Goal: Information Seeking & Learning: Learn about a topic

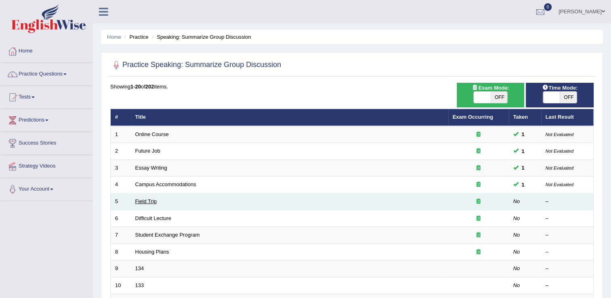
click at [143, 203] on link "Field Trip" at bounding box center [145, 201] width 21 height 6
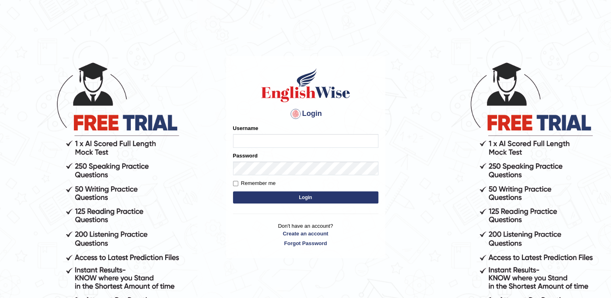
type input "Hkaur133"
click at [233, 192] on button "Login" at bounding box center [305, 198] width 145 height 12
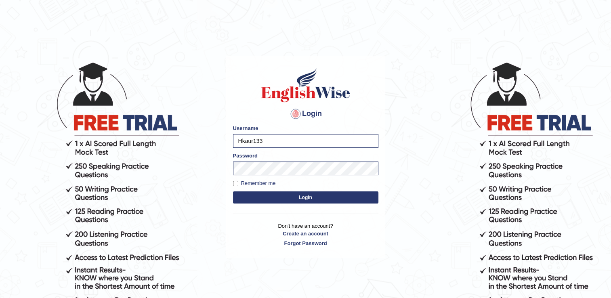
click at [233, 192] on button "Login" at bounding box center [305, 198] width 145 height 12
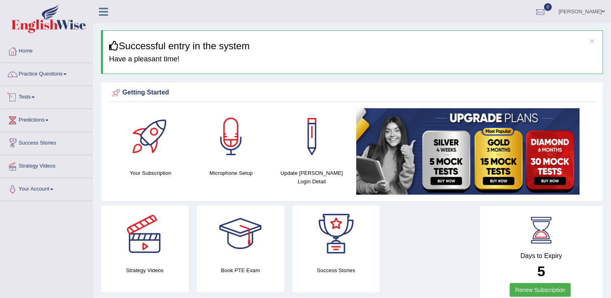
click at [38, 92] on link "Tests" at bounding box center [46, 96] width 92 height 20
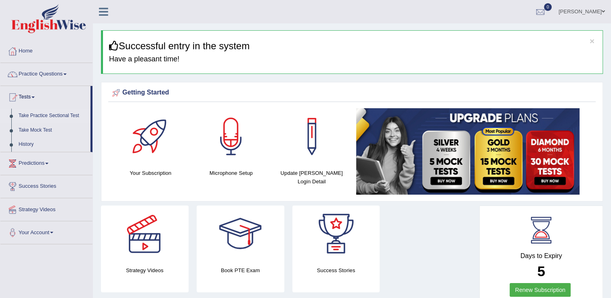
click at [40, 116] on link "Take Practice Sectional Test" at bounding box center [53, 116] width 76 height 15
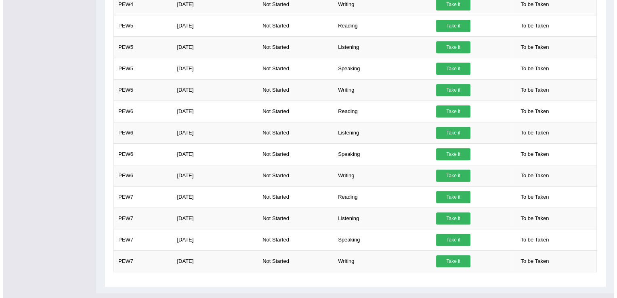
scroll to position [354, 0]
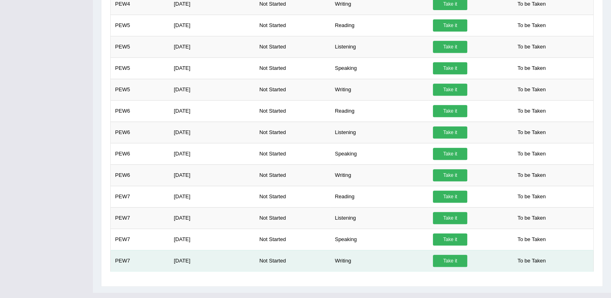
click at [444, 258] on link "Take it" at bounding box center [450, 261] width 34 height 12
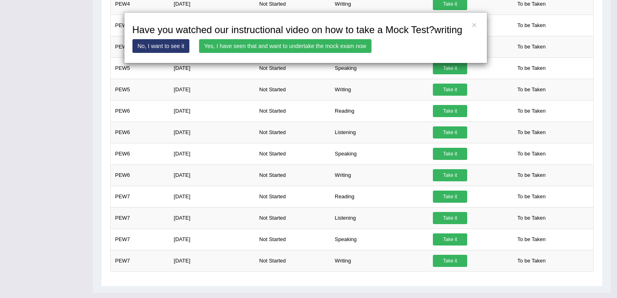
click at [263, 48] on link "Yes, I have seen that and want to undertake the mock exam now" at bounding box center [285, 46] width 173 height 14
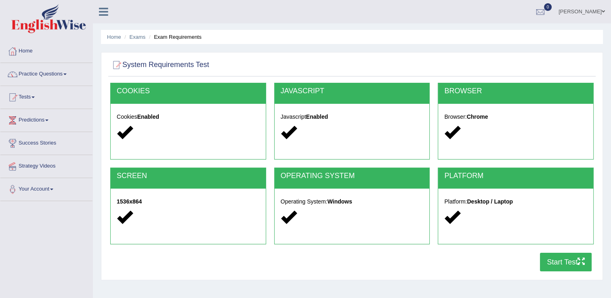
click at [567, 257] on button "Start Test" at bounding box center [566, 262] width 52 height 19
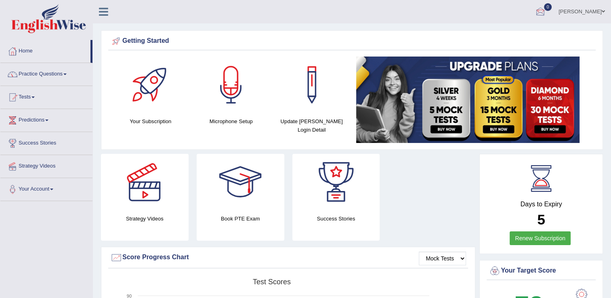
click at [547, 14] on div at bounding box center [541, 12] width 12 height 12
click at [505, 32] on strong "See All Alerts" at bounding box center [489, 34] width 36 height 6
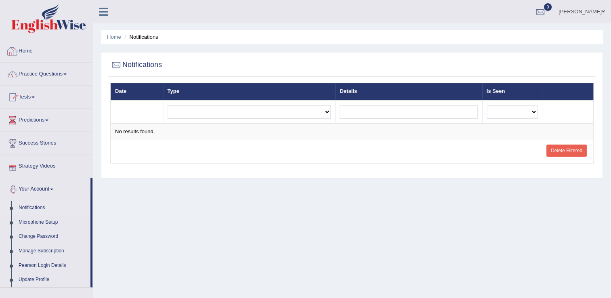
click at [46, 79] on link "Practice Questions" at bounding box center [46, 73] width 92 height 20
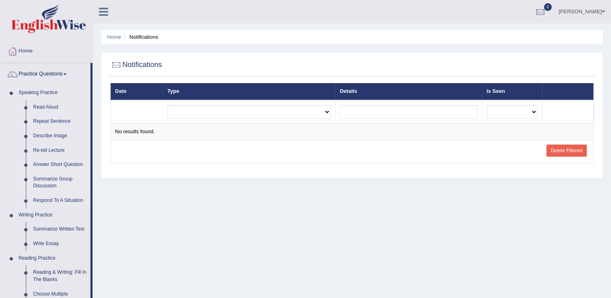
click at [56, 184] on link "Summarize Group Discussion" at bounding box center [59, 182] width 61 height 21
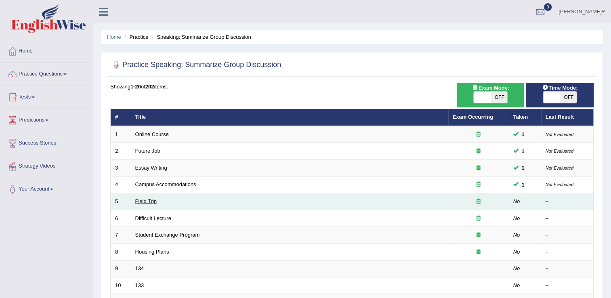
click at [141, 200] on link "Field Trip" at bounding box center [145, 201] width 21 height 6
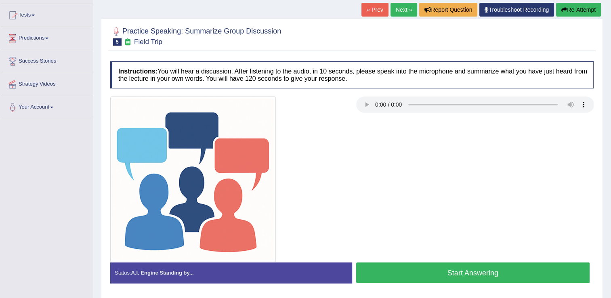
scroll to position [88, 0]
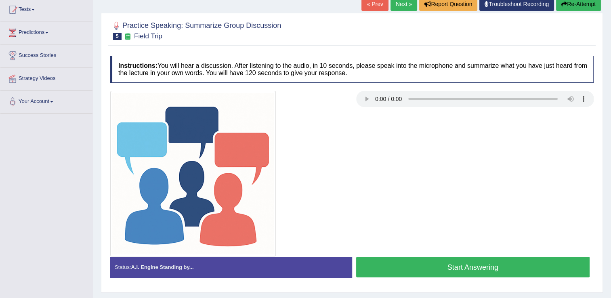
click at [413, 266] on button "Start Answering" at bounding box center [473, 267] width 234 height 21
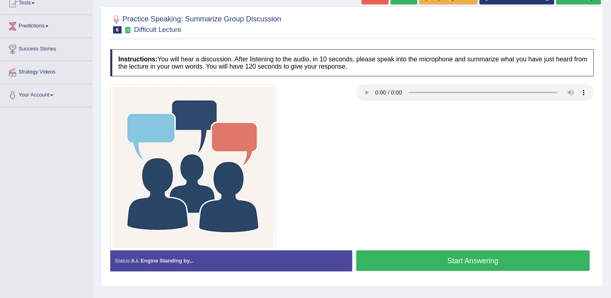
scroll to position [113, 0]
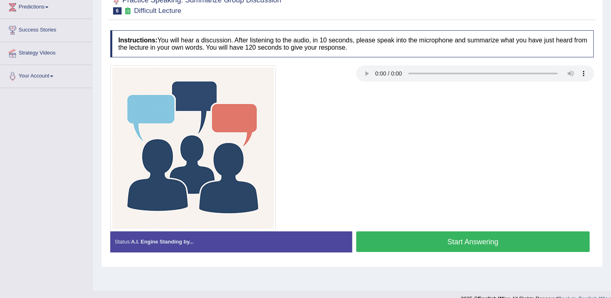
click at [547, 245] on button "Start Answering" at bounding box center [473, 242] width 234 height 21
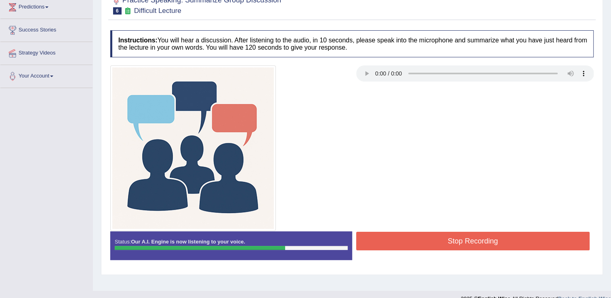
click at [505, 247] on button "Stop Recording" at bounding box center [473, 241] width 234 height 19
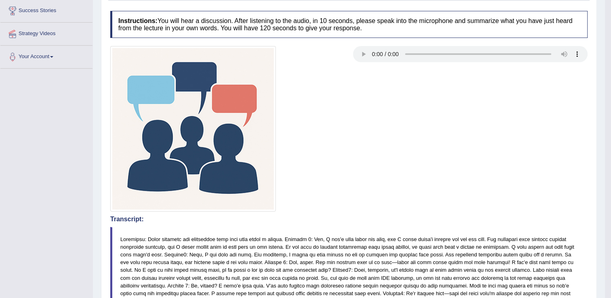
scroll to position [68, 0]
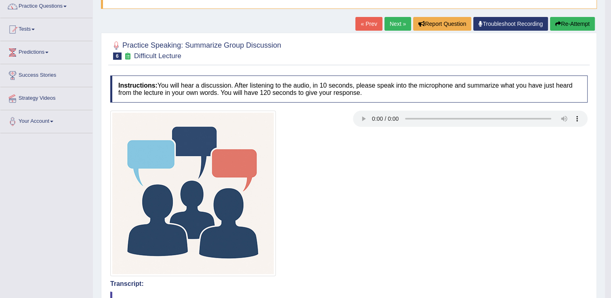
click at [401, 17] on link "Next »" at bounding box center [398, 24] width 27 height 14
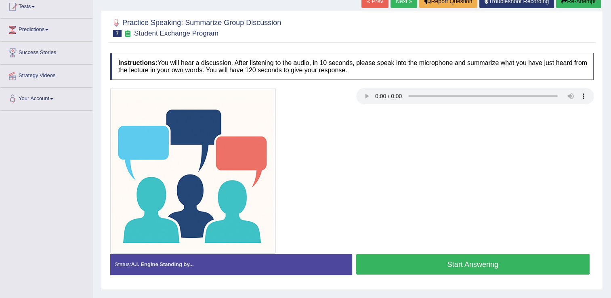
scroll to position [126, 0]
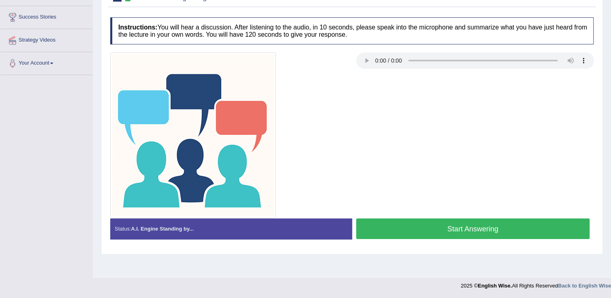
click at [512, 233] on button "Start Answering" at bounding box center [473, 229] width 234 height 21
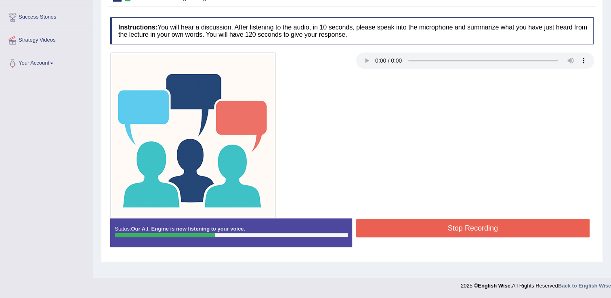
click at [512, 233] on button "Stop Recording" at bounding box center [473, 228] width 234 height 19
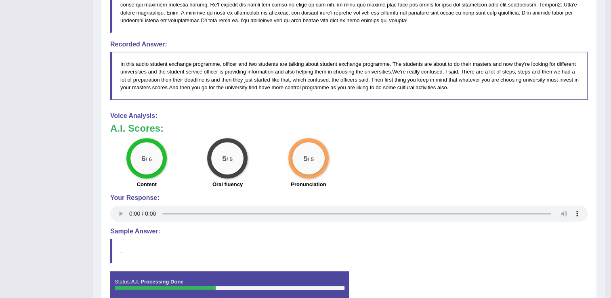
scroll to position [509, 0]
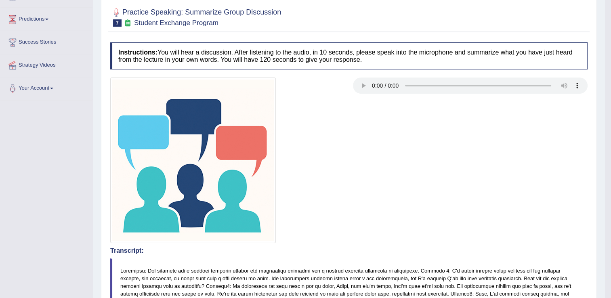
drag, startPoint x: 615, startPoint y: 142, endPoint x: 617, endPoint y: 162, distance: 20.7
click at [611, 162] on html "Toggle navigation Home Practice Questions Speaking Practice Read Aloud Repeat S…" at bounding box center [305, 48] width 611 height 298
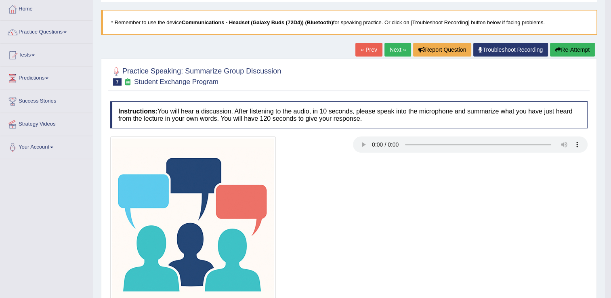
scroll to position [25, 0]
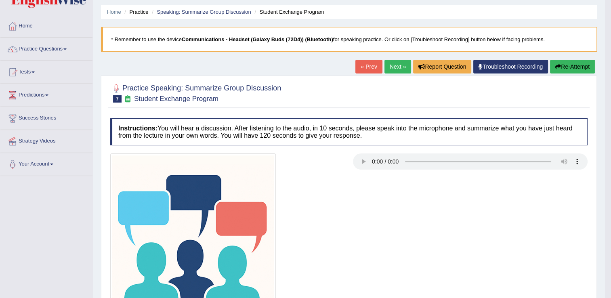
click at [395, 69] on link "Next »" at bounding box center [398, 67] width 27 height 14
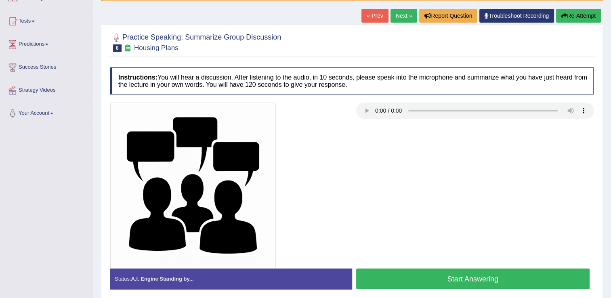
scroll to position [79, 0]
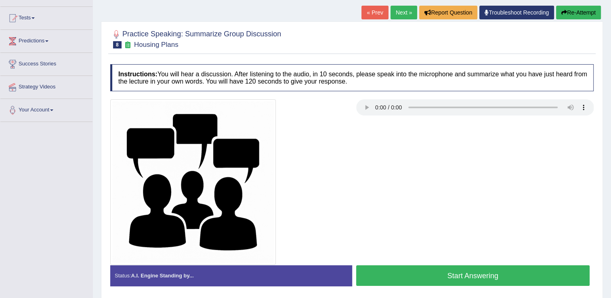
click at [405, 275] on button "Start Answering" at bounding box center [473, 275] width 234 height 21
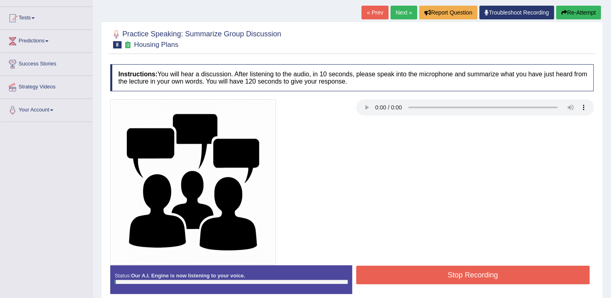
scroll to position [126, 0]
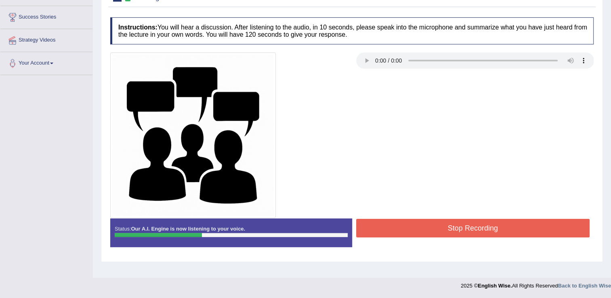
click at [487, 232] on button "Stop Recording" at bounding box center [473, 228] width 234 height 19
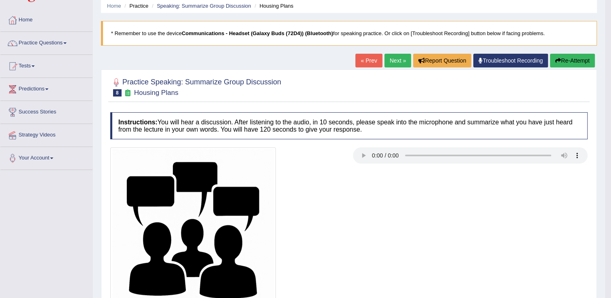
scroll to position [25, 0]
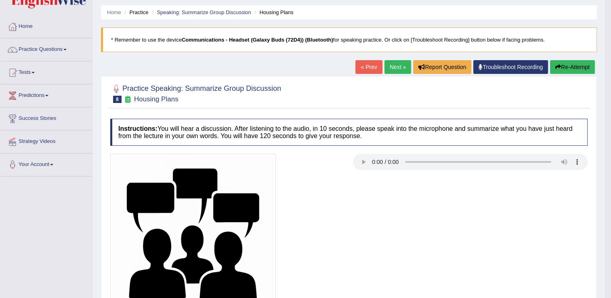
click at [394, 67] on link "Next »" at bounding box center [398, 67] width 27 height 14
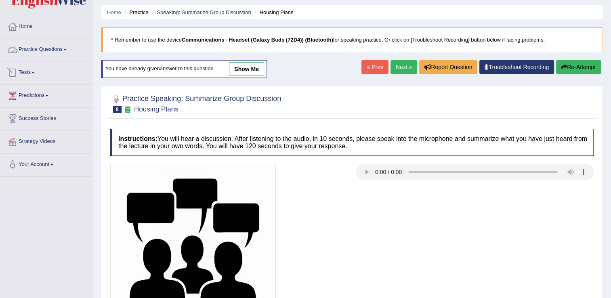
click at [66, 51] on link "Practice Questions" at bounding box center [46, 48] width 92 height 20
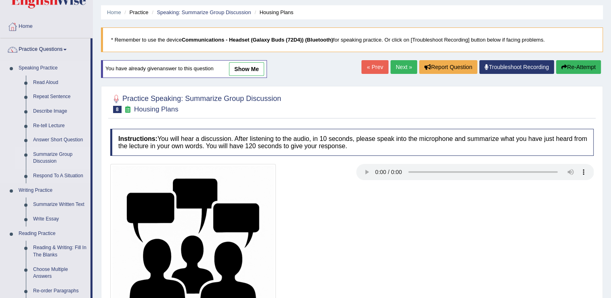
click at [55, 159] on link "Summarize Group Discussion" at bounding box center [59, 157] width 61 height 21
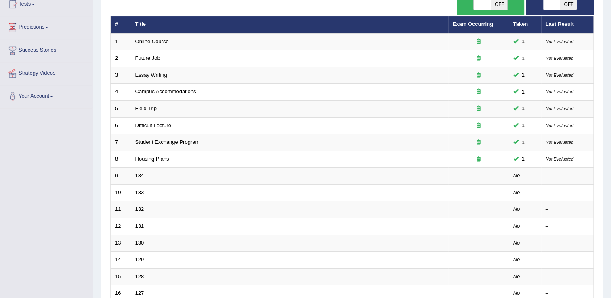
scroll to position [100, 0]
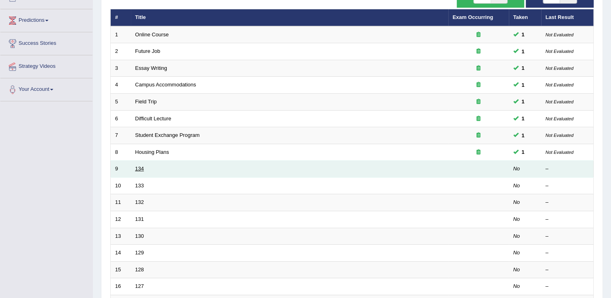
click at [139, 168] on link "134" at bounding box center [139, 169] width 9 height 6
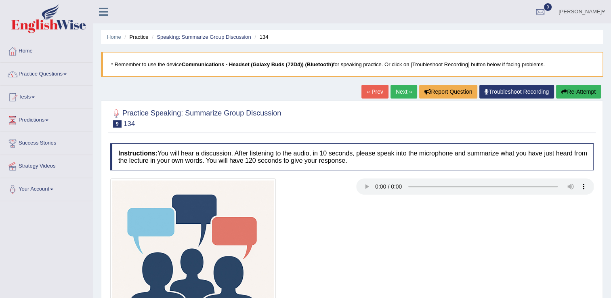
scroll to position [126, 0]
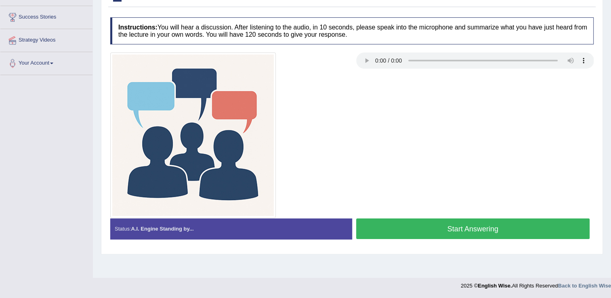
click at [497, 230] on button "Start Answering" at bounding box center [473, 229] width 234 height 21
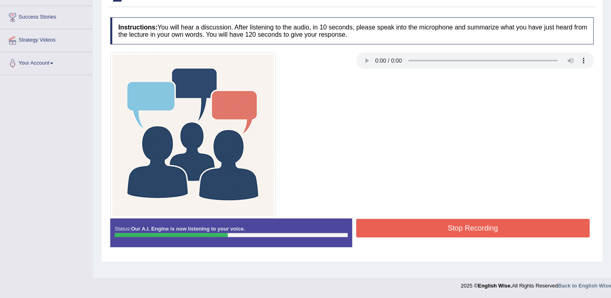
click at [427, 221] on button "Stop Recording" at bounding box center [473, 228] width 234 height 19
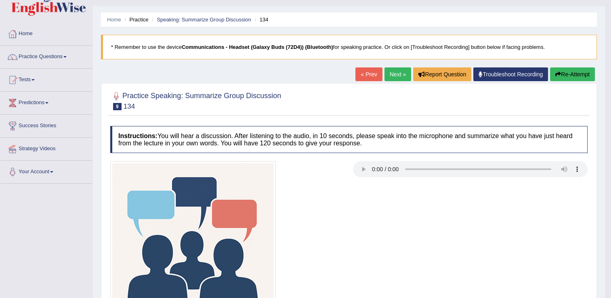
scroll to position [0, 0]
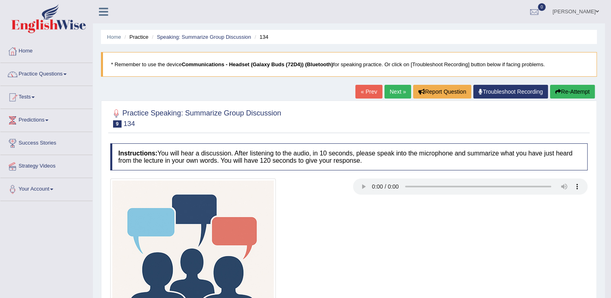
click at [399, 89] on link "Next »" at bounding box center [398, 92] width 27 height 14
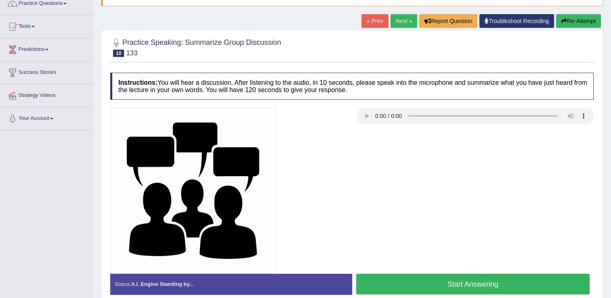
scroll to position [74, 0]
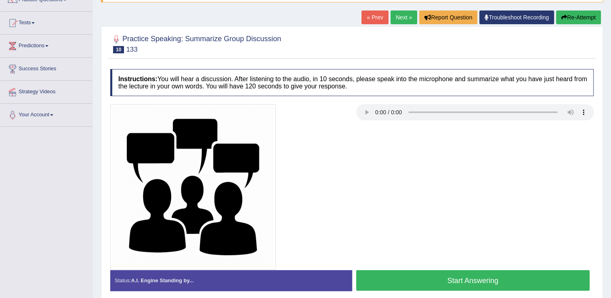
click at [379, 278] on button "Start Answering" at bounding box center [473, 280] width 234 height 21
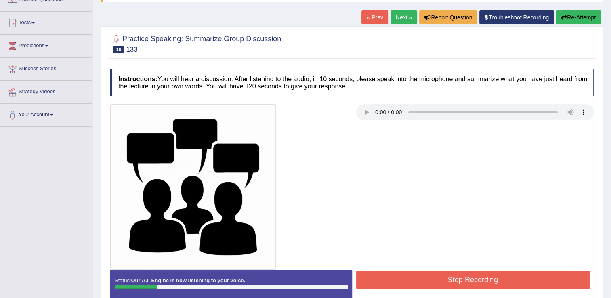
click at [379, 278] on button "Stop Recording" at bounding box center [473, 280] width 234 height 19
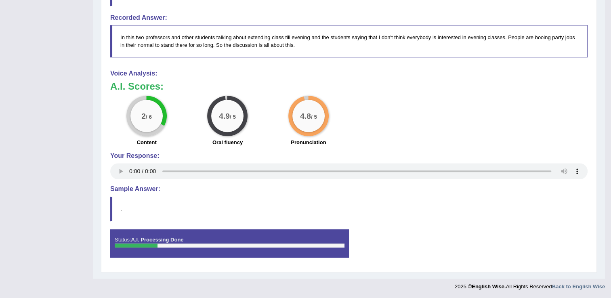
scroll to position [0, 0]
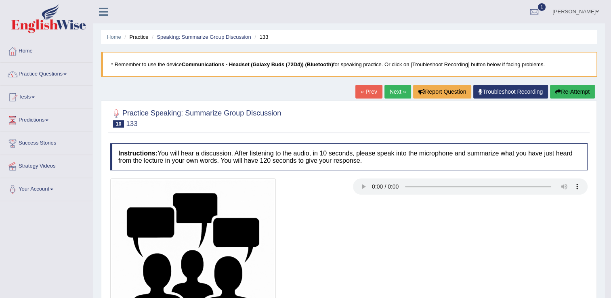
click at [396, 88] on link "Next »" at bounding box center [398, 92] width 27 height 14
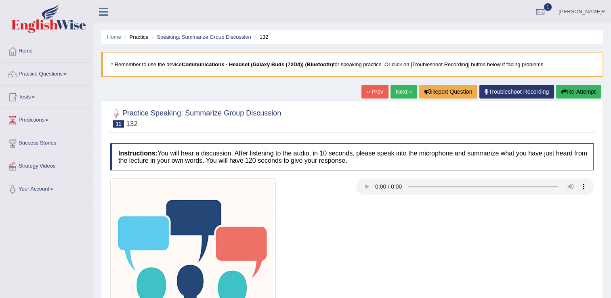
scroll to position [126, 0]
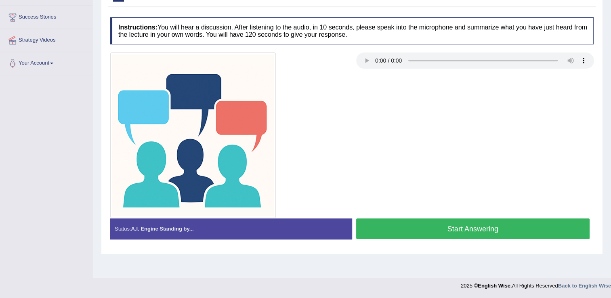
click at [457, 237] on button "Start Answering" at bounding box center [473, 229] width 234 height 21
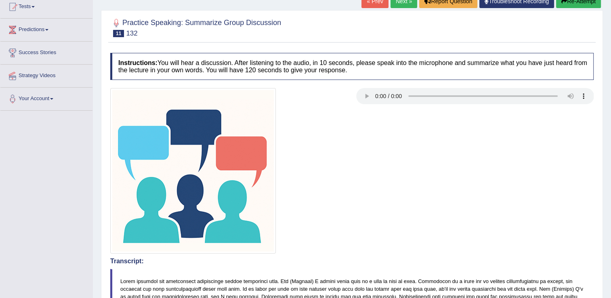
scroll to position [90, 0]
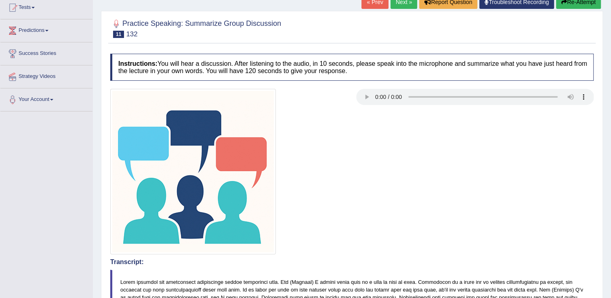
click at [406, 1] on link "Next »" at bounding box center [404, 2] width 27 height 14
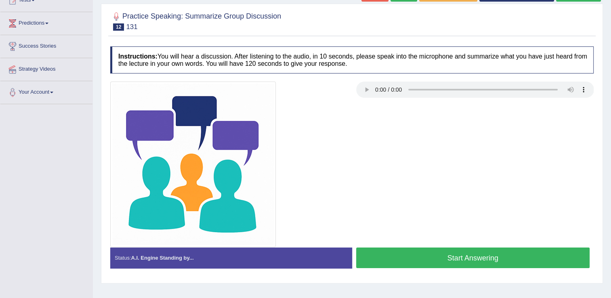
scroll to position [126, 0]
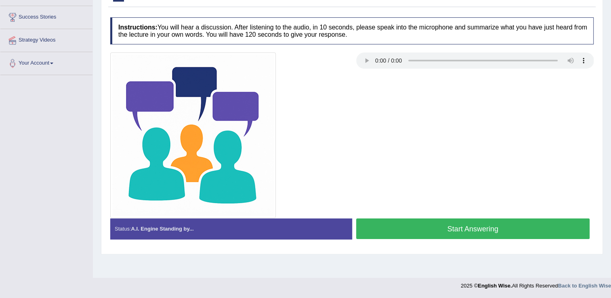
click at [507, 222] on button "Start Answering" at bounding box center [473, 229] width 234 height 21
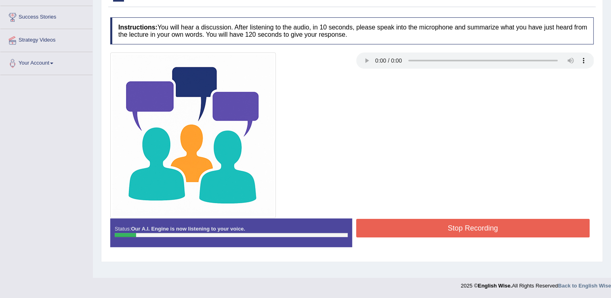
click at [507, 222] on button "Stop Recording" at bounding box center [473, 228] width 234 height 19
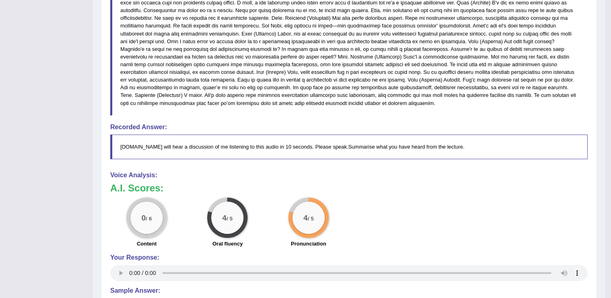
scroll to position [0, 0]
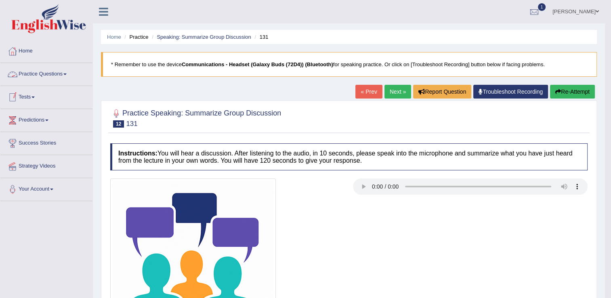
click at [66, 73] on link "Practice Questions" at bounding box center [46, 73] width 92 height 20
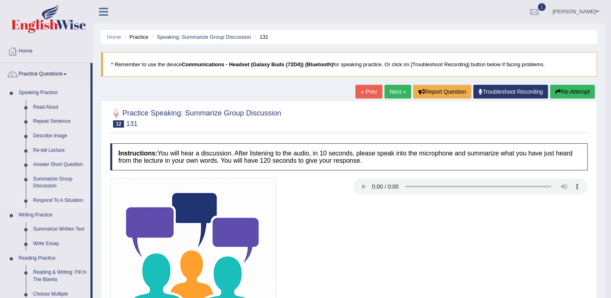
click at [45, 200] on link "Respond To A Situation" at bounding box center [59, 201] width 61 height 15
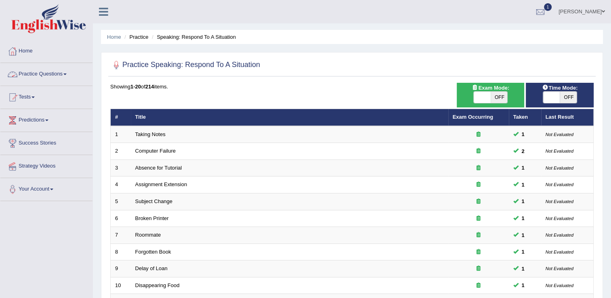
click at [57, 67] on link "Practice Questions" at bounding box center [46, 73] width 92 height 20
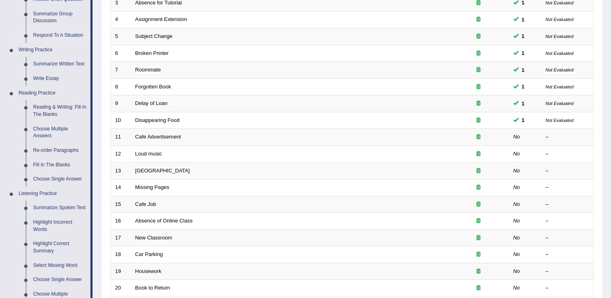
scroll to position [153, 0]
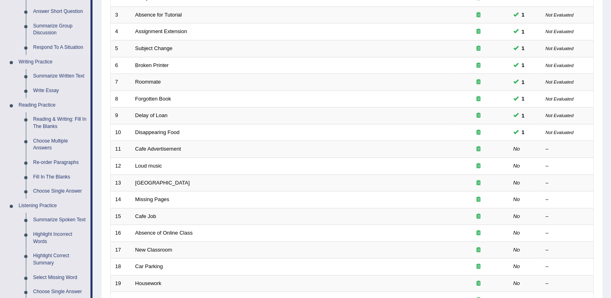
drag, startPoint x: 604, startPoint y: 120, endPoint x: 613, endPoint y: 147, distance: 28.8
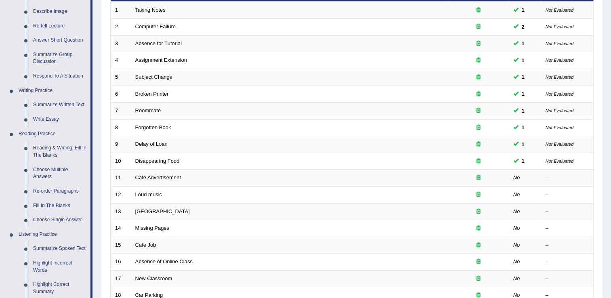
scroll to position [79, 0]
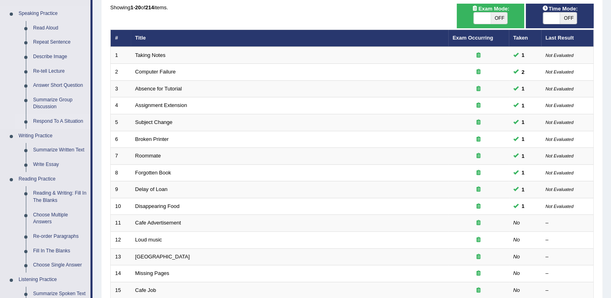
click at [58, 120] on link "Respond To A Situation" at bounding box center [59, 121] width 61 height 15
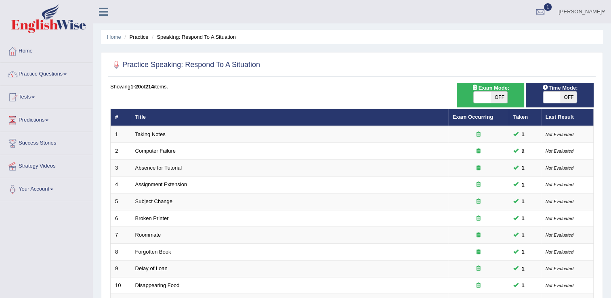
click at [267, 27] on div "Home Practice Speaking: Respond To A Situation Practice Speaking: Respond To A …" at bounding box center [352, 257] width 518 height 515
click at [45, 77] on link "Practice Questions" at bounding box center [46, 73] width 92 height 20
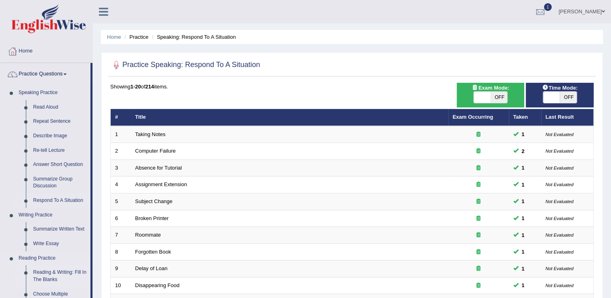
click at [44, 280] on link "Reading & Writing: Fill In The Blanks" at bounding box center [59, 275] width 61 height 21
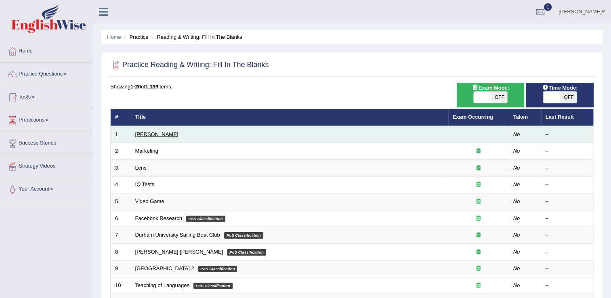
click at [157, 134] on link "Estee Lauder" at bounding box center [156, 134] width 43 height 6
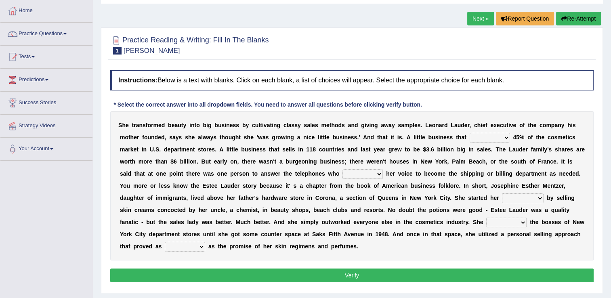
scroll to position [47, 0]
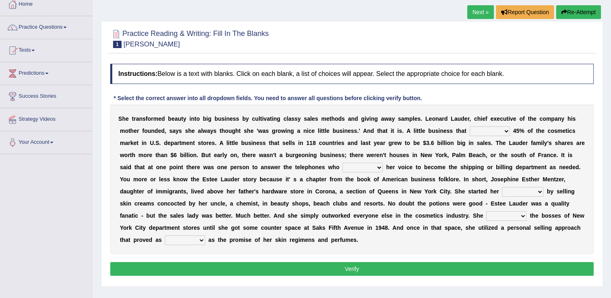
click at [470, 131] on select "has controls makes maintains" at bounding box center [490, 131] width 40 height 10
click at [470, 133] on select "has controls makes maintains" at bounding box center [490, 131] width 40 height 10
select select "controls"
click at [470, 126] on select "has controls makes maintains" at bounding box center [490, 131] width 40 height 10
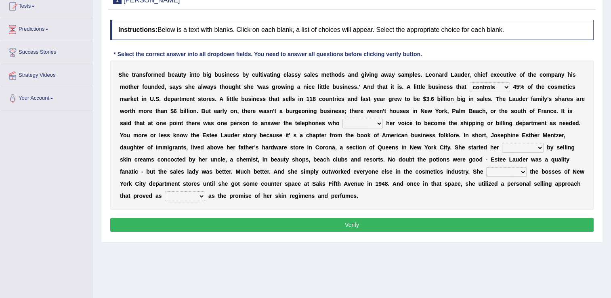
scroll to position [102, 0]
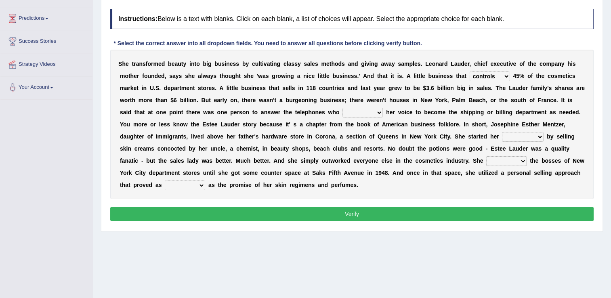
click at [343, 114] on select "switched changed raised used" at bounding box center [363, 113] width 40 height 10
click at [343, 108] on select "switched changed raised used" at bounding box center [363, 113] width 40 height 10
click at [343, 114] on select "switched changed raised used" at bounding box center [363, 113] width 40 height 10
select select "changed"
click at [343, 108] on select "switched changed raised used" at bounding box center [363, 113] width 40 height 10
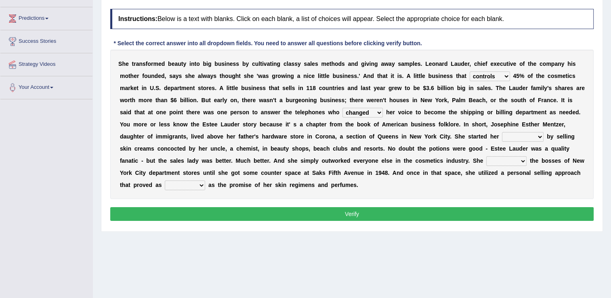
click at [502, 137] on select "job institute companion enterprise" at bounding box center [523, 137] width 42 height 10
select select "job"
click at [502, 132] on select "job institute companion enterprise" at bounding box center [523, 137] width 42 height 10
click at [502, 134] on select "job institute companion enterprise" at bounding box center [523, 137] width 42 height 10
click at [271, 145] on b at bounding box center [268, 148] width 3 height 6
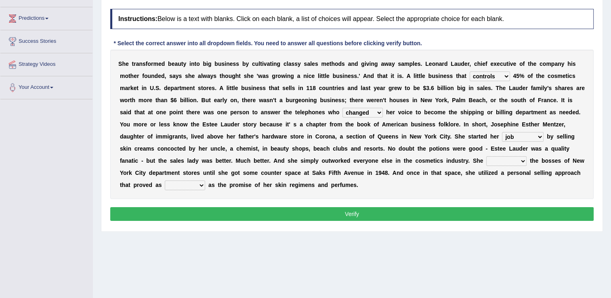
drag, startPoint x: 149, startPoint y: 160, endPoint x: 276, endPoint y: 162, distance: 127.7
click at [276, 162] on div "S h e t r a n s f o r m e d b e a u t y i n t o b i g b u s i n e s s b y c u l…" at bounding box center [352, 124] width 484 height 149
click at [486, 162] on select "stated bridged stalked heaved" at bounding box center [506, 161] width 40 height 10
select select "stated"
click at [486, 156] on select "stated bridged stalked heaved" at bounding box center [506, 161] width 40 height 10
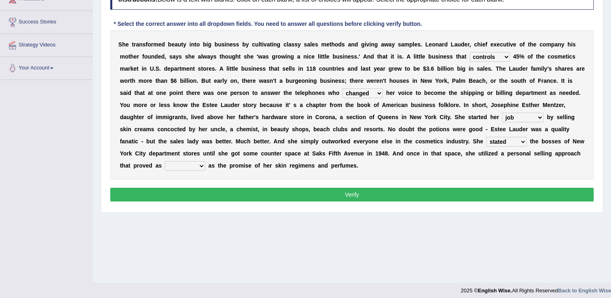
scroll to position [122, 0]
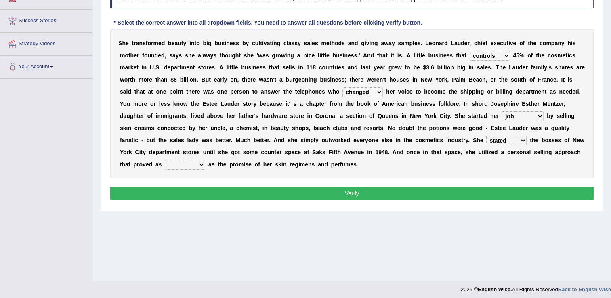
click at [205, 160] on select "potent ruthless potential expensive" at bounding box center [185, 165] width 40 height 10
select select "potential"
click at [205, 160] on select "potent ruthless potential expensive" at bounding box center [185, 165] width 40 height 10
click at [486, 140] on select "stated bridged stalked heaved" at bounding box center [506, 141] width 40 height 10
click at [217, 158] on div "S h e t r a n s f o r m e d b e a u t y i n t o b i g b u s i n e s s b y c u l…" at bounding box center [352, 103] width 484 height 149
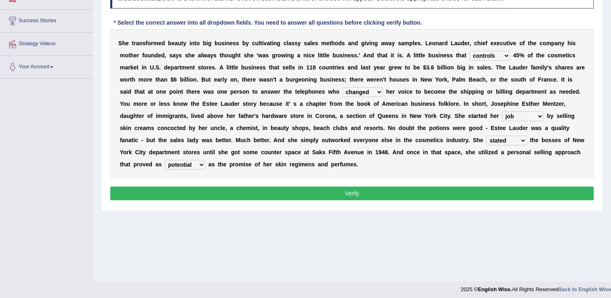
click at [208, 161] on b at bounding box center [206, 164] width 3 height 6
click at [205, 160] on select "potent ruthless potential expensive" at bounding box center [185, 165] width 40 height 10
click at [486, 138] on select "stated bridged stalked heaved" at bounding box center [506, 141] width 40 height 10
click at [326, 218] on div "Home Practice Reading & Writing: Fill In The Blanks Estee Lauder Next » Report …" at bounding box center [352, 80] width 518 height 404
click at [343, 187] on button "Verify" at bounding box center [352, 194] width 484 height 14
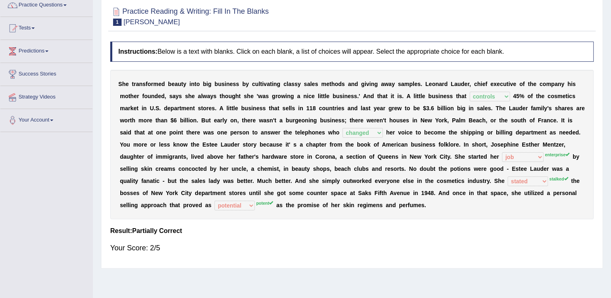
scroll to position [0, 0]
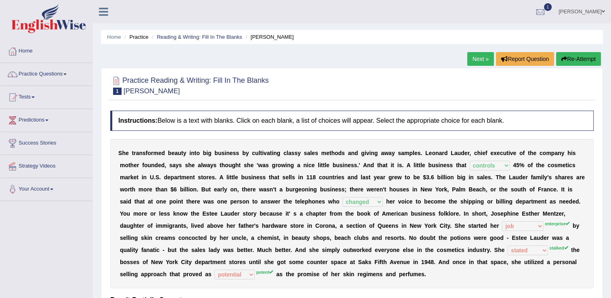
click at [474, 58] on link "Next »" at bounding box center [480, 59] width 27 height 14
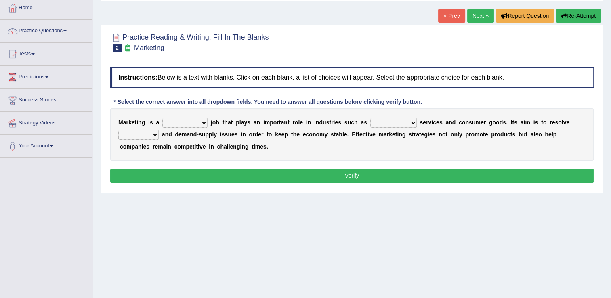
scroll to position [44, 0]
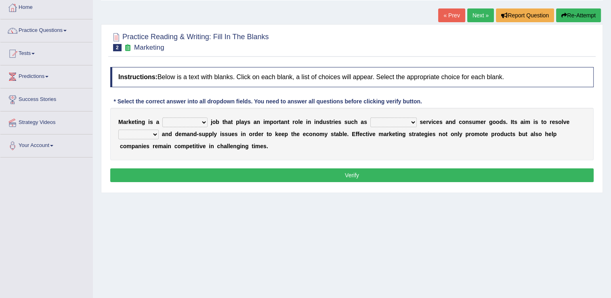
click at [183, 120] on select "professional flexible parochial descriptive" at bounding box center [184, 123] width 45 height 10
select select "flexible"
click at [162, 118] on select "professional flexible parochial descriptive" at bounding box center [184, 123] width 45 height 10
click at [370, 124] on select "civil financial conventional foremost" at bounding box center [393, 123] width 46 height 10
select select "financial"
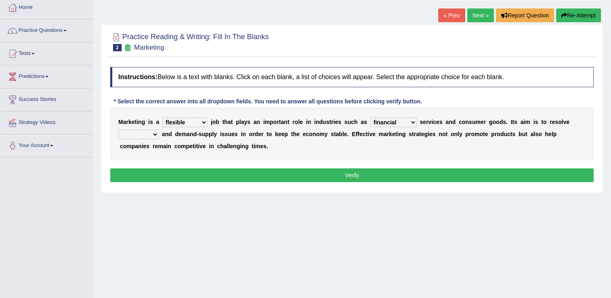
click at [370, 118] on select "civil financial conventional foremost" at bounding box center [393, 123] width 46 height 10
click at [168, 120] on select "professional flexible parochial descriptive" at bounding box center [184, 123] width 45 height 10
select select "professional"
click at [162, 118] on select "professional flexible parochial descriptive" at bounding box center [184, 123] width 45 height 10
click at [159, 130] on select "imbalance excess symmetry budget" at bounding box center [138, 135] width 40 height 10
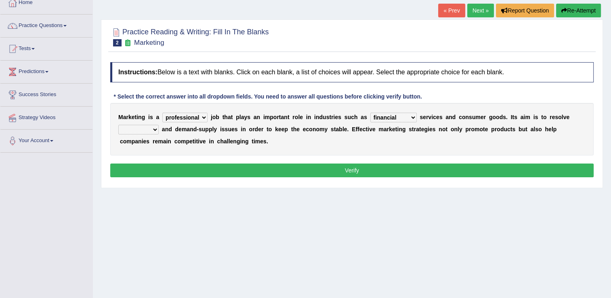
scroll to position [79, 0]
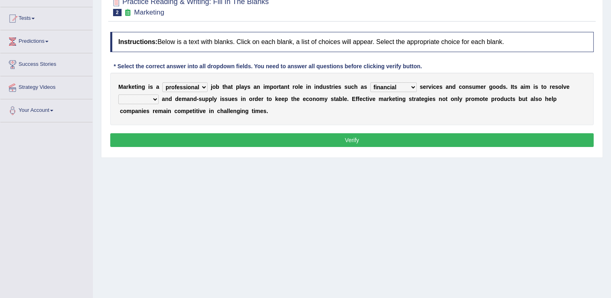
click at [159, 95] on select "imbalance excess symmetry budget" at bounding box center [138, 100] width 40 height 10
select select "budget"
click at [159, 95] on select "imbalance excess symmetry budget" at bounding box center [138, 100] width 40 height 10
click at [190, 86] on select "professional flexible parochial descriptive" at bounding box center [184, 87] width 45 height 10
click at [215, 103] on div "M a r k e t i n g i s a professional flexible parochial descriptive j o b t h a…" at bounding box center [352, 99] width 484 height 53
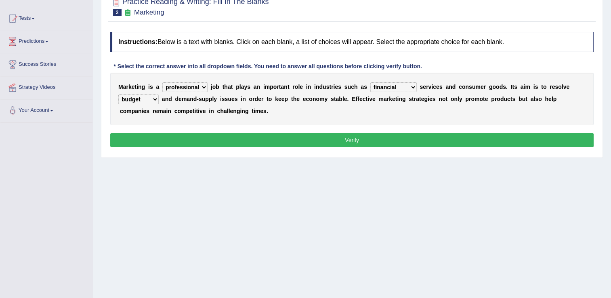
click at [388, 88] on select "civil financial conventional foremost" at bounding box center [393, 87] width 46 height 10
click at [370, 82] on select "civil financial conventional foremost" at bounding box center [393, 87] width 46 height 10
click at [194, 89] on select "professional flexible parochial descriptive" at bounding box center [184, 87] width 45 height 10
click at [162, 82] on select "professional flexible parochial descriptive" at bounding box center [184, 87] width 45 height 10
click at [166, 89] on select "professional flexible parochial descriptive" at bounding box center [184, 87] width 45 height 10
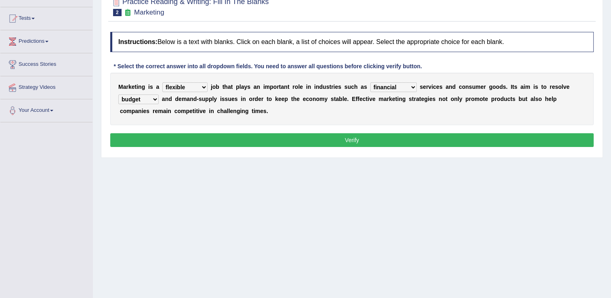
click at [162, 82] on select "professional flexible parochial descriptive" at bounding box center [184, 87] width 45 height 10
click at [159, 95] on select "imbalance excess symmetry budget" at bounding box center [138, 100] width 40 height 10
click at [520, 115] on div "M a r k e t i n g i s a professional flexible parochial descriptive j o b t h a…" at bounding box center [352, 99] width 484 height 53
click at [186, 89] on select "professional flexible parochial descriptive" at bounding box center [184, 87] width 45 height 10
select select "professional"
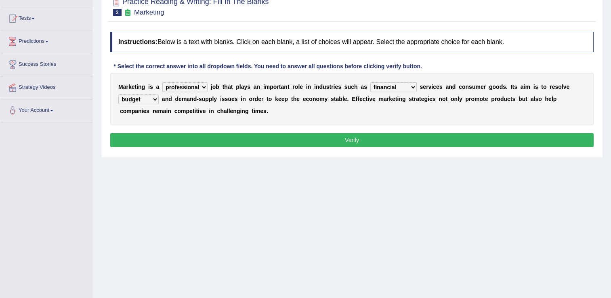
click at [162, 82] on select "professional flexible parochial descriptive" at bounding box center [184, 87] width 45 height 10
click at [381, 93] on div "M a r k e t i n g i s a professional flexible parochial descriptive j o b t h a…" at bounding box center [352, 99] width 484 height 53
click at [387, 89] on select "civil financial conventional foremost" at bounding box center [393, 87] width 46 height 10
click at [370, 82] on select "civil financial conventional foremost" at bounding box center [393, 87] width 46 height 10
click at [363, 105] on div "M a r k e t i n g i s a professional flexible parochial descriptive j o b t h a…" at bounding box center [352, 99] width 484 height 53
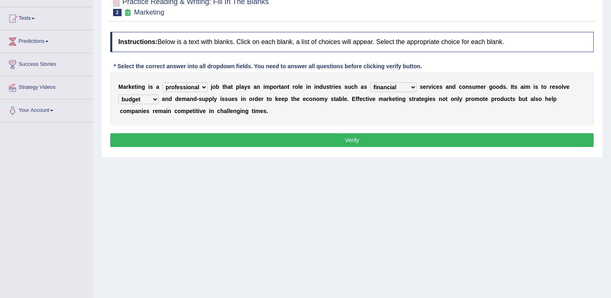
drag, startPoint x: 363, startPoint y: 105, endPoint x: 407, endPoint y: 98, distance: 44.7
click at [407, 98] on div "M a r k e t i n g i s a professional flexible parochial descriptive j o b t h a…" at bounding box center [352, 99] width 484 height 53
click at [159, 95] on select "imbalance excess symmetry budget" at bounding box center [138, 100] width 40 height 10
click at [515, 143] on button "Verify" at bounding box center [352, 140] width 484 height 14
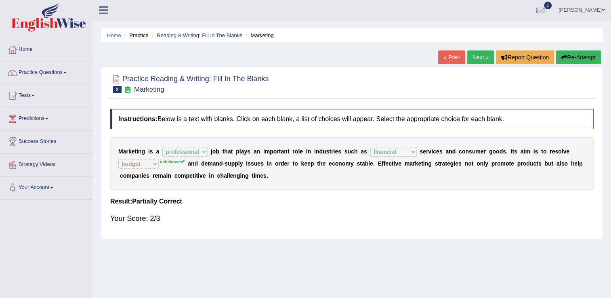
scroll to position [0, 0]
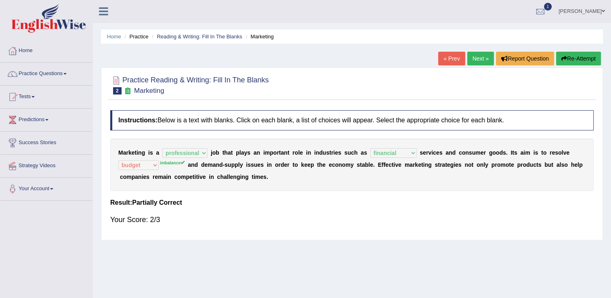
click at [482, 62] on link "Next »" at bounding box center [480, 59] width 27 height 14
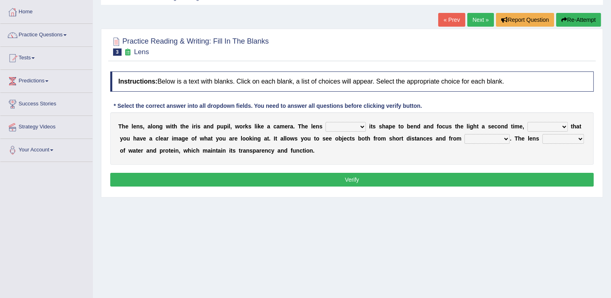
scroll to position [45, 0]
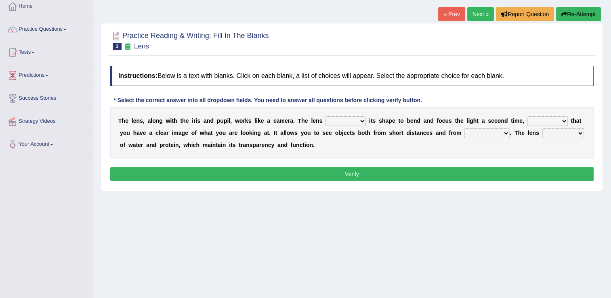
click at [326, 121] on select "adjusts shows selects presents" at bounding box center [346, 121] width 40 height 10
select select "adjusts"
click at [326, 116] on select "adjusts shows selects presents" at bounding box center [346, 121] width 40 height 10
click at [330, 138] on div "T h e l e n s , a l o n g w i t h t h e i r i s a n d p u p i l , w o r k s l i…" at bounding box center [352, 133] width 484 height 53
click at [528, 120] on select "ensures to ensure ensure ensured" at bounding box center [548, 121] width 40 height 10
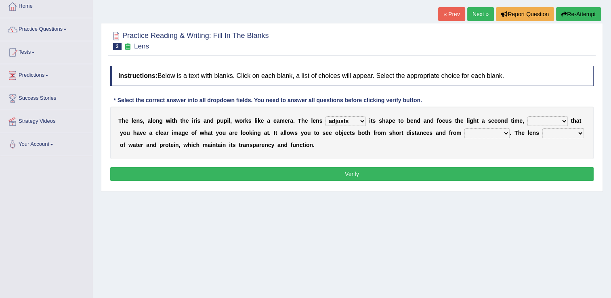
select select "to ensure"
click at [528, 116] on select "ensures to ensure ensure ensured" at bounding box center [548, 121] width 40 height 10
click at [465, 132] on select "far away in between further apart all along" at bounding box center [487, 133] width 45 height 10
select select "far away"
click at [465, 128] on select "far away in between further apart all along" at bounding box center [487, 133] width 45 height 10
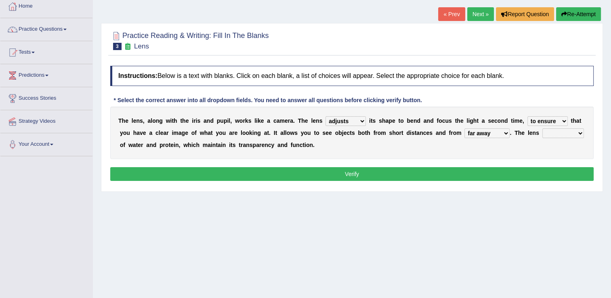
click at [543, 132] on select "constitutes comprises composes consists" at bounding box center [564, 133] width 42 height 10
select select "constitutes"
click at [543, 128] on select "constitutes comprises composes consists" at bounding box center [564, 133] width 42 height 10
click at [329, 122] on select "adjusts shows selects presents" at bounding box center [346, 121] width 40 height 10
click at [326, 116] on select "adjusts shows selects presents" at bounding box center [346, 121] width 40 height 10
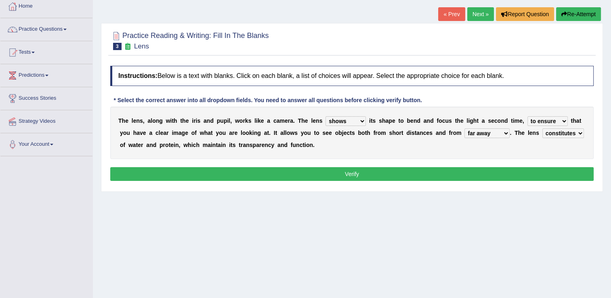
click at [340, 122] on select "adjusts shows selects presents" at bounding box center [346, 121] width 40 height 10
click at [515, 122] on b "m" at bounding box center [517, 121] width 5 height 6
click at [528, 121] on select "ensures to ensure ensure ensured" at bounding box center [548, 121] width 40 height 10
click at [290, 137] on div "T h e l e n s , a l o n g w i t h t h e i r i s a n d p u p i l , w o r k s l i…" at bounding box center [352, 133] width 484 height 53
click at [465, 134] on select "far away in between further apart all along" at bounding box center [487, 133] width 45 height 10
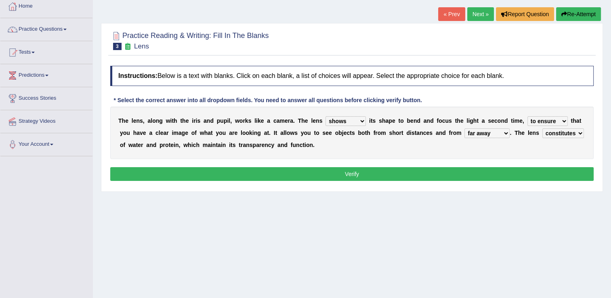
click at [501, 145] on div "T h e l e n s , a l o n g w i t h t h e i r i s a n d p u p i l , w o r k s l i…" at bounding box center [352, 133] width 484 height 53
click at [326, 118] on select "adjusts shows selects presents" at bounding box center [346, 121] width 40 height 10
select select "presents"
click at [326, 116] on select "adjusts shows selects presents" at bounding box center [346, 121] width 40 height 10
click at [422, 171] on button "Verify" at bounding box center [352, 174] width 484 height 14
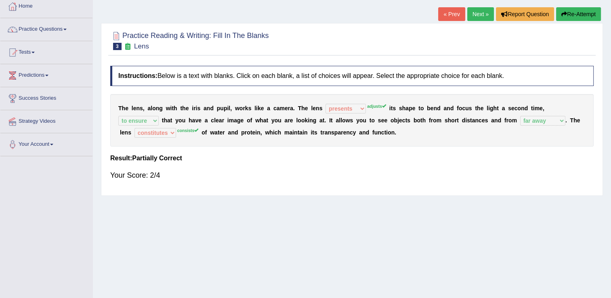
click at [467, 12] on link "Next »" at bounding box center [480, 14] width 27 height 14
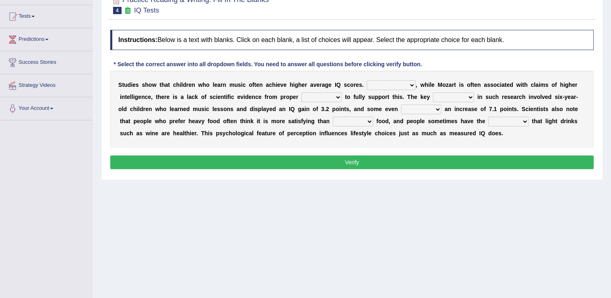
scroll to position [94, 0]
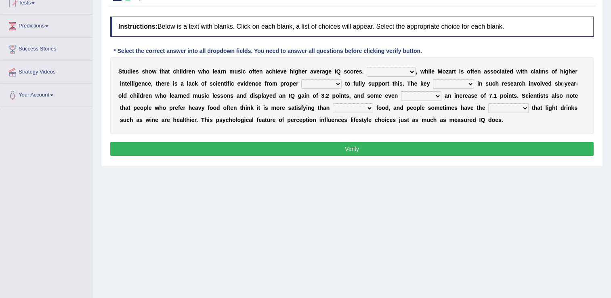
click at [367, 71] on select "However Therefore Consequently While" at bounding box center [391, 72] width 49 height 10
select select "However"
click at [367, 67] on select "However Therefore Consequently While" at bounding box center [391, 72] width 49 height 10
click at [301, 84] on select "test tests testing tested" at bounding box center [321, 84] width 40 height 10
select select "test"
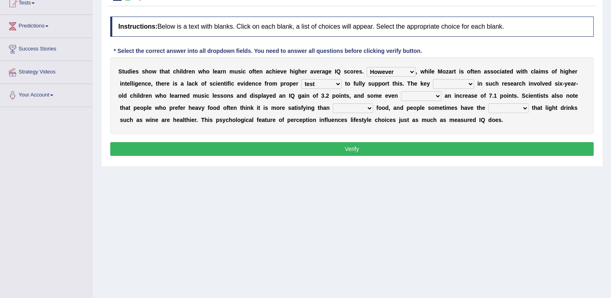
click at [301, 79] on select "test tests testing tested" at bounding box center [321, 84] width 40 height 10
click at [433, 79] on select "process goal implication odd" at bounding box center [453, 84] width 41 height 10
select select "process"
click at [433, 79] on select "process goal implication odd" at bounding box center [453, 84] width 41 height 10
click at [433, 86] on select "process goal implication odd" at bounding box center [453, 84] width 41 height 10
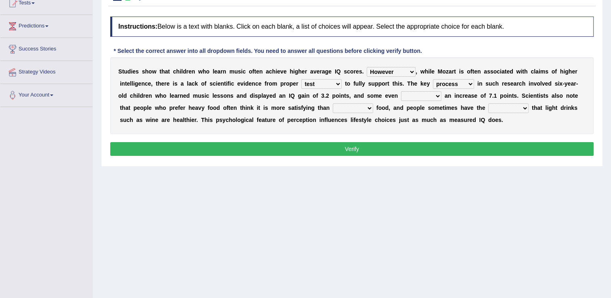
click at [351, 93] on b at bounding box center [352, 96] width 3 height 6
click at [401, 95] on select "exhibited taught learned threatened" at bounding box center [421, 96] width 40 height 10
select select "exhibited"
click at [401, 91] on select "exhibited taught learned threatened" at bounding box center [421, 96] width 40 height 10
click at [401, 95] on select "exhibited taught learned threatened" at bounding box center [421, 96] width 40 height 10
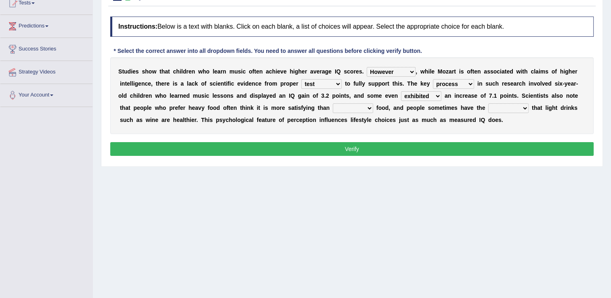
click at [153, 111] on div "S t u d i e s s h o w t h a t c h i l d r e n w h o l e a r n m u s i c o f t e…" at bounding box center [352, 95] width 484 height 77
click at [333, 107] on select "choosy lighter cushiony spooky" at bounding box center [353, 108] width 40 height 10
select select "lighter"
click at [333, 103] on select "choosy lighter cushiony spooky" at bounding box center [353, 108] width 40 height 10
click at [488, 111] on select "illusion sight anecdote intention" at bounding box center [508, 108] width 40 height 10
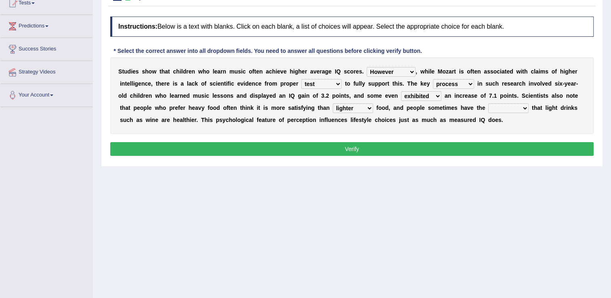
select select "illusion"
click at [488, 103] on select "illusion sight anecdote intention" at bounding box center [508, 108] width 40 height 10
click at [367, 69] on select "However Therefore Consequently While" at bounding box center [391, 72] width 49 height 10
click at [221, 84] on b "n" at bounding box center [223, 83] width 4 height 6
drag, startPoint x: 158, startPoint y: 87, endPoint x: 186, endPoint y: 84, distance: 28.1
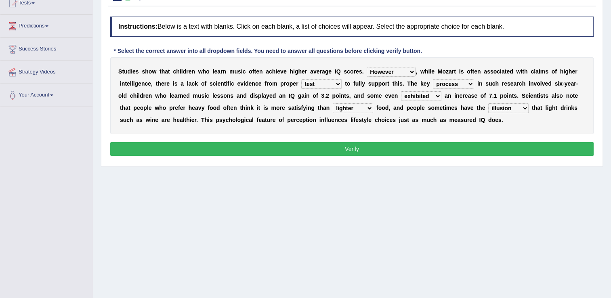
click at [186, 84] on div "S t u d i e s s h o w t h a t c h i l d r e n w h o l e a r n m u s i c o f t e…" at bounding box center [352, 95] width 484 height 77
click at [301, 83] on select "test tests testing tested" at bounding box center [321, 84] width 40 height 10
click at [537, 85] on b "o" at bounding box center [539, 83] width 4 height 6
click at [433, 83] on select "process goal implication odd" at bounding box center [453, 84] width 41 height 10
click at [436, 126] on div "S t u d i e s s h o w t h a t c h i l d r e n w h o l e a r n m u s i c o f t e…" at bounding box center [352, 95] width 484 height 77
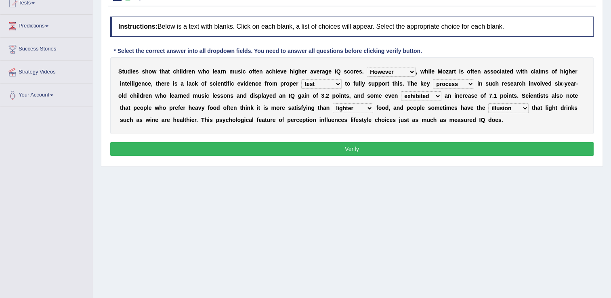
drag, startPoint x: 485, startPoint y: 111, endPoint x: 522, endPoint y: 113, distance: 36.4
click at [522, 113] on div "S t u d i e s s h o w t h a t c h i l d r e n w h o l e a r n m u s i c o f t e…" at bounding box center [352, 95] width 484 height 77
click at [301, 85] on select "test tests testing tested" at bounding box center [321, 84] width 40 height 10
click at [363, 86] on div "S t u d i e s s h o w t h a t c h i l d r e n w h o l e a r n m u s i c o f t e…" at bounding box center [352, 95] width 484 height 77
click at [369, 69] on select "However Therefore Consequently While" at bounding box center [391, 72] width 49 height 10
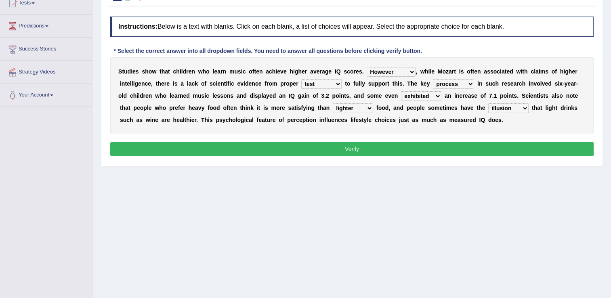
click at [367, 67] on select "However Therefore Consequently While" at bounding box center [391, 72] width 49 height 10
click at [367, 69] on select "However Therefore Consequently While" at bounding box center [391, 72] width 49 height 10
click at [423, 133] on div "Instructions: Below is a text with blanks. Click on each blank, a list of choic…" at bounding box center [352, 88] width 488 height 150
click at [364, 149] on button "Verify" at bounding box center [352, 149] width 484 height 14
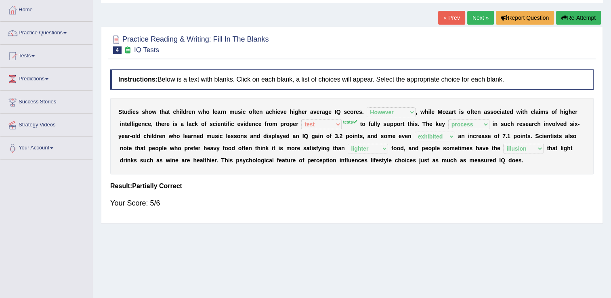
scroll to position [37, 0]
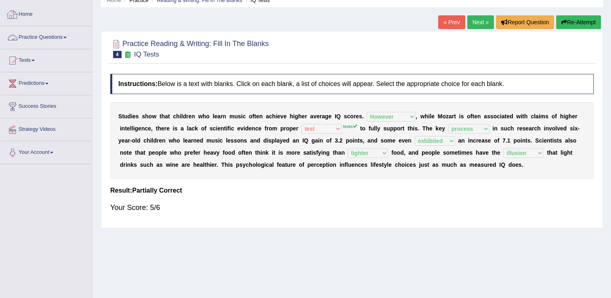
click at [73, 33] on link "Practice Questions" at bounding box center [46, 36] width 92 height 20
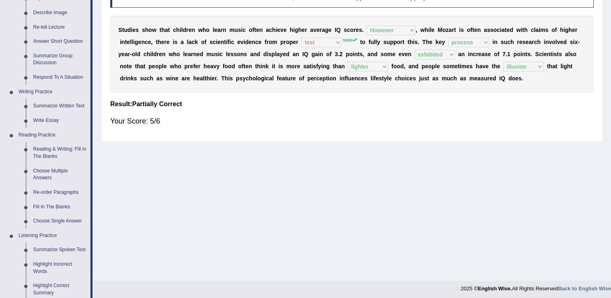
scroll to position [138, 0]
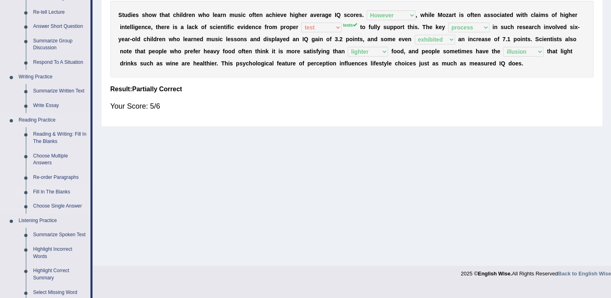
click at [53, 191] on link "Fill In The Blanks" at bounding box center [59, 192] width 61 height 15
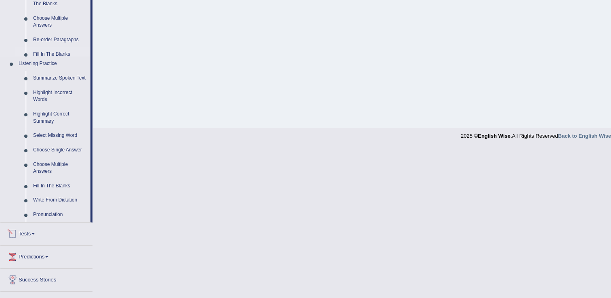
scroll to position [252, 0]
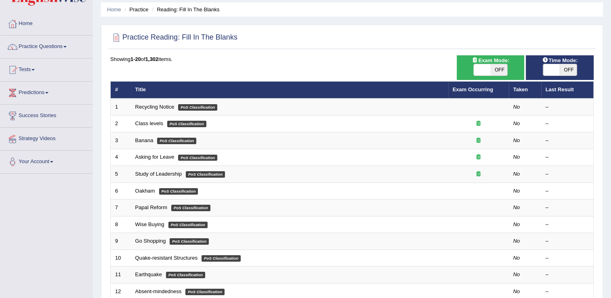
scroll to position [31, 0]
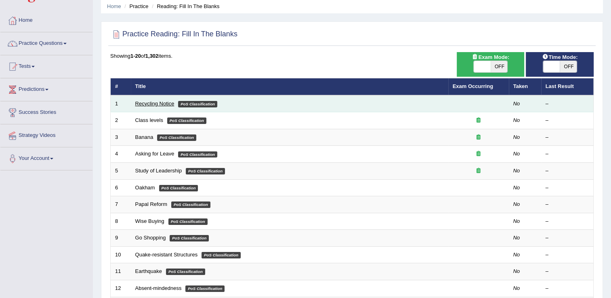
click at [158, 102] on link "Recycling Notice" at bounding box center [154, 104] width 39 height 6
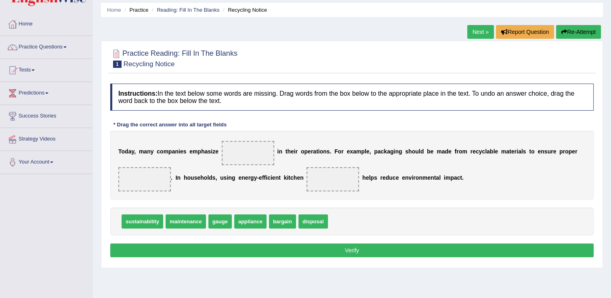
scroll to position [27, 0]
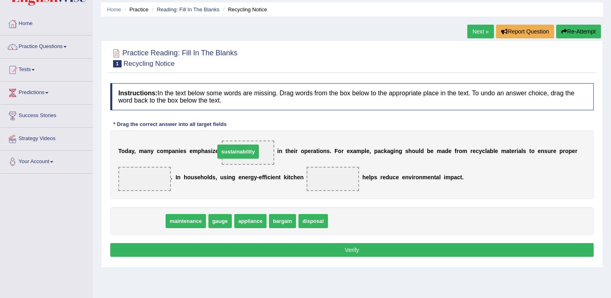
drag, startPoint x: 137, startPoint y: 222, endPoint x: 233, endPoint y: 153, distance: 118.3
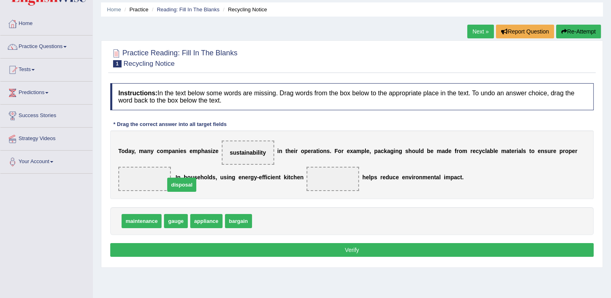
drag, startPoint x: 260, startPoint y: 218, endPoint x: 147, endPoint y: 180, distance: 119.2
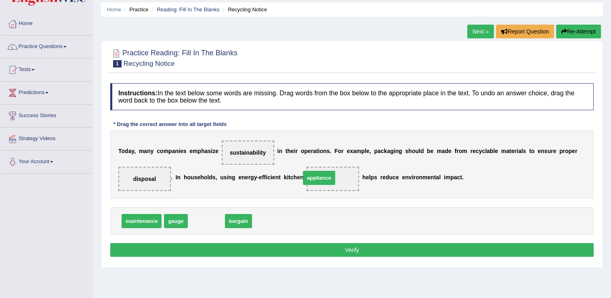
drag, startPoint x: 211, startPoint y: 220, endPoint x: 341, endPoint y: 179, distance: 136.1
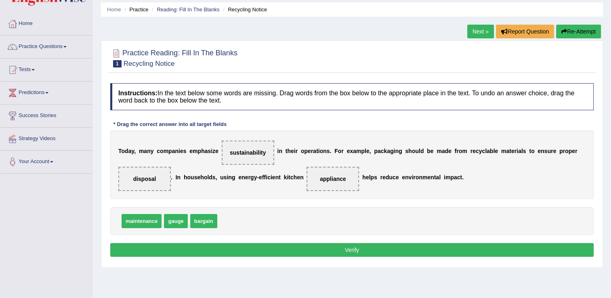
click at [305, 250] on button "Verify" at bounding box center [352, 250] width 484 height 14
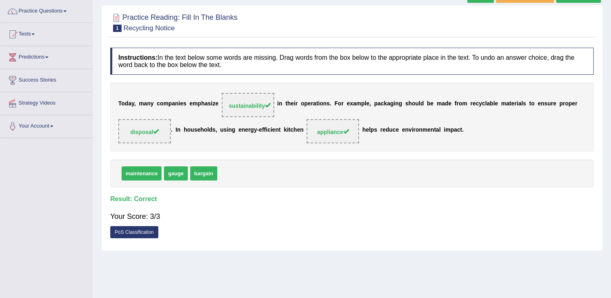
scroll to position [0, 0]
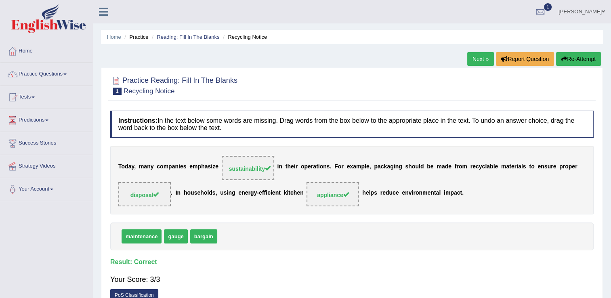
click at [471, 61] on link "Next »" at bounding box center [480, 59] width 27 height 14
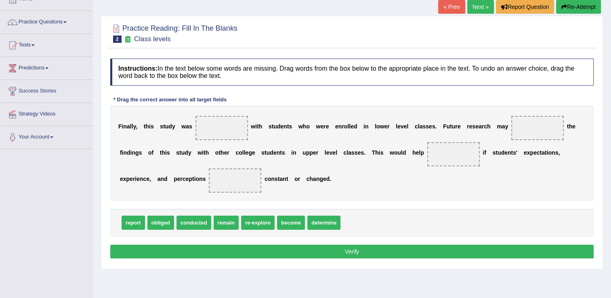
scroll to position [53, 0]
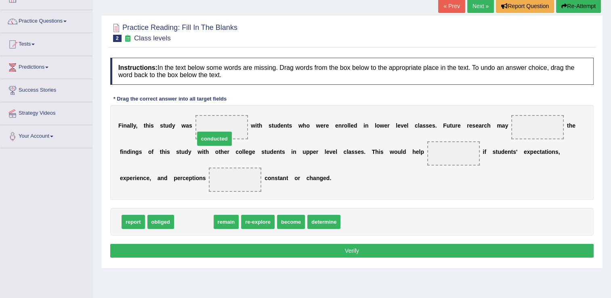
drag, startPoint x: 197, startPoint y: 223, endPoint x: 217, endPoint y: 139, distance: 86.5
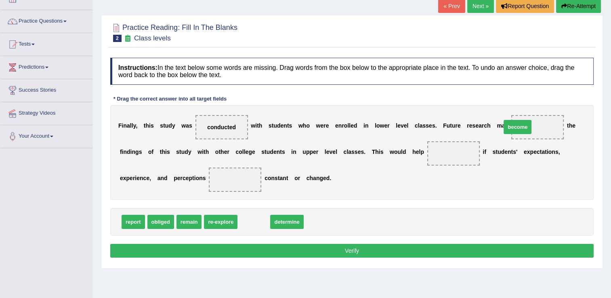
drag, startPoint x: 242, startPoint y: 218, endPoint x: 519, endPoint y: 124, distance: 292.5
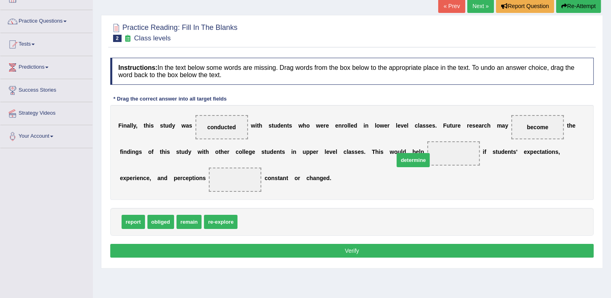
drag, startPoint x: 249, startPoint y: 221, endPoint x: 406, endPoint y: 159, distance: 168.7
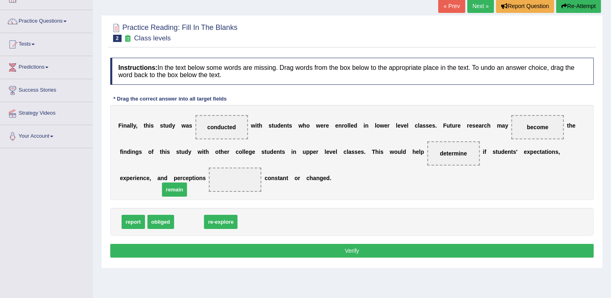
drag, startPoint x: 190, startPoint y: 219, endPoint x: 173, endPoint y: 172, distance: 50.2
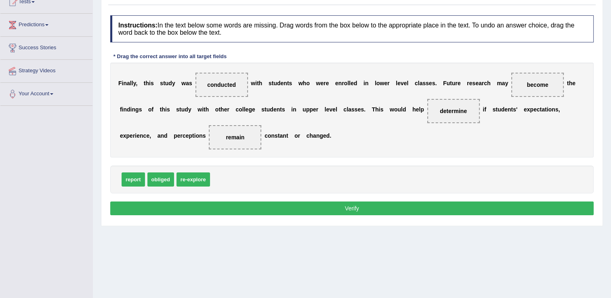
scroll to position [95, 0]
click at [418, 212] on button "Verify" at bounding box center [352, 209] width 484 height 14
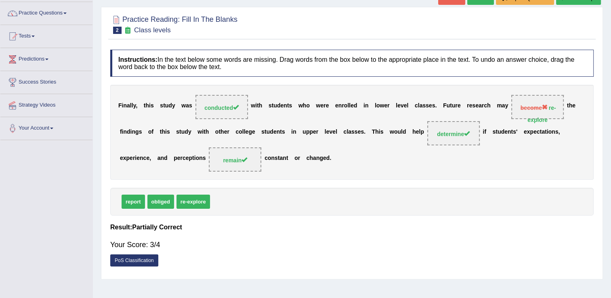
scroll to position [55, 0]
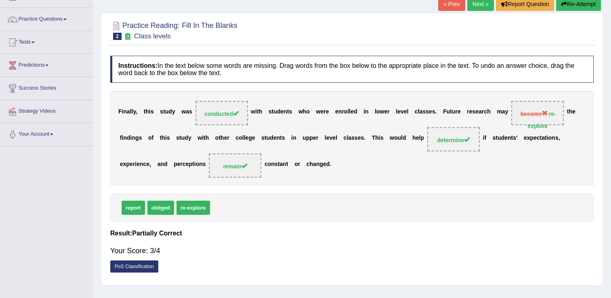
click at [479, 4] on link "Next »" at bounding box center [480, 4] width 27 height 14
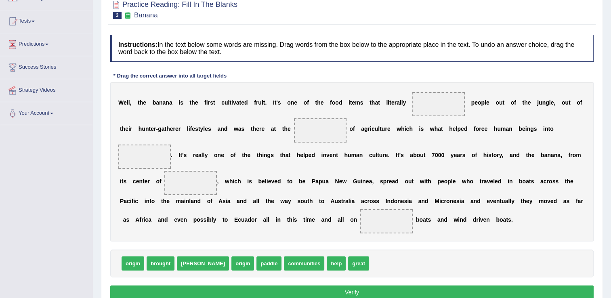
scroll to position [76, 0]
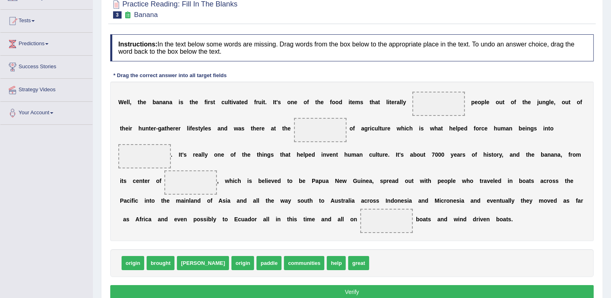
drag, startPoint x: 267, startPoint y: 133, endPoint x: 229, endPoint y: 138, distance: 37.9
click at [229, 138] on div "W e l l , t h e b a n a n a i s t h e f i r s t c u l t i v a t e d f r u i t .…" at bounding box center [352, 162] width 484 height 160
drag, startPoint x: 155, startPoint y: 250, endPoint x: 388, endPoint y: 109, distance: 271.9
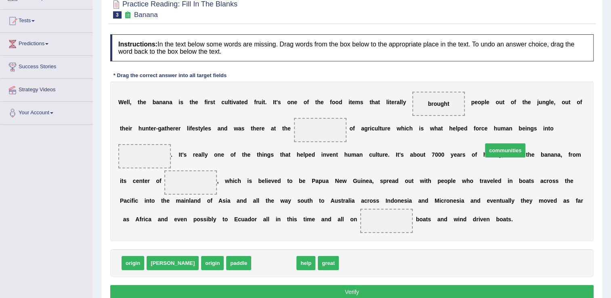
drag, startPoint x: 245, startPoint y: 248, endPoint x: 483, endPoint y: 134, distance: 263.7
click at [485, 143] on span "communities" at bounding box center [505, 150] width 40 height 14
drag, startPoint x: 230, startPoint y: 250, endPoint x: 530, endPoint y: 132, distance: 322.5
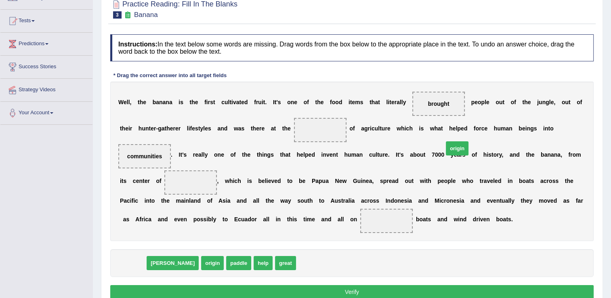
drag, startPoint x: 129, startPoint y: 252, endPoint x: 498, endPoint y: 148, distance: 383.6
click at [469, 148] on span "origin" at bounding box center [457, 148] width 23 height 14
drag, startPoint x: 178, startPoint y: 247, endPoint x: 561, endPoint y: 158, distance: 393.4
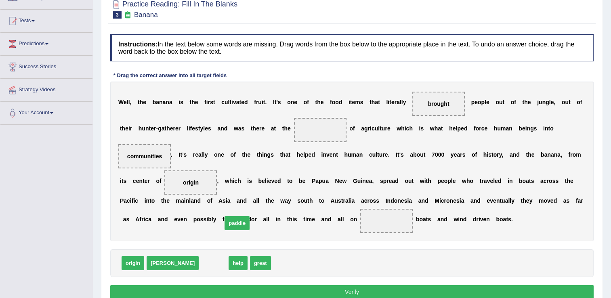
drag, startPoint x: 184, startPoint y: 251, endPoint x: 208, endPoint y: 211, distance: 46.4
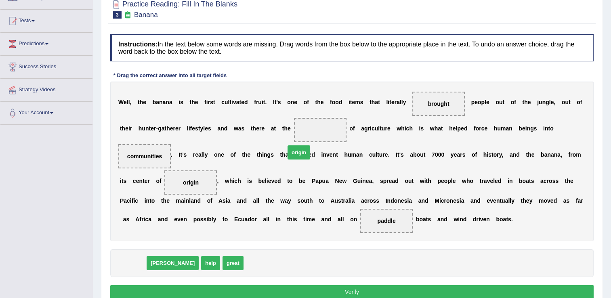
drag, startPoint x: 135, startPoint y: 250, endPoint x: 301, endPoint y: 140, distance: 199.2
click at [461, 285] on button "Verify" at bounding box center [352, 292] width 484 height 14
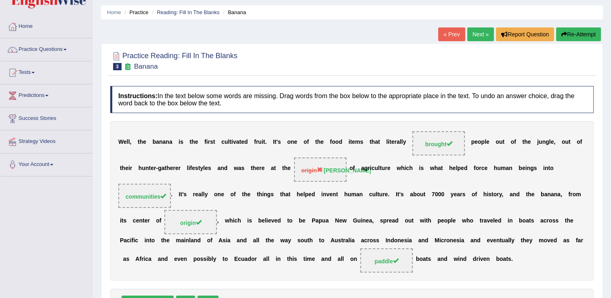
scroll to position [24, 0]
click at [479, 33] on link "Next »" at bounding box center [480, 35] width 27 height 14
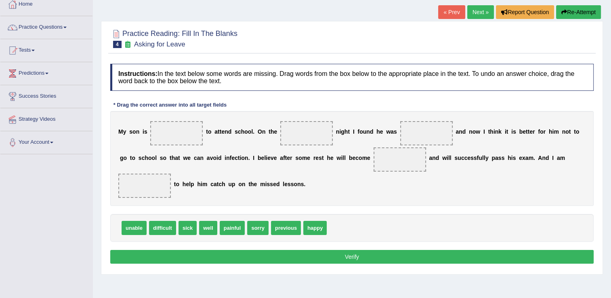
scroll to position [50, 0]
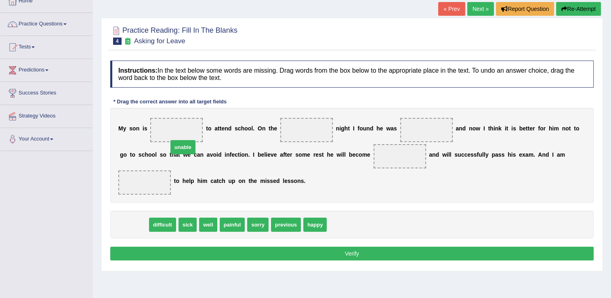
drag, startPoint x: 128, startPoint y: 215, endPoint x: 179, endPoint y: 130, distance: 98.8
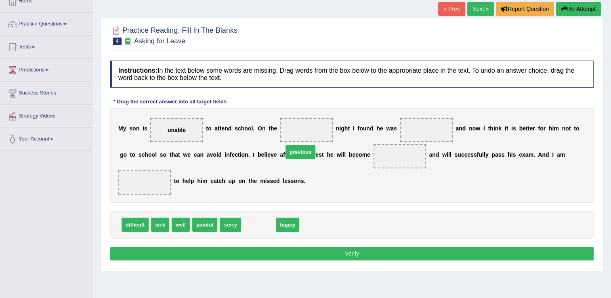
drag, startPoint x: 253, startPoint y: 208, endPoint x: 295, endPoint y: 135, distance: 84.2
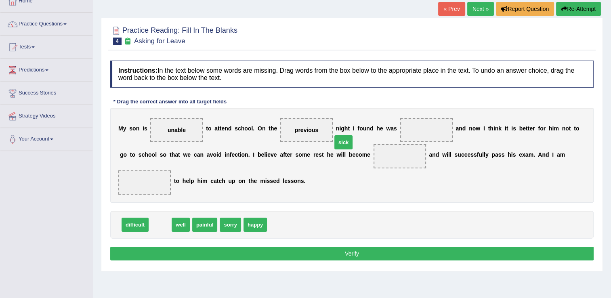
drag, startPoint x: 156, startPoint y: 210, endPoint x: 346, endPoint y: 127, distance: 207.2
click at [346, 135] on span "sick" at bounding box center [344, 142] width 18 height 14
drag, startPoint x: 157, startPoint y: 208, endPoint x: 418, endPoint y: 126, distance: 273.3
drag, startPoint x: 162, startPoint y: 207, endPoint x: 376, endPoint y: 161, distance: 218.5
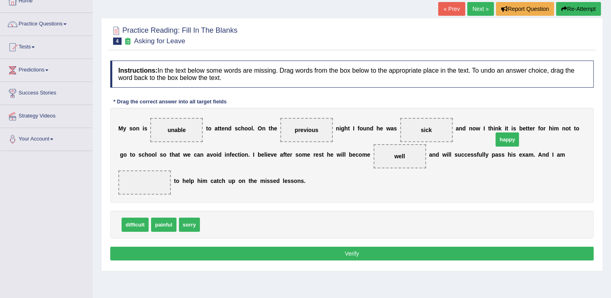
drag, startPoint x: 212, startPoint y: 211, endPoint x: 528, endPoint y: 140, distance: 323.8
click at [278, 247] on button "Verify" at bounding box center [352, 254] width 484 height 14
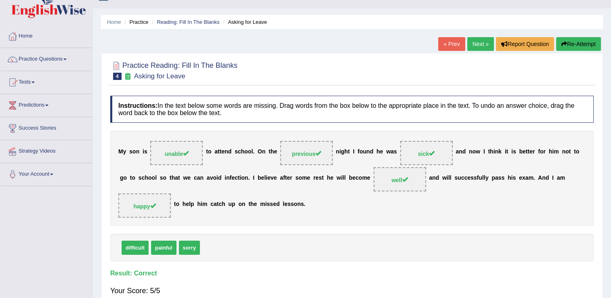
scroll to position [5, 0]
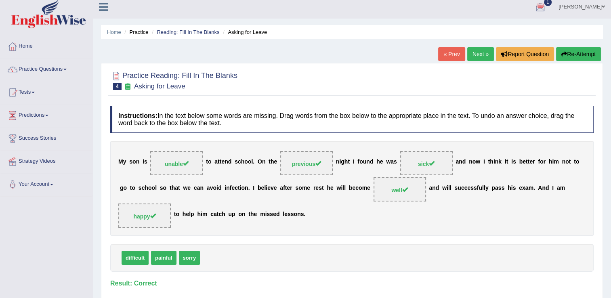
click at [476, 50] on link "Next »" at bounding box center [480, 54] width 27 height 14
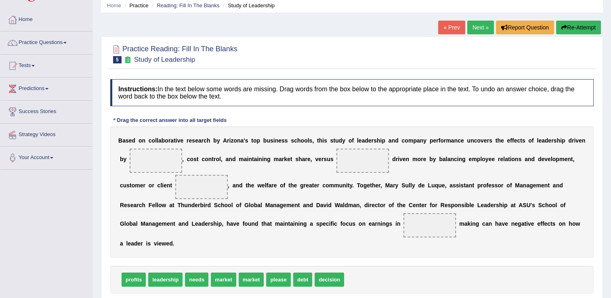
scroll to position [40, 0]
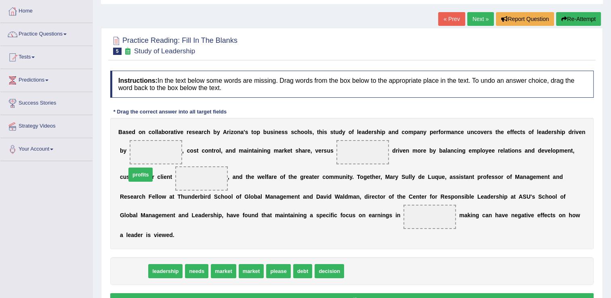
drag, startPoint x: 130, startPoint y: 259, endPoint x: 139, endPoint y: 158, distance: 102.1
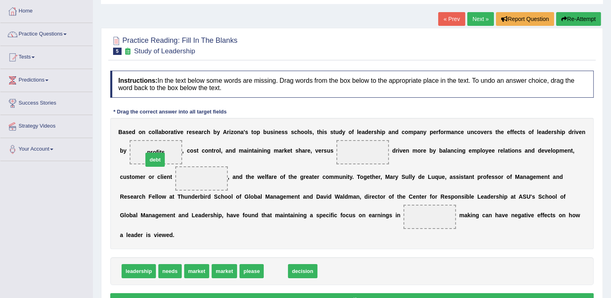
drag, startPoint x: 269, startPoint y: 259, endPoint x: 148, endPoint y: 148, distance: 164.4
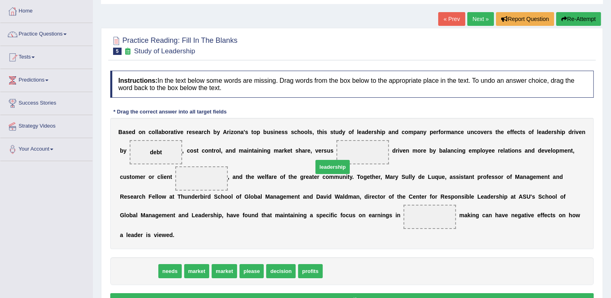
drag, startPoint x: 141, startPoint y: 259, endPoint x: 336, endPoint y: 155, distance: 220.9
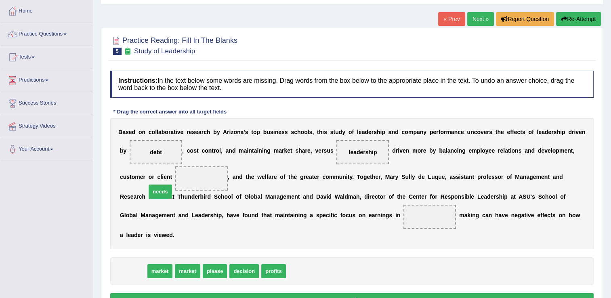
drag, startPoint x: 130, startPoint y: 256, endPoint x: 157, endPoint y: 177, distance: 84.1
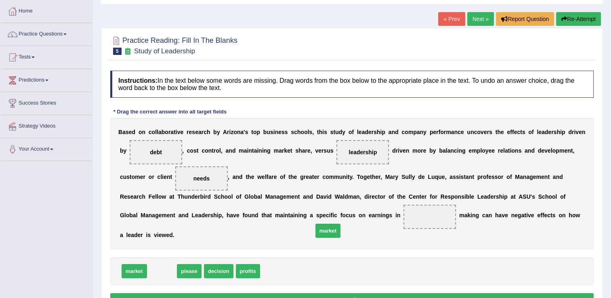
drag, startPoint x: 164, startPoint y: 261, endPoint x: 335, endPoint y: 221, distance: 175.1
click at [450, 293] on button "Verify" at bounding box center [352, 300] width 484 height 14
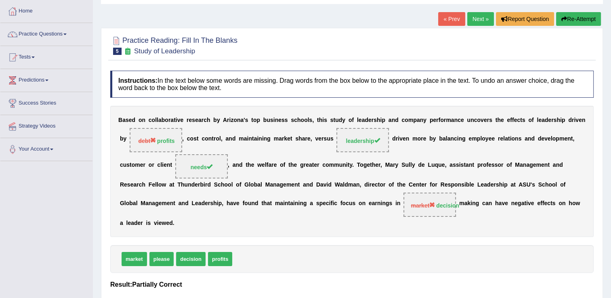
click at [482, 17] on link "Next »" at bounding box center [480, 19] width 27 height 14
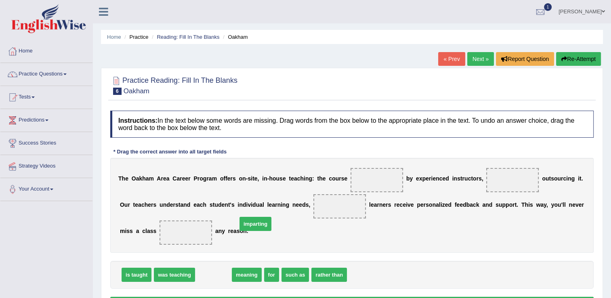
drag, startPoint x: 201, startPoint y: 276, endPoint x: 328, endPoint y: 177, distance: 162.0
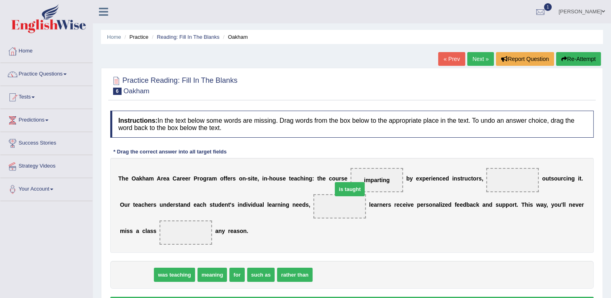
drag, startPoint x: 136, startPoint y: 274, endPoint x: 357, endPoint y: 188, distance: 237.4
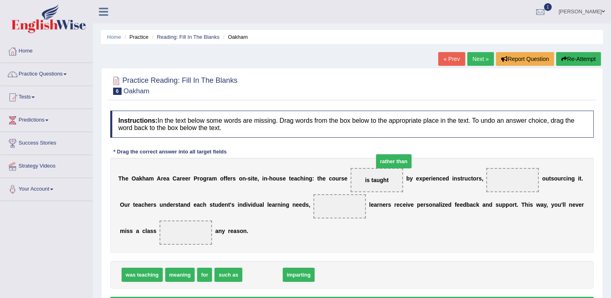
drag, startPoint x: 260, startPoint y: 273, endPoint x: 392, endPoint y: 159, distance: 174.5
click at [392, 159] on span "rather than" at bounding box center [394, 161] width 36 height 14
drag, startPoint x: 257, startPoint y: 276, endPoint x: 488, endPoint y: 180, distance: 249.8
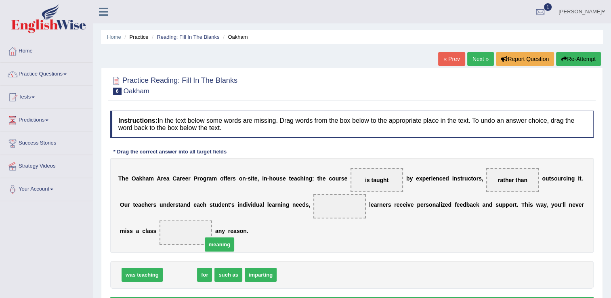
drag, startPoint x: 180, startPoint y: 276, endPoint x: 188, endPoint y: 272, distance: 8.5
drag, startPoint x: 195, startPoint y: 278, endPoint x: 318, endPoint y: 213, distance: 138.6
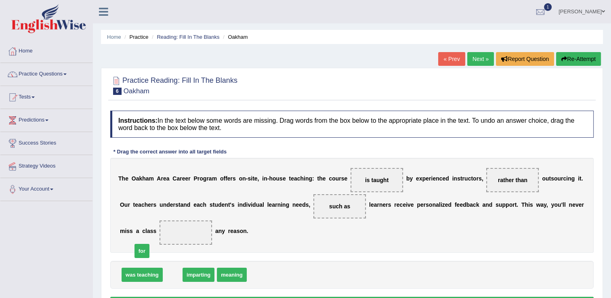
drag, startPoint x: 170, startPoint y: 274, endPoint x: 139, endPoint y: 250, distance: 38.9
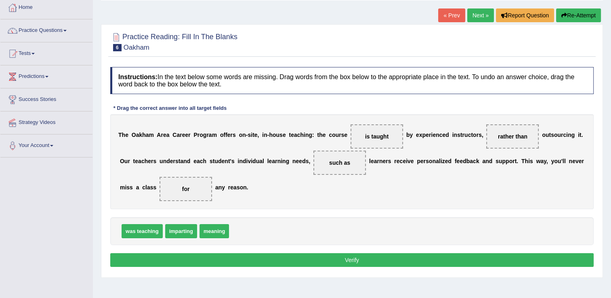
scroll to position [48, 0]
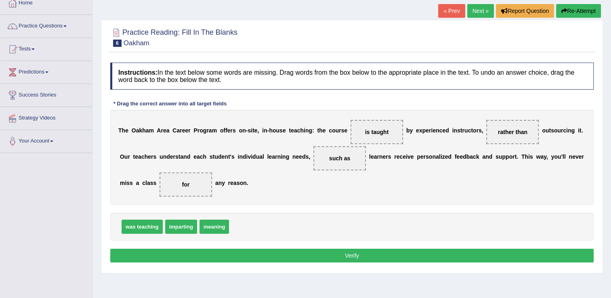
click at [527, 261] on button "Verify" at bounding box center [352, 256] width 484 height 14
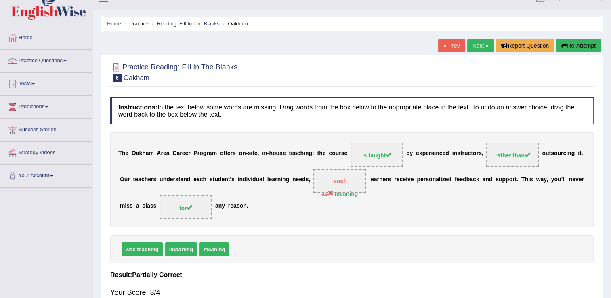
scroll to position [0, 0]
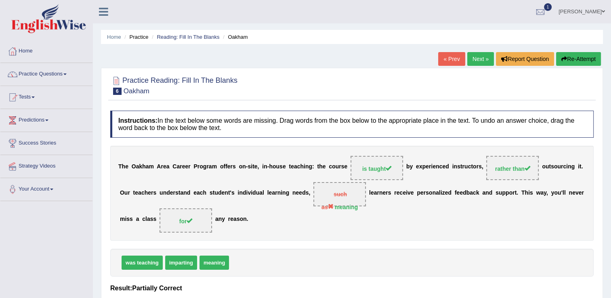
click at [480, 64] on link "Next »" at bounding box center [480, 59] width 27 height 14
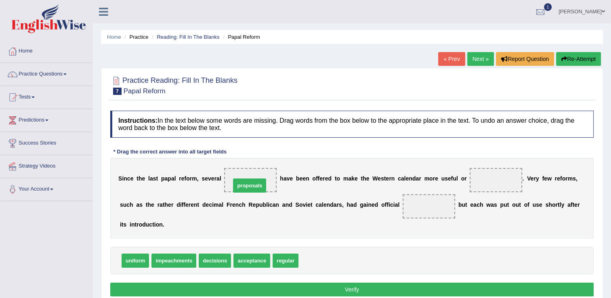
drag, startPoint x: 302, startPoint y: 250, endPoint x: 234, endPoint y: 175, distance: 101.3
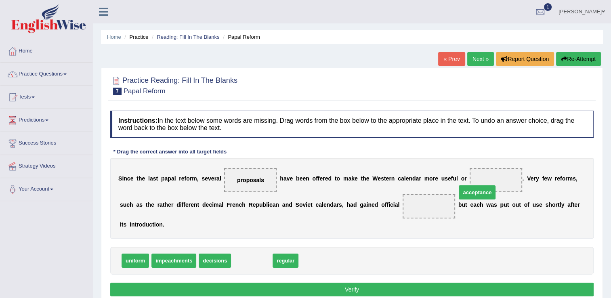
drag, startPoint x: 247, startPoint y: 248, endPoint x: 489, endPoint y: 179, distance: 251.3
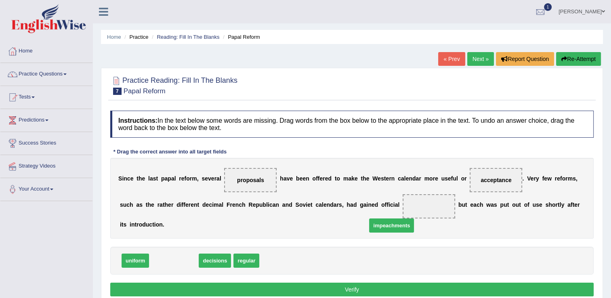
drag, startPoint x: 171, startPoint y: 254, endPoint x: 389, endPoint y: 219, distance: 220.6
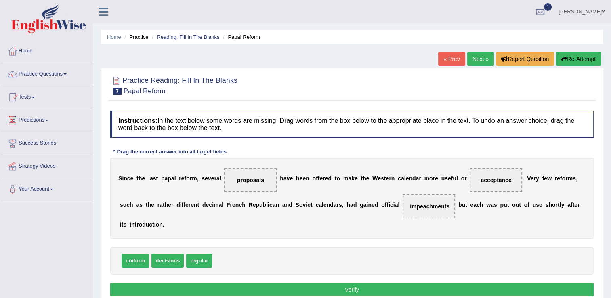
click at [370, 283] on button "Verify" at bounding box center [352, 290] width 484 height 14
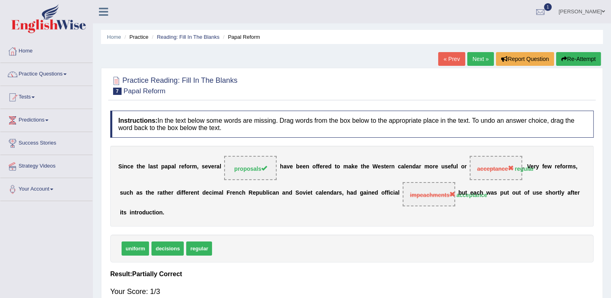
click at [484, 55] on link "Next »" at bounding box center [480, 59] width 27 height 14
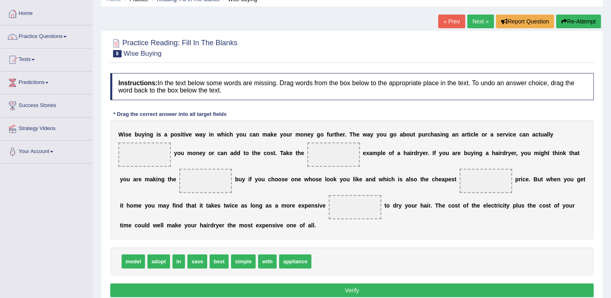
scroll to position [50, 0]
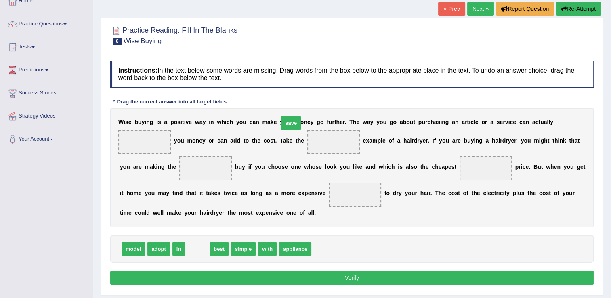
drag, startPoint x: 199, startPoint y: 264, endPoint x: 394, endPoint y: 18, distance: 314.0
click at [301, 116] on span "save" at bounding box center [291, 123] width 20 height 14
drag, startPoint x: 192, startPoint y: 264, endPoint x: 563, endPoint y: 126, distance: 395.9
drag, startPoint x: 196, startPoint y: 261, endPoint x: 275, endPoint y: 152, distance: 134.7
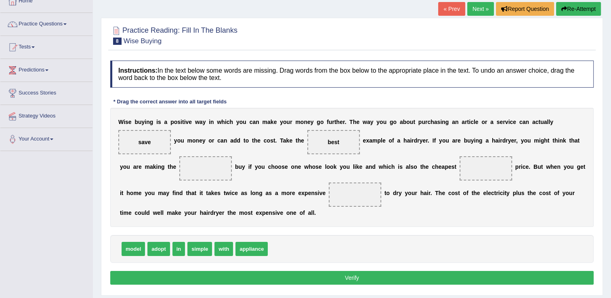
drag, startPoint x: 255, startPoint y: 158, endPoint x: 273, endPoint y: 156, distance: 18.7
click at [307, 154] on span "best" at bounding box center [333, 142] width 53 height 24
drag, startPoint x: 273, startPoint y: 156, endPoint x: 145, endPoint y: 182, distance: 131.1
drag, startPoint x: 192, startPoint y: 260, endPoint x: 276, endPoint y: 154, distance: 134.9
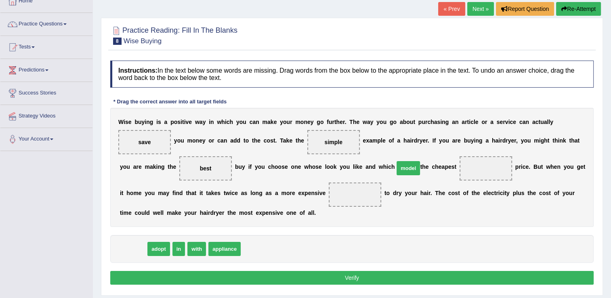
drag, startPoint x: 129, startPoint y: 262, endPoint x: 404, endPoint y: 182, distance: 286.6
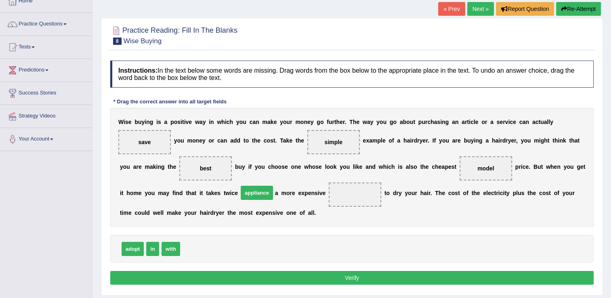
drag, startPoint x: 194, startPoint y: 260, endPoint x: 253, endPoint y: 204, distance: 80.9
click at [246, 285] on button "Verify" at bounding box center [352, 278] width 484 height 14
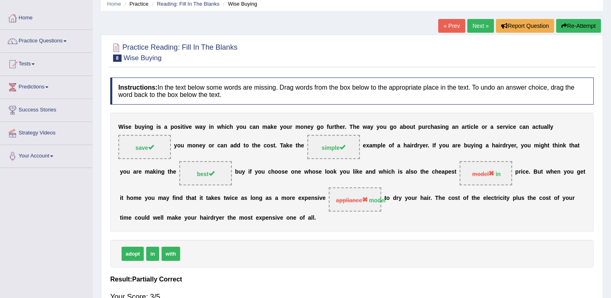
scroll to position [27, 0]
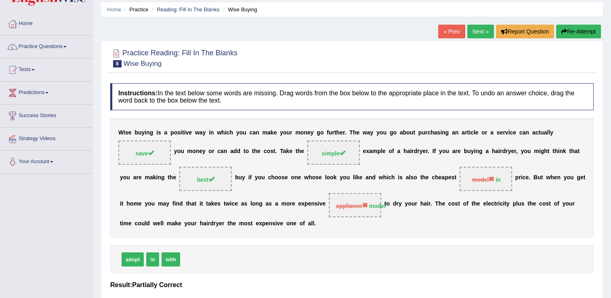
click at [480, 29] on link "Next »" at bounding box center [480, 32] width 27 height 14
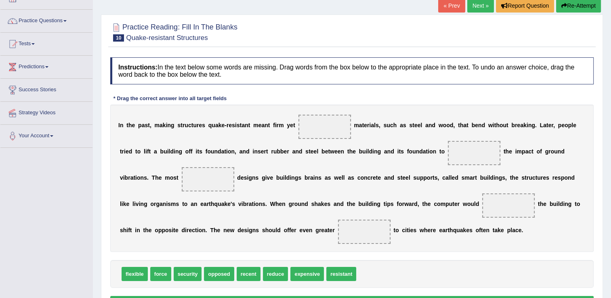
scroll to position [60, 0]
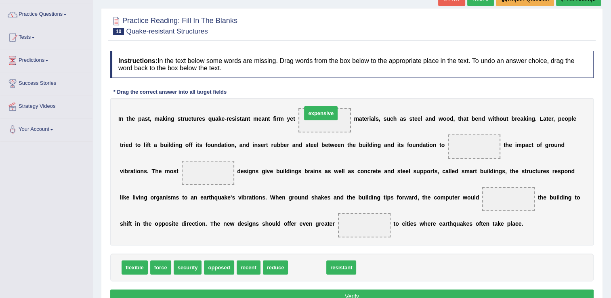
drag, startPoint x: 295, startPoint y: 271, endPoint x: 309, endPoint y: 128, distance: 143.4
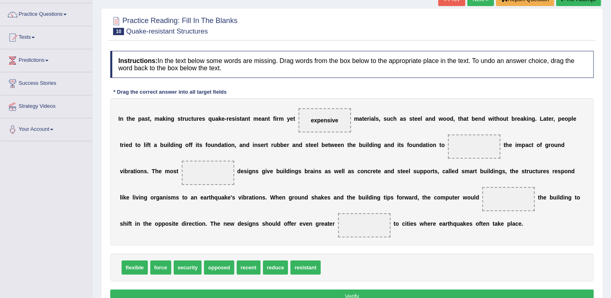
click at [218, 267] on span "opposed" at bounding box center [219, 268] width 30 height 14
drag, startPoint x: 219, startPoint y: 265, endPoint x: 420, endPoint y: 149, distance: 232.2
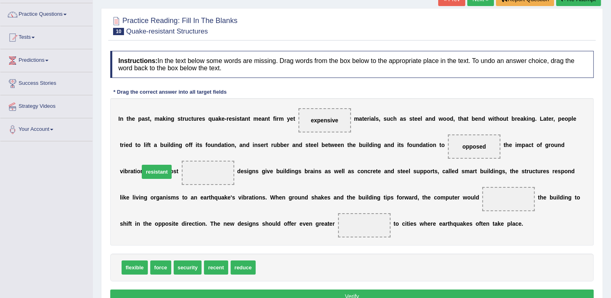
drag, startPoint x: 257, startPoint y: 267, endPoint x: 141, endPoint y: 170, distance: 150.9
drag, startPoint x: 410, startPoint y: 147, endPoint x: 407, endPoint y: 199, distance: 52.6
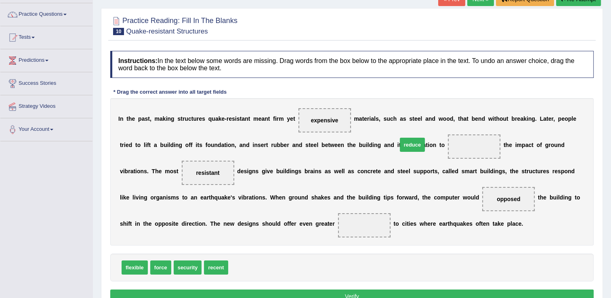
drag, startPoint x: 236, startPoint y: 267, endPoint x: 406, endPoint y: 144, distance: 209.4
drag, startPoint x: 160, startPoint y: 271, endPoint x: 249, endPoint y: 226, distance: 99.0
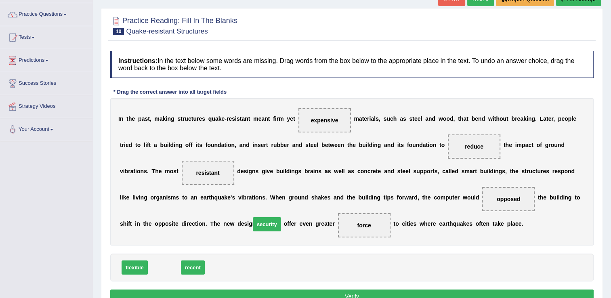
drag, startPoint x: 165, startPoint y: 270, endPoint x: 265, endPoint y: 234, distance: 106.7
click at [263, 294] on button "Verify" at bounding box center [352, 297] width 484 height 14
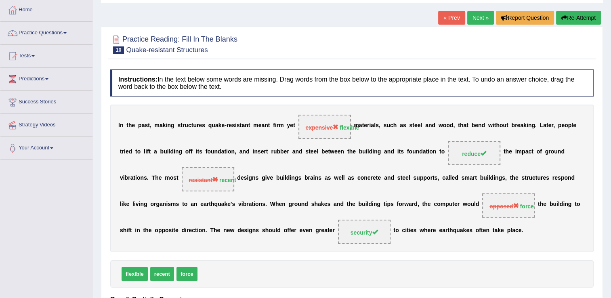
scroll to position [38, 0]
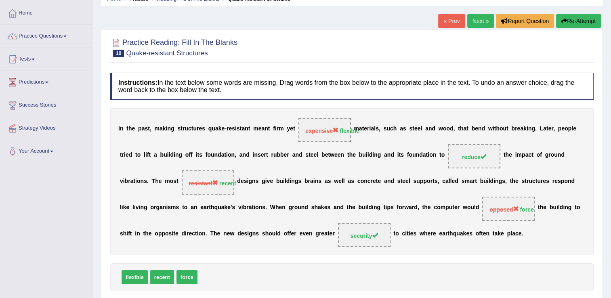
click at [483, 26] on link "Next »" at bounding box center [480, 21] width 27 height 14
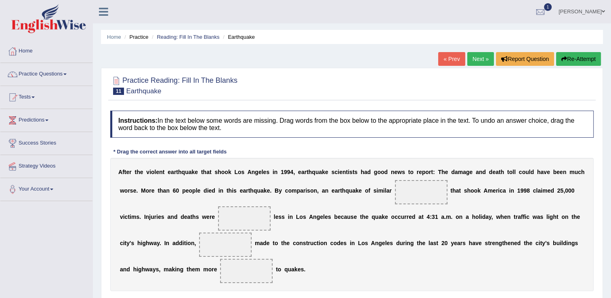
click at [450, 56] on link "« Prev" at bounding box center [451, 59] width 27 height 14
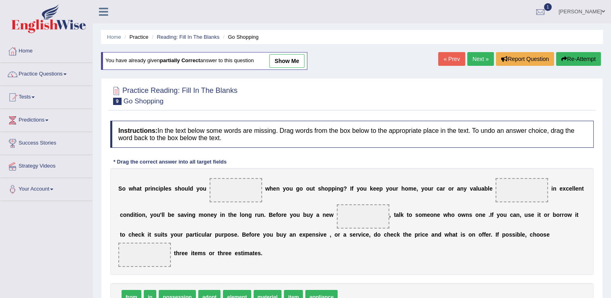
click at [474, 59] on link "Next »" at bounding box center [480, 59] width 27 height 14
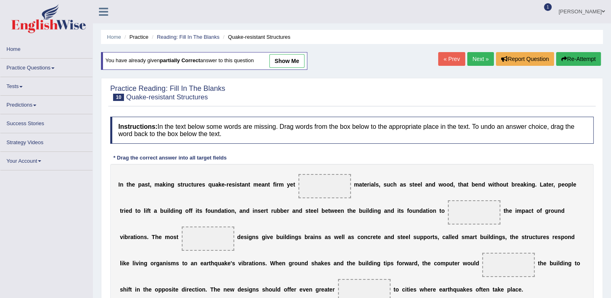
click at [295, 63] on link "show me" at bounding box center [286, 61] width 35 height 14
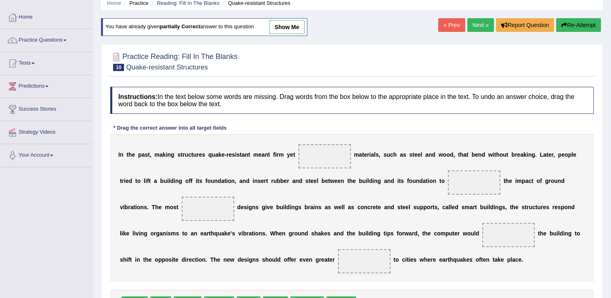
scroll to position [25, 0]
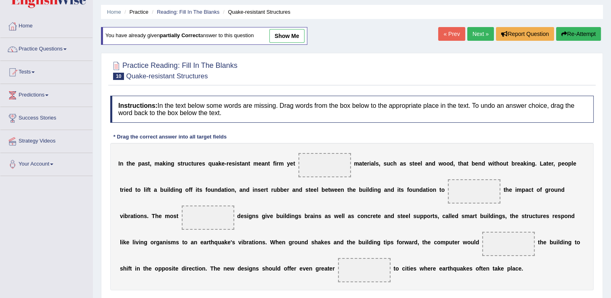
click at [282, 34] on link "show me" at bounding box center [286, 36] width 35 height 14
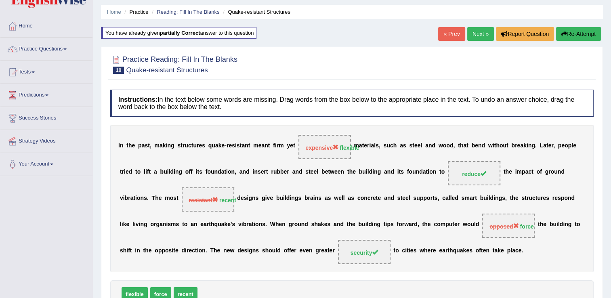
click at [479, 31] on link "Next »" at bounding box center [480, 34] width 27 height 14
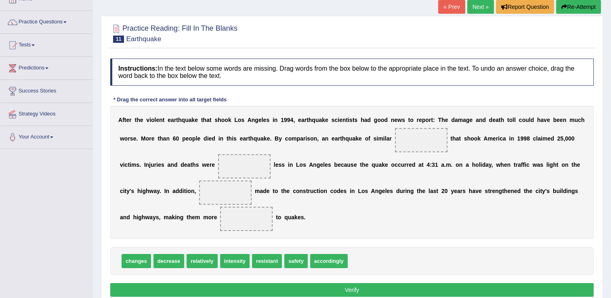
scroll to position [55, 0]
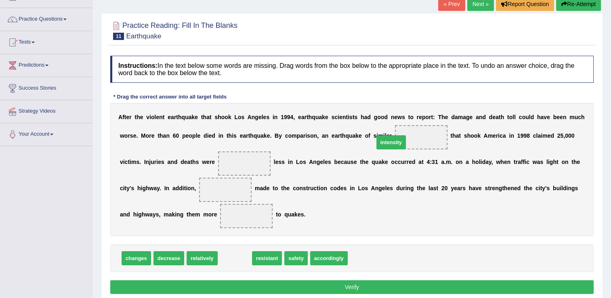
drag, startPoint x: 238, startPoint y: 260, endPoint x: 419, endPoint y: 139, distance: 217.6
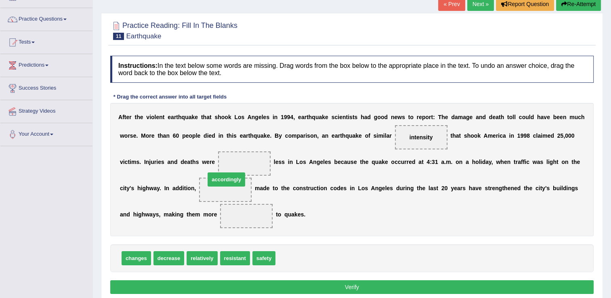
drag, startPoint x: 286, startPoint y: 259, endPoint x: 206, endPoint y: 173, distance: 117.2
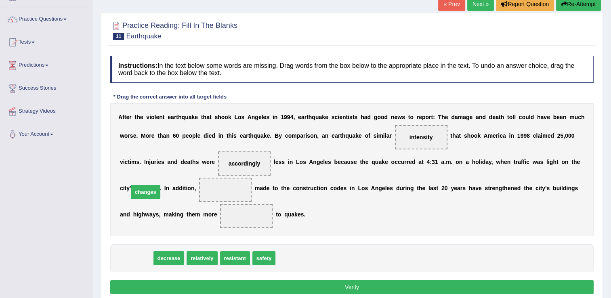
drag, startPoint x: 139, startPoint y: 255, endPoint x: 150, endPoint y: 187, distance: 68.7
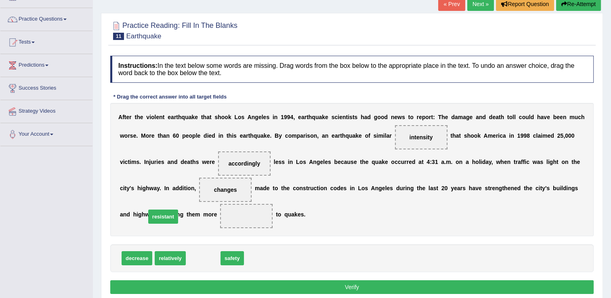
drag, startPoint x: 189, startPoint y: 260, endPoint x: 149, endPoint y: 219, distance: 58.0
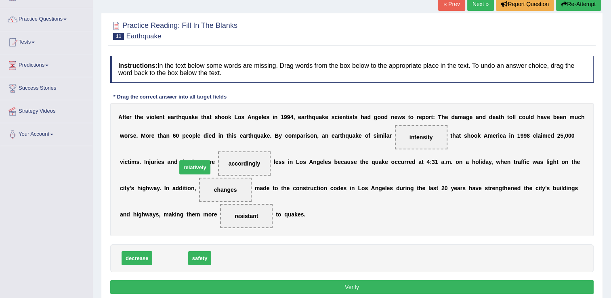
drag, startPoint x: 171, startPoint y: 258, endPoint x: 196, endPoint y: 167, distance: 94.2
click at [375, 284] on button "Verify" at bounding box center [352, 287] width 484 height 14
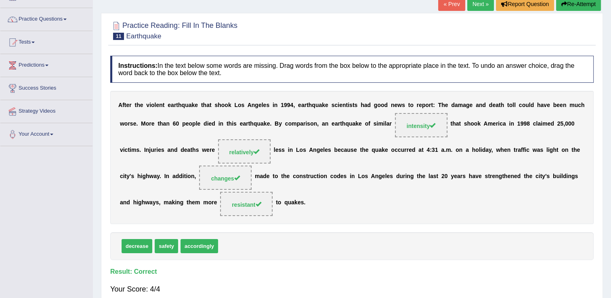
click at [478, 6] on link "Next »" at bounding box center [480, 4] width 27 height 14
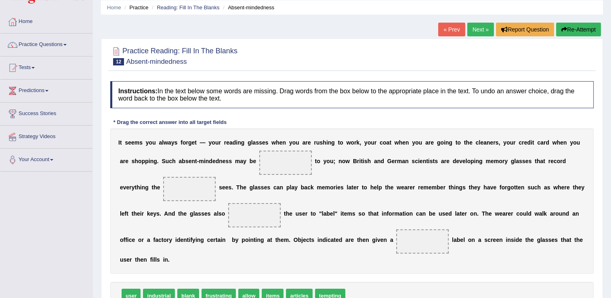
scroll to position [30, 0]
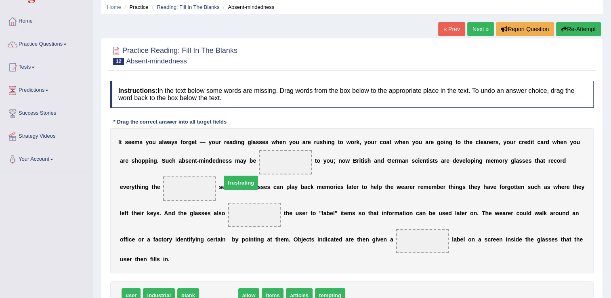
drag, startPoint x: 206, startPoint y: 286, endPoint x: 228, endPoint y: 172, distance: 116.1
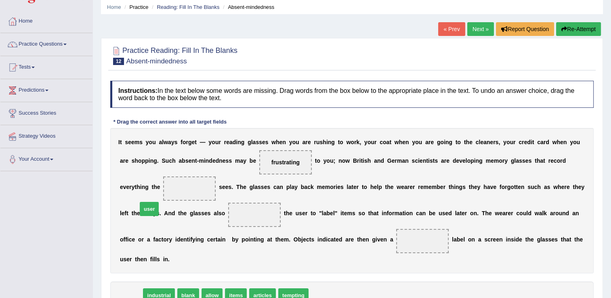
drag, startPoint x: 135, startPoint y: 282, endPoint x: 153, endPoint y: 196, distance: 88.0
drag, startPoint x: 189, startPoint y: 220, endPoint x: 158, endPoint y: 190, distance: 43.1
click at [158, 190] on div "I t s e e m s y o u a l w a y s f o r g e t — y o u r r e a d i n g g l a s s e…" at bounding box center [352, 200] width 484 height 145
drag, startPoint x: 187, startPoint y: 211, endPoint x: 151, endPoint y: 183, distance: 46.1
click at [151, 183] on div "I t s e e m s y o u a l w a y s f o r g e t — y o u r r e a d i n g g l a s s e…" at bounding box center [352, 200] width 484 height 145
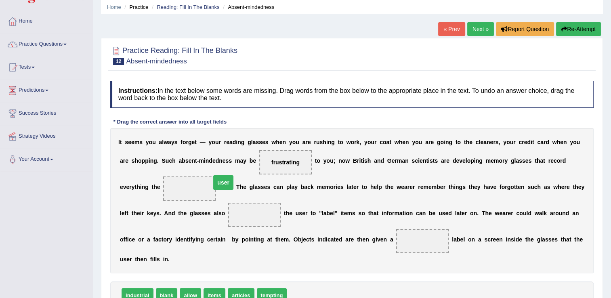
drag, startPoint x: 179, startPoint y: 211, endPoint x: 148, endPoint y: 179, distance: 44.9
drag, startPoint x: 267, startPoint y: 282, endPoint x: 187, endPoint y: 220, distance: 100.8
drag, startPoint x: 192, startPoint y: 281, endPoint x: 183, endPoint y: 219, distance: 62.5
click at [238, 288] on span "tempting" at bounding box center [248, 295] width 30 height 14
drag, startPoint x: 165, startPoint y: 285, endPoint x: 309, endPoint y: 240, distance: 150.8
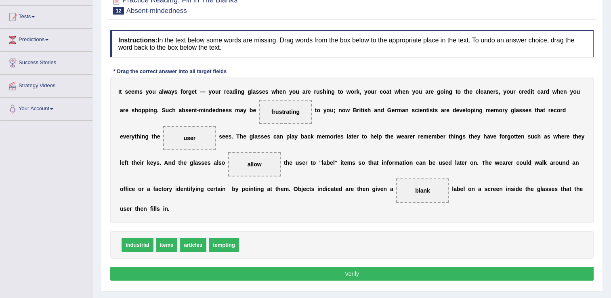
scroll to position [86, 0]
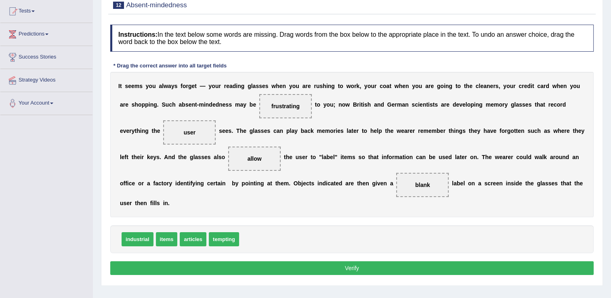
click at [551, 261] on button "Verify" at bounding box center [352, 268] width 484 height 14
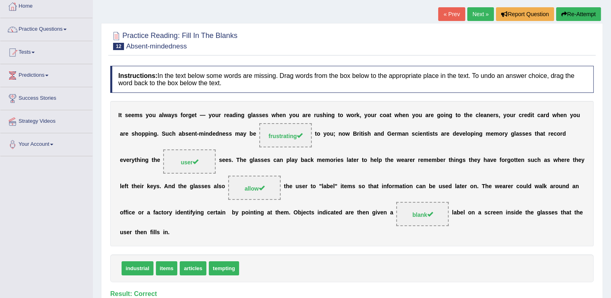
scroll to position [36, 0]
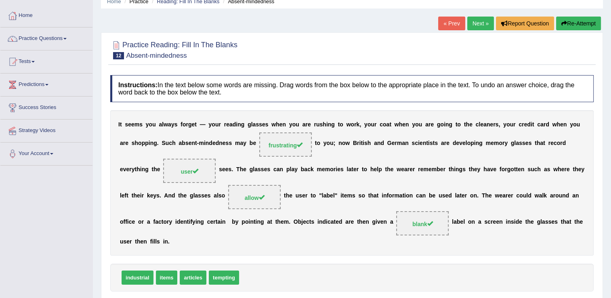
click at [482, 20] on link "Next »" at bounding box center [480, 24] width 27 height 14
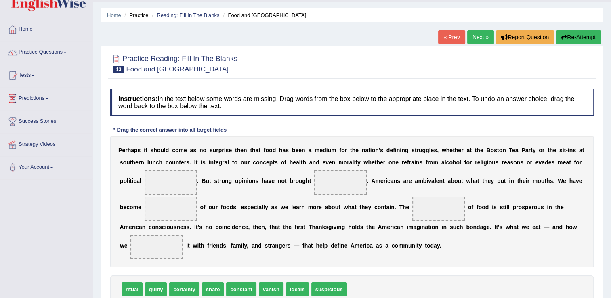
scroll to position [27, 0]
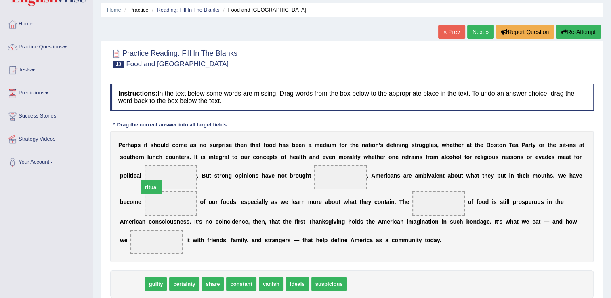
drag, startPoint x: 133, startPoint y: 284, endPoint x: 149, endPoint y: 181, distance: 104.3
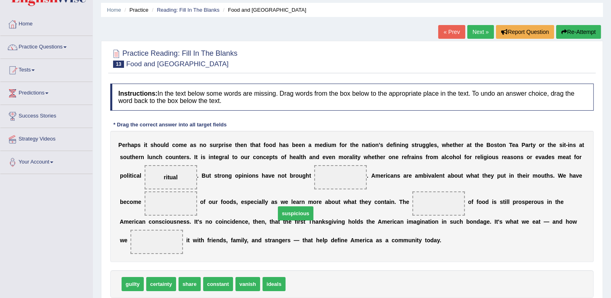
drag, startPoint x: 294, startPoint y: 286, endPoint x: 294, endPoint y: 183, distance: 103.0
drag, startPoint x: 133, startPoint y: 284, endPoint x: 155, endPoint y: 210, distance: 76.9
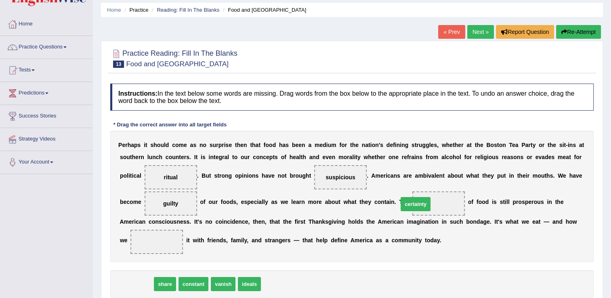
drag, startPoint x: 145, startPoint y: 284, endPoint x: 407, endPoint y: 204, distance: 274.1
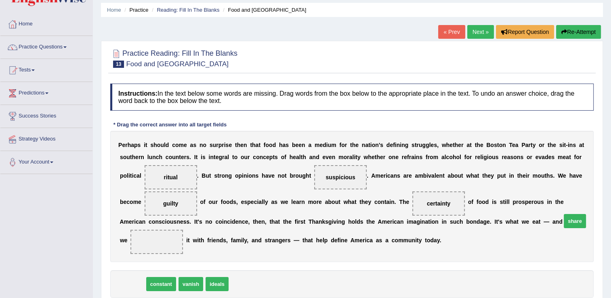
drag, startPoint x: 133, startPoint y: 285, endPoint x: 564, endPoint y: 228, distance: 435.3
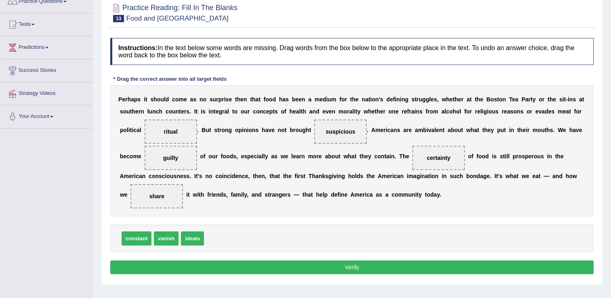
scroll to position [86, 0]
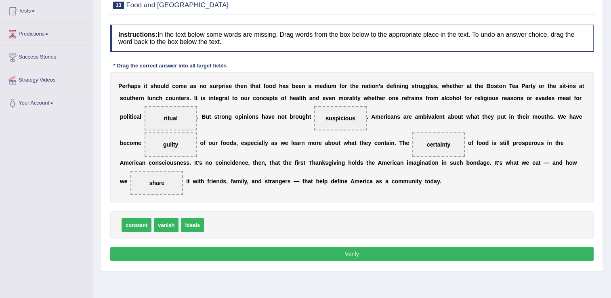
click at [517, 253] on button "Verify" at bounding box center [352, 254] width 484 height 14
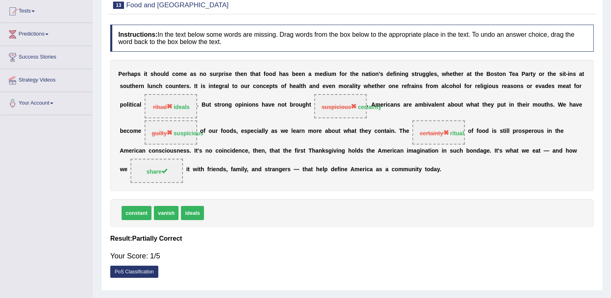
click at [611, 61] on div "Home Practice Reading: Fill In The Blanks Food and US « Prev Next » Report Ques…" at bounding box center [352, 116] width 518 height 404
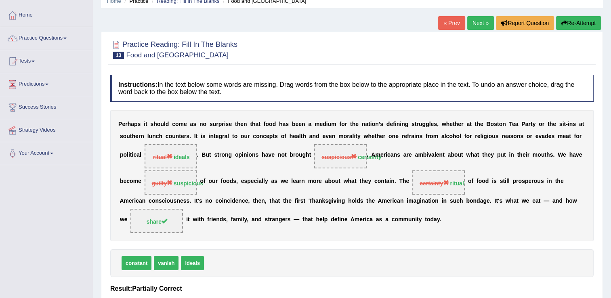
scroll to position [0, 0]
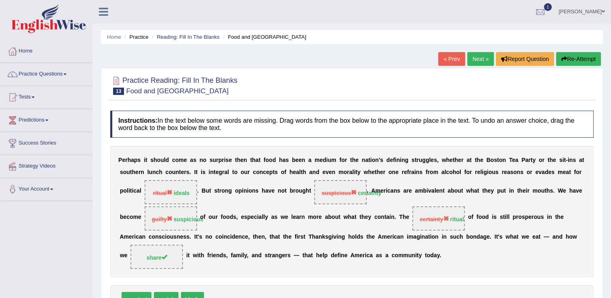
click at [477, 59] on link "Next »" at bounding box center [480, 59] width 27 height 14
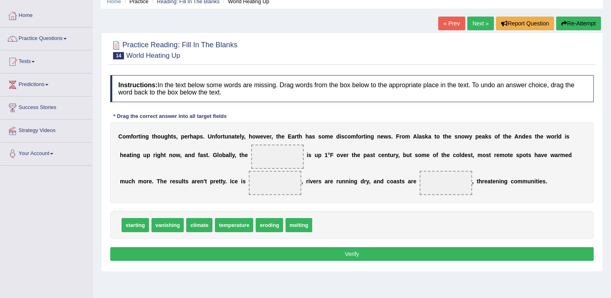
scroll to position [40, 0]
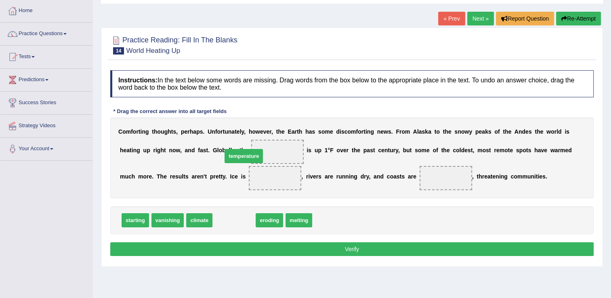
drag, startPoint x: 228, startPoint y: 222, endPoint x: 238, endPoint y: 158, distance: 65.0
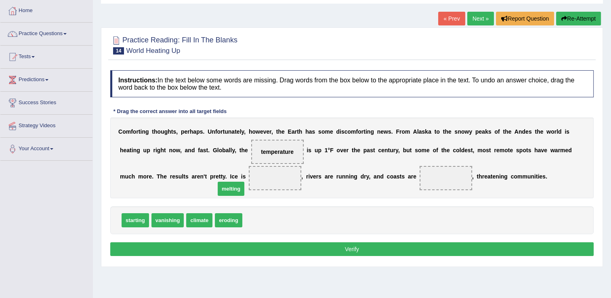
drag, startPoint x: 250, startPoint y: 223, endPoint x: 196, endPoint y: 175, distance: 72.7
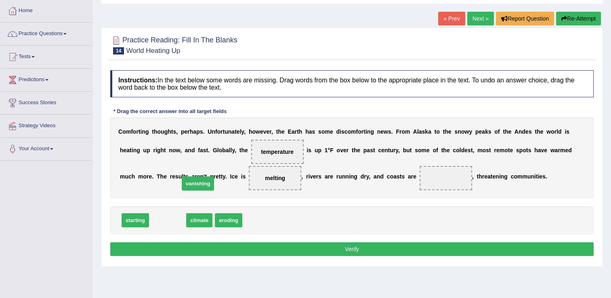
drag, startPoint x: 162, startPoint y: 221, endPoint x: 198, endPoint y: 179, distance: 55.6
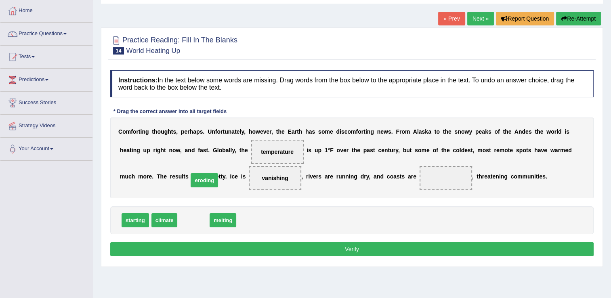
drag, startPoint x: 189, startPoint y: 217, endPoint x: 200, endPoint y: 177, distance: 41.5
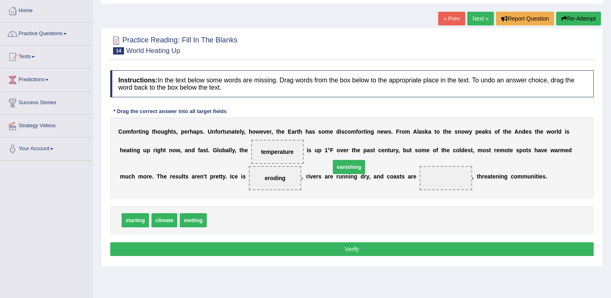
drag, startPoint x: 217, startPoint y: 221, endPoint x: 351, endPoint y: 177, distance: 141.1
click at [331, 248] on button "Verify" at bounding box center [352, 249] width 484 height 14
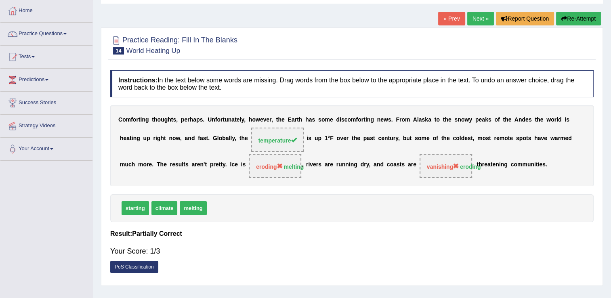
click at [478, 19] on link "Next »" at bounding box center [480, 19] width 27 height 14
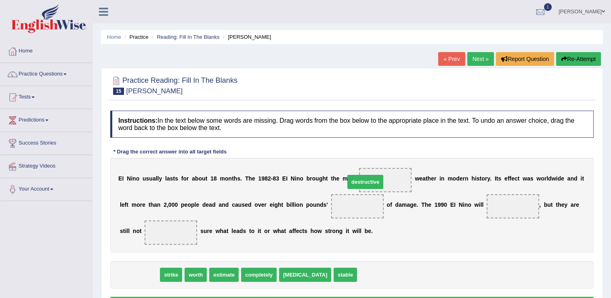
drag, startPoint x: 139, startPoint y: 275, endPoint x: 365, endPoint y: 182, distance: 244.2
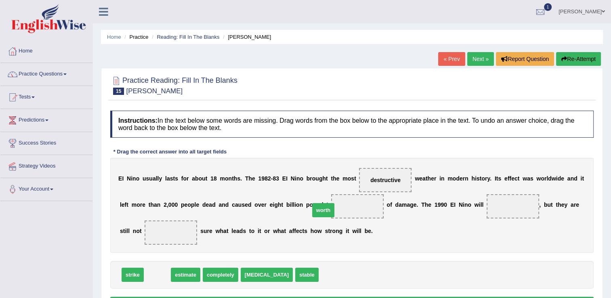
drag, startPoint x: 159, startPoint y: 278, endPoint x: 331, endPoint y: 214, distance: 183.3
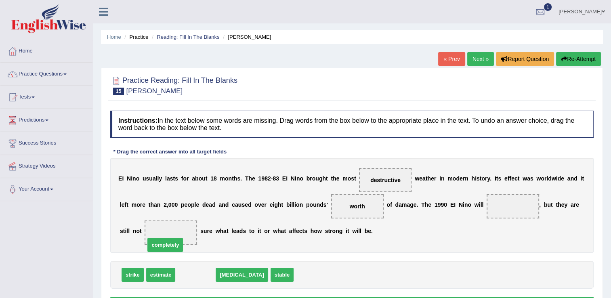
drag, startPoint x: 192, startPoint y: 274, endPoint x: 148, endPoint y: 235, distance: 58.1
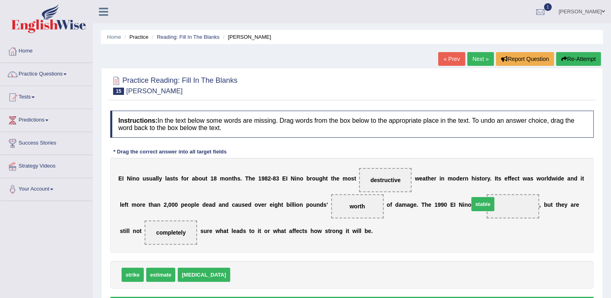
drag, startPoint x: 218, startPoint y: 274, endPoint x: 463, endPoint y: 206, distance: 254.1
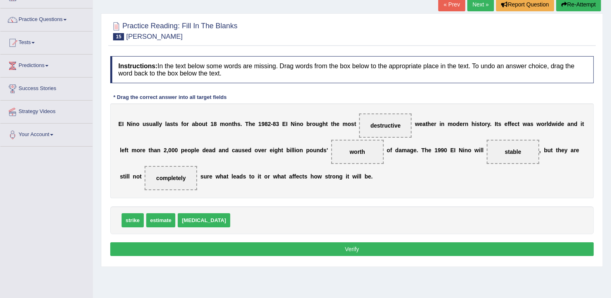
scroll to position [57, 0]
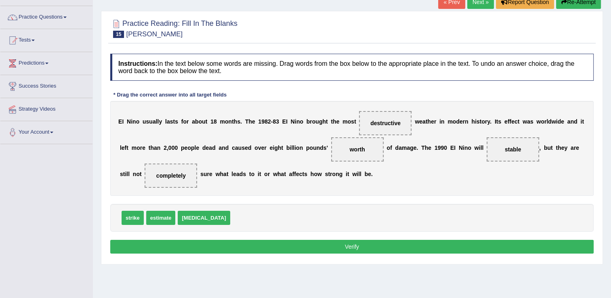
click at [132, 217] on span "strike" at bounding box center [133, 218] width 22 height 14
drag, startPoint x: 132, startPoint y: 217, endPoint x: 490, endPoint y: 149, distance: 363.9
click at [413, 247] on button "Verify" at bounding box center [352, 247] width 484 height 14
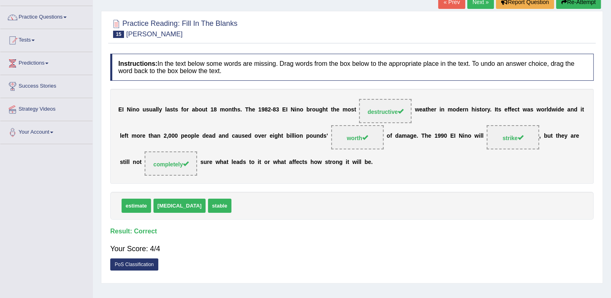
click at [476, 6] on link "Next »" at bounding box center [480, 2] width 27 height 14
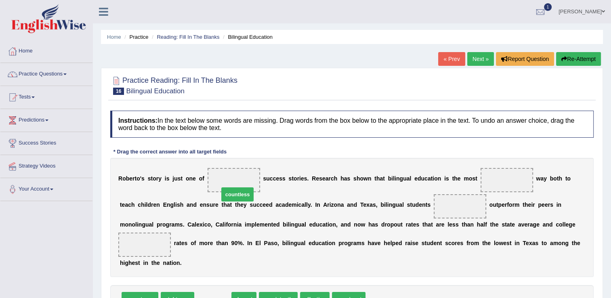
drag, startPoint x: 208, startPoint y: 285, endPoint x: 233, endPoint y: 179, distance: 109.1
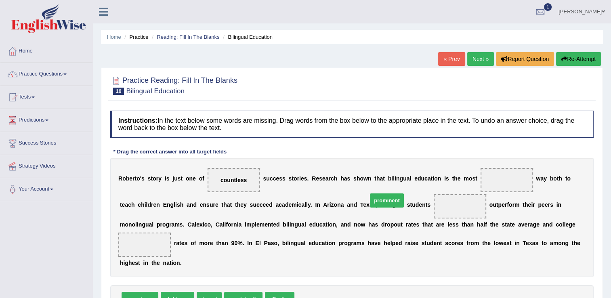
drag, startPoint x: 304, startPoint y: 286, endPoint x: 240, endPoint y: 243, distance: 77.5
click at [370, 208] on span "prominent" at bounding box center [387, 201] width 34 height 14
drag, startPoint x: 204, startPoint y: 289, endPoint x: 474, endPoint y: 179, distance: 292.1
drag, startPoint x: 213, startPoint y: 289, endPoint x: 413, endPoint y: 209, distance: 215.0
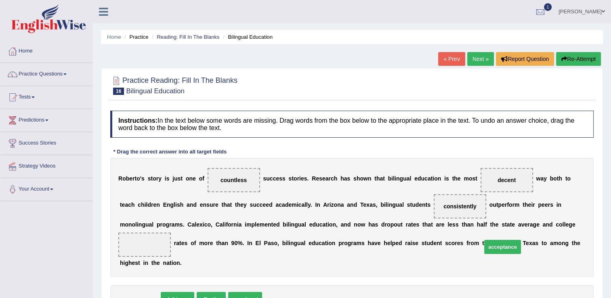
drag, startPoint x: 143, startPoint y: 288, endPoint x: 507, endPoint y: 236, distance: 367.7
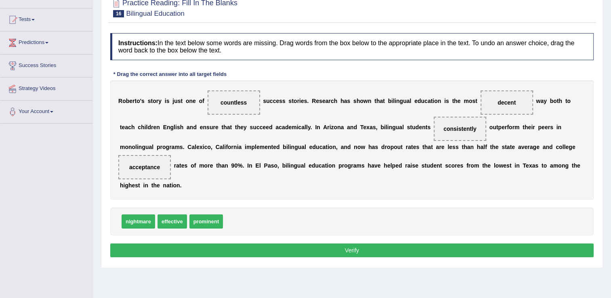
scroll to position [83, 0]
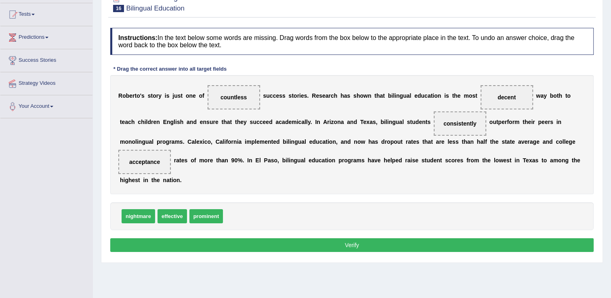
click at [558, 238] on button "Verify" at bounding box center [352, 245] width 484 height 14
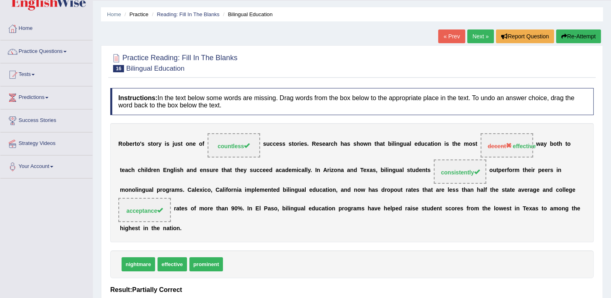
scroll to position [0, 0]
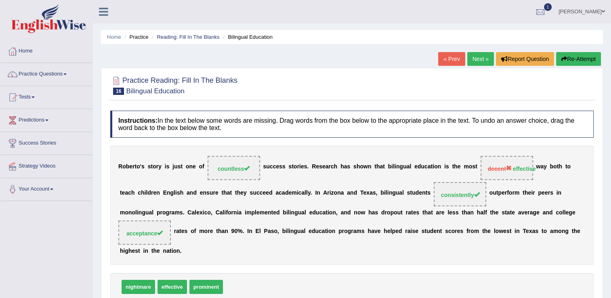
click at [485, 55] on link "Next »" at bounding box center [480, 59] width 27 height 14
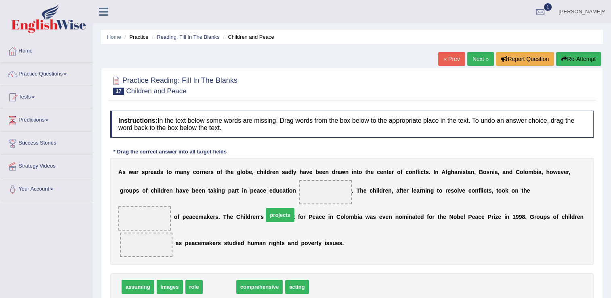
drag, startPoint x: 218, startPoint y: 269, endPoint x: 279, endPoint y: 196, distance: 95.5
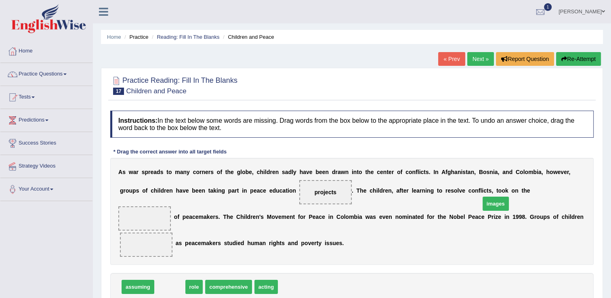
drag, startPoint x: 170, startPoint y: 274, endPoint x: 496, endPoint y: 191, distance: 336.5
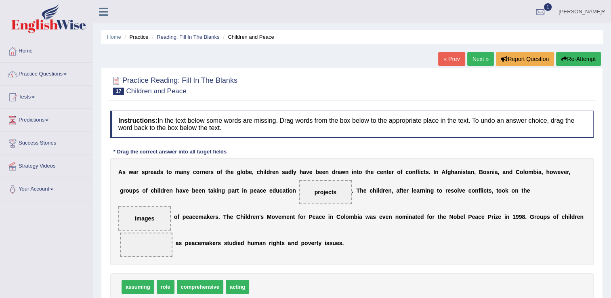
click at [315, 190] on span "projects" at bounding box center [326, 192] width 22 height 6
drag, startPoint x: 231, startPoint y: 274, endPoint x: 482, endPoint y: 215, distance: 258.4
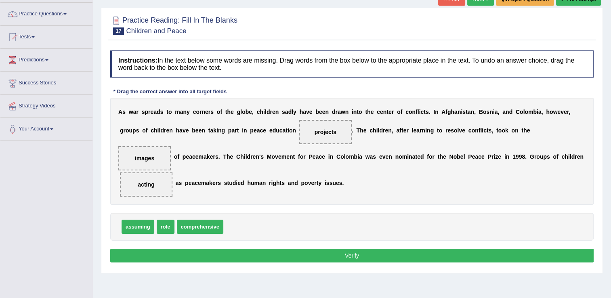
scroll to position [62, 0]
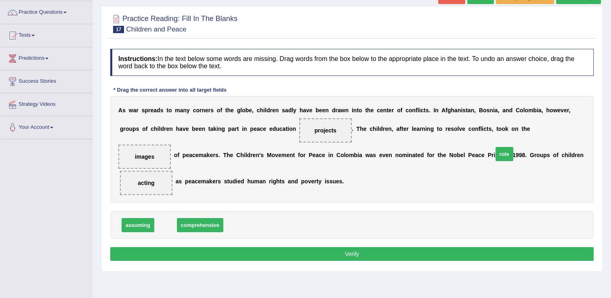
drag, startPoint x: 164, startPoint y: 210, endPoint x: 503, endPoint y: 138, distance: 347.4
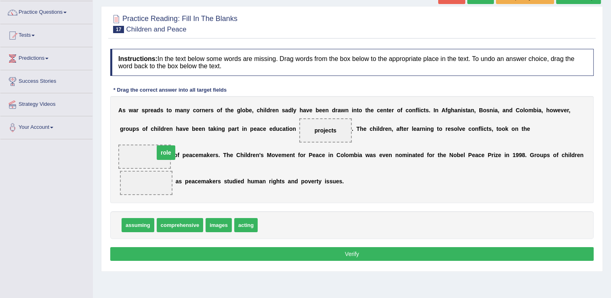
drag, startPoint x: 486, startPoint y: 154, endPoint x: 506, endPoint y: 124, distance: 36.2
click at [242, 218] on span "acting" at bounding box center [245, 225] width 23 height 14
click at [245, 218] on span "acting" at bounding box center [245, 225] width 23 height 14
drag, startPoint x: 245, startPoint y: 214, endPoint x: 484, endPoint y: 169, distance: 243.0
click at [447, 247] on button "Verify" at bounding box center [352, 254] width 484 height 14
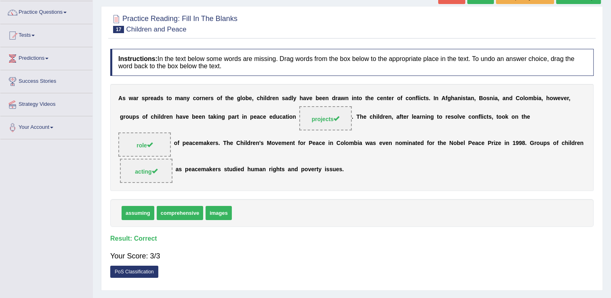
scroll to position [0, 0]
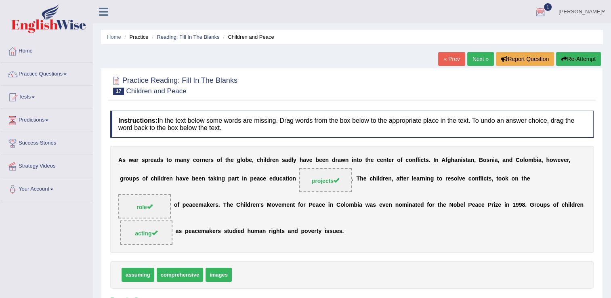
click at [482, 57] on link "Next »" at bounding box center [480, 59] width 27 height 14
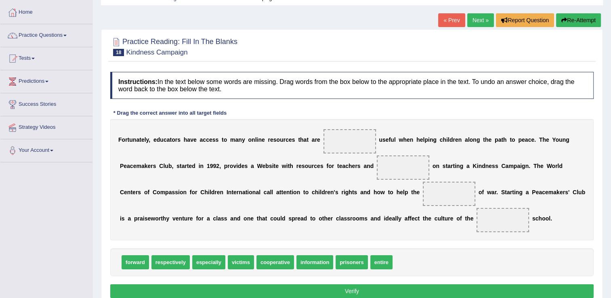
scroll to position [39, 0]
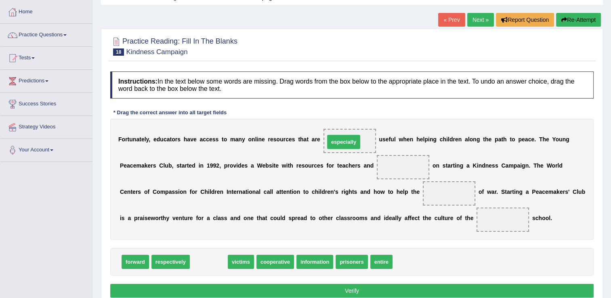
drag, startPoint x: 210, startPoint y: 263, endPoint x: 345, endPoint y: 143, distance: 180.6
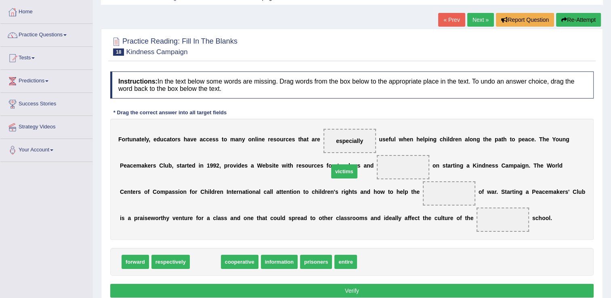
drag, startPoint x: 204, startPoint y: 260, endPoint x: 343, endPoint y: 170, distance: 165.6
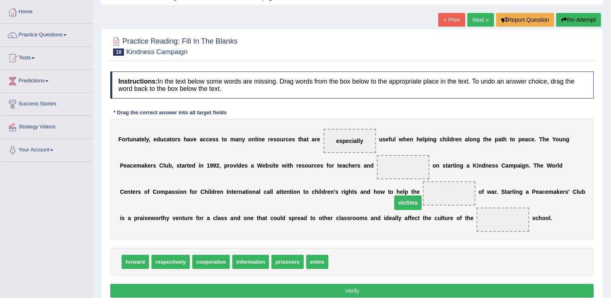
drag, startPoint x: 347, startPoint y: 166, endPoint x: 351, endPoint y: 202, distance: 35.5
drag, startPoint x: 373, startPoint y: 216, endPoint x: 359, endPoint y: 187, distance: 32.3
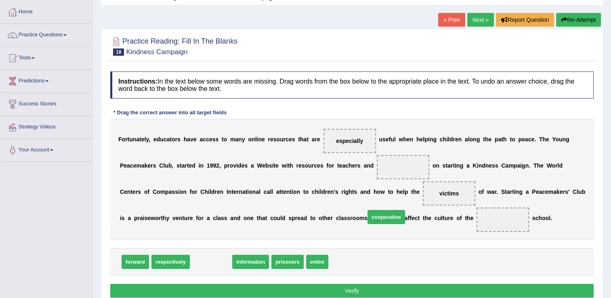
drag, startPoint x: 205, startPoint y: 262, endPoint x: 380, endPoint y: 217, distance: 180.6
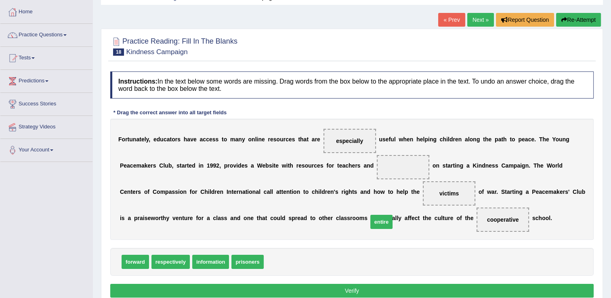
drag, startPoint x: 268, startPoint y: 258, endPoint x: 373, endPoint y: 218, distance: 112.4
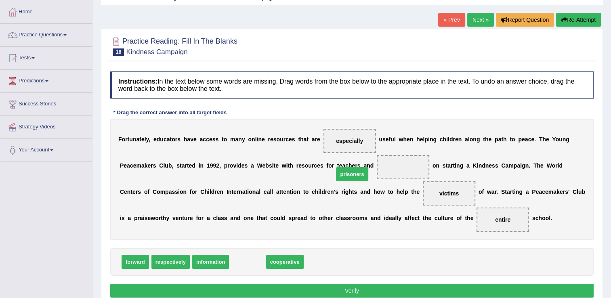
drag, startPoint x: 237, startPoint y: 259, endPoint x: 339, endPoint y: 172, distance: 135.0
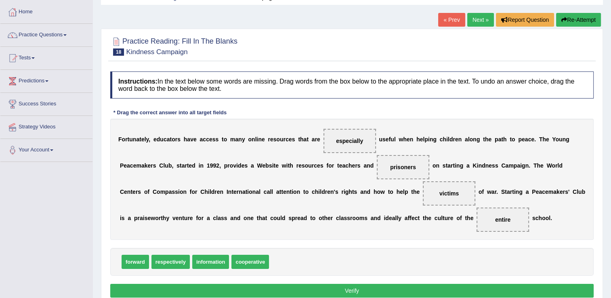
click at [307, 288] on button "Verify" at bounding box center [352, 291] width 484 height 14
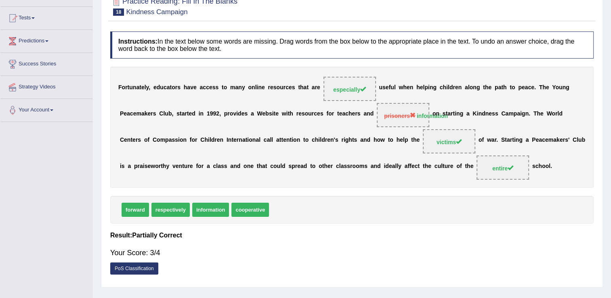
scroll to position [0, 0]
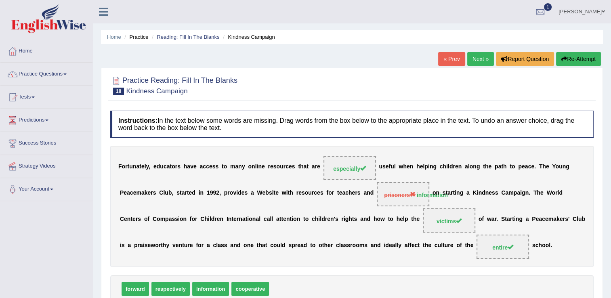
click at [486, 56] on link "Next »" at bounding box center [480, 59] width 27 height 14
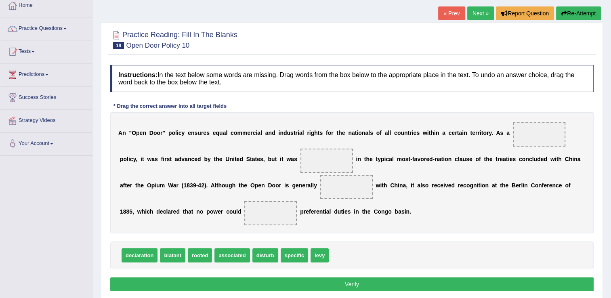
scroll to position [48, 0]
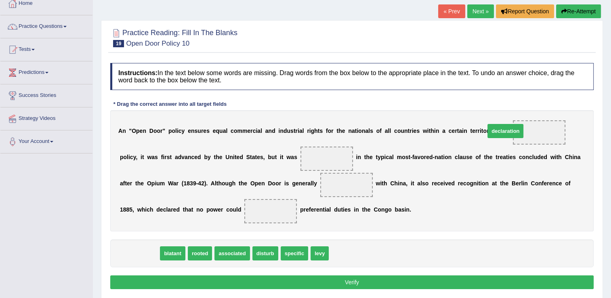
drag, startPoint x: 138, startPoint y: 254, endPoint x: 506, endPoint y: 132, distance: 387.2
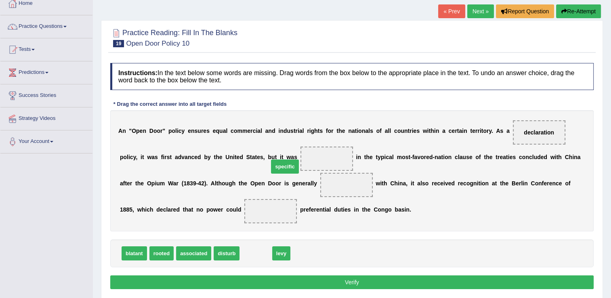
drag, startPoint x: 249, startPoint y: 253, endPoint x: 278, endPoint y: 164, distance: 93.9
drag, startPoint x: 511, startPoint y: 127, endPoint x: 501, endPoint y: 164, distance: 38.4
click at [501, 164] on div "A n " O p e n D o o r " p o l i c y e n s u r e s e q u a l c o m m e r c i a l…" at bounding box center [352, 170] width 484 height 121
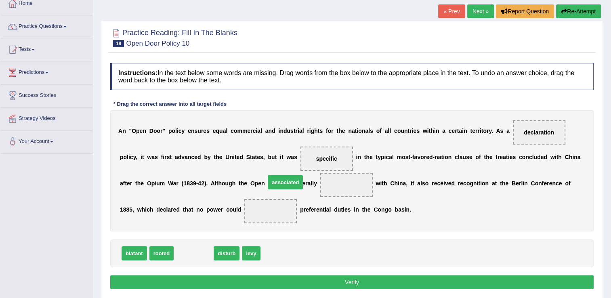
drag, startPoint x: 191, startPoint y: 256, endPoint x: 283, endPoint y: 185, distance: 115.9
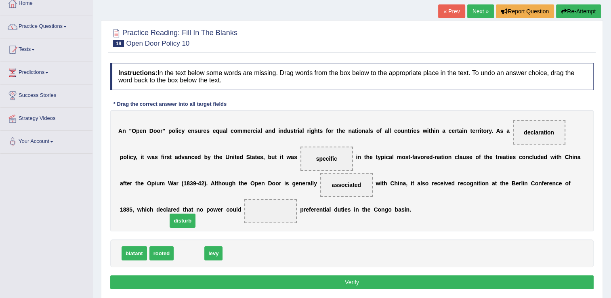
drag, startPoint x: 184, startPoint y: 250, endPoint x: 178, endPoint y: 217, distance: 33.8
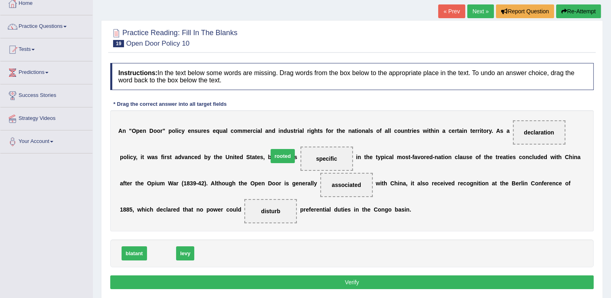
drag, startPoint x: 160, startPoint y: 253, endPoint x: 282, endPoint y: 158, distance: 154.3
click at [291, 279] on button "Verify" at bounding box center [352, 283] width 484 height 14
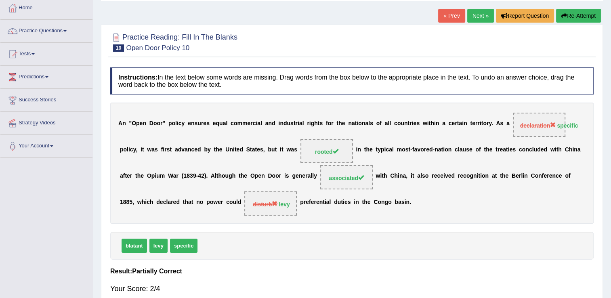
scroll to position [32, 0]
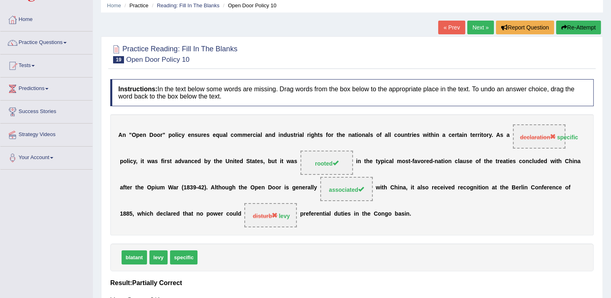
click at [484, 21] on link "Next »" at bounding box center [480, 28] width 27 height 14
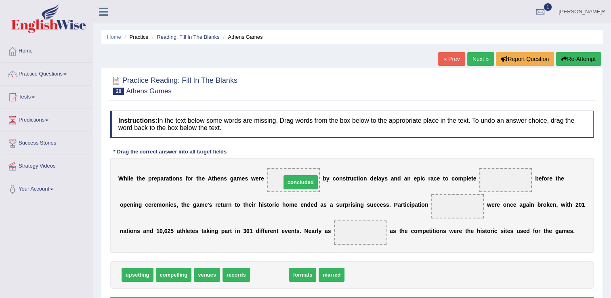
drag, startPoint x: 267, startPoint y: 273, endPoint x: 298, endPoint y: 181, distance: 97.1
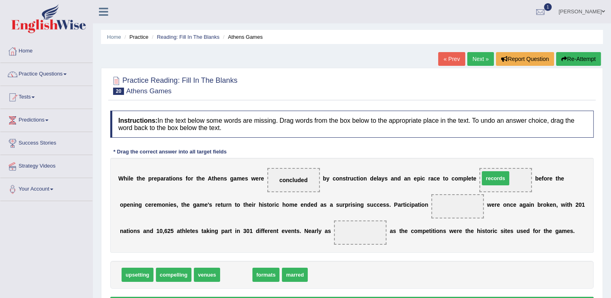
drag, startPoint x: 232, startPoint y: 274, endPoint x: 491, endPoint y: 178, distance: 276.8
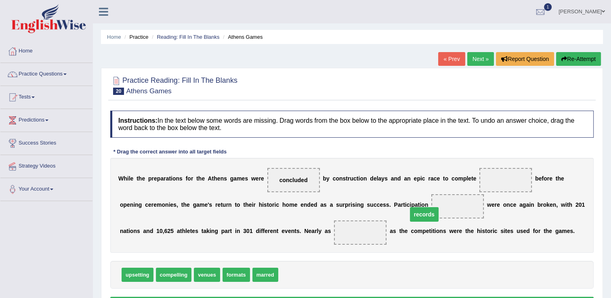
drag, startPoint x: 483, startPoint y: 180, endPoint x: 401, endPoint y: 214, distance: 88.6
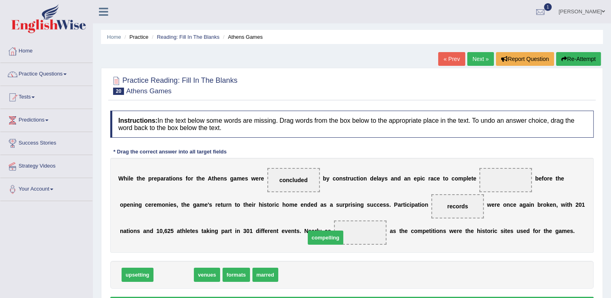
drag, startPoint x: 168, startPoint y: 274, endPoint x: 320, endPoint y: 235, distance: 156.9
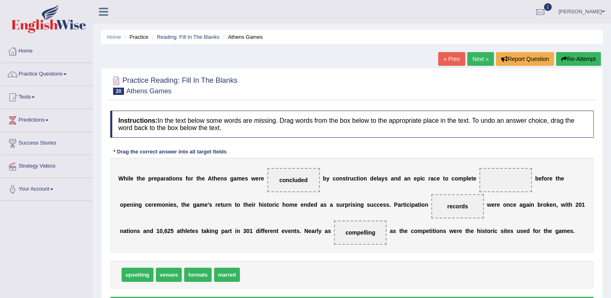
scroll to position [20, 0]
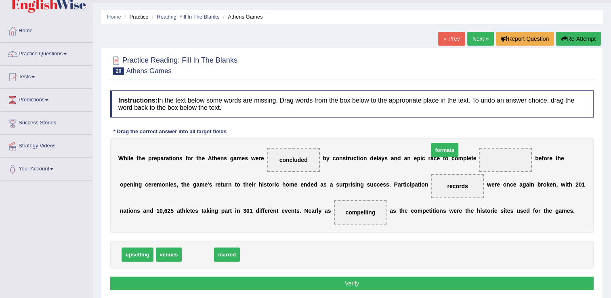
drag, startPoint x: 198, startPoint y: 255, endPoint x: 468, endPoint y: 156, distance: 287.5
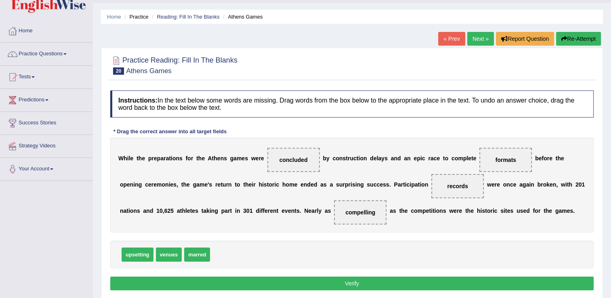
click at [354, 284] on button "Verify" at bounding box center [352, 284] width 484 height 14
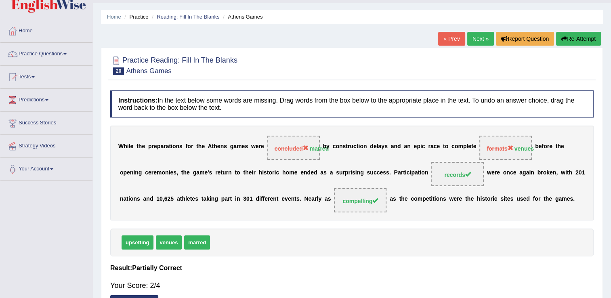
click at [483, 40] on link "Next »" at bounding box center [480, 39] width 27 height 14
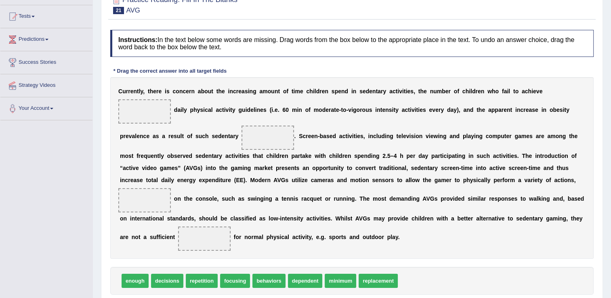
scroll to position [81, 0]
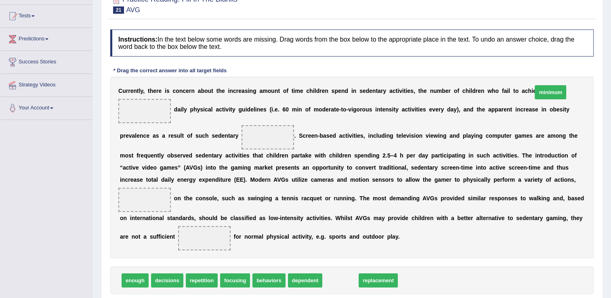
drag, startPoint x: 335, startPoint y: 280, endPoint x: 546, endPoint y: 95, distance: 281.1
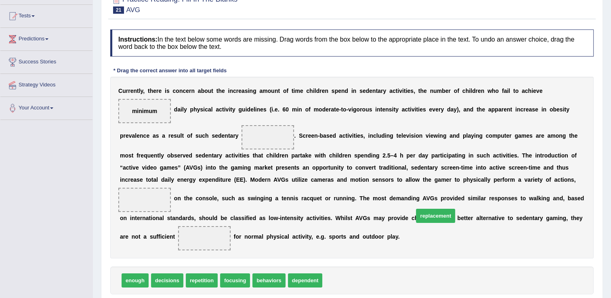
drag, startPoint x: 329, startPoint y: 284, endPoint x: 425, endPoint y: 217, distance: 116.7
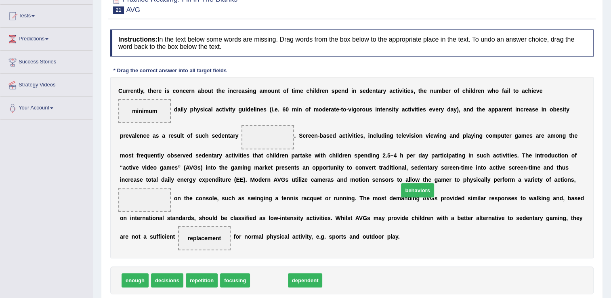
drag, startPoint x: 263, startPoint y: 277, endPoint x: 415, endPoint y: 185, distance: 178.0
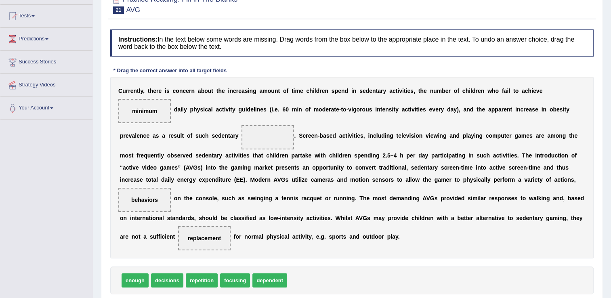
drag, startPoint x: 177, startPoint y: 287, endPoint x: 177, endPoint y: 144, distance: 143.0
click at [177, 144] on div "Instructions: In the text below some words are missing. Drag words from the box…" at bounding box center [352, 173] width 488 height 297
drag, startPoint x: 162, startPoint y: 283, endPoint x: 176, endPoint y: 145, distance: 139.3
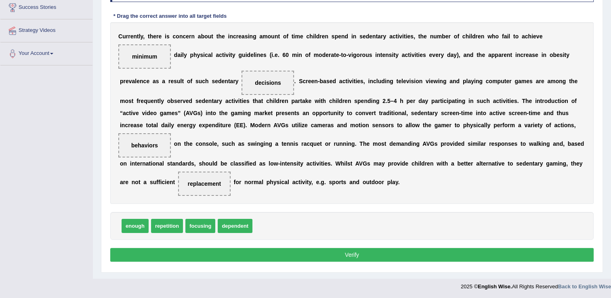
click at [541, 254] on button "Verify" at bounding box center [352, 255] width 484 height 14
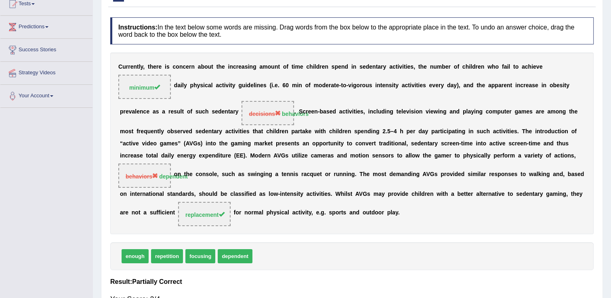
scroll to position [65, 0]
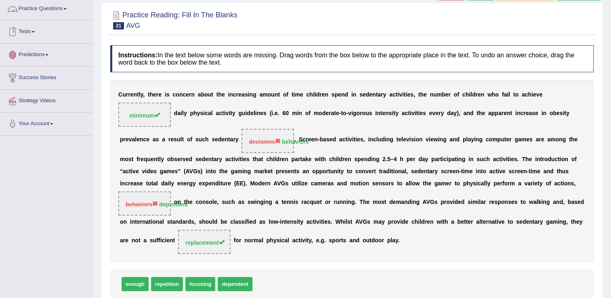
click at [71, 13] on link "Practice Questions" at bounding box center [46, 8] width 92 height 20
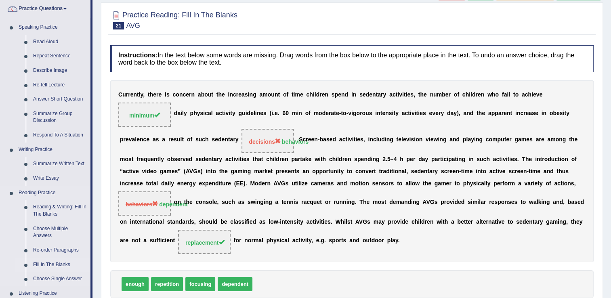
click at [49, 263] on link "Fill In The Blanks" at bounding box center [59, 265] width 61 height 15
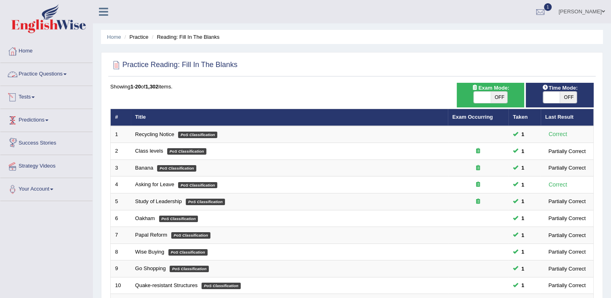
click at [67, 72] on link "Practice Questions" at bounding box center [46, 73] width 92 height 20
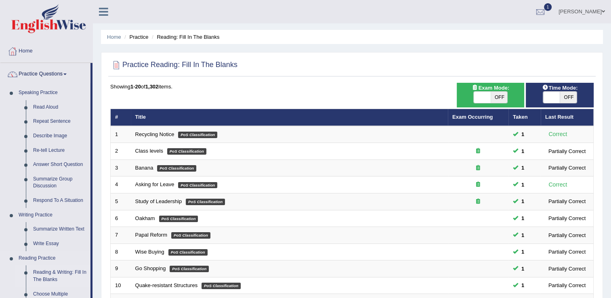
click at [51, 272] on link "Reading & Writing: Fill In The Blanks" at bounding box center [59, 275] width 61 height 21
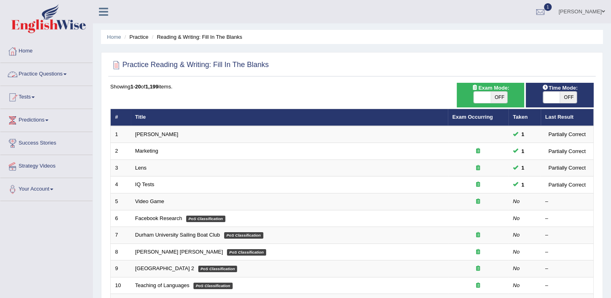
click at [48, 85] on li "Practice Questions Speaking Practice Read Aloud Repeat Sentence Describe Image …" at bounding box center [46, 74] width 92 height 23
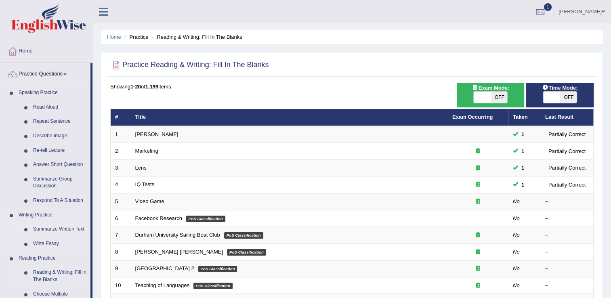
click at [53, 229] on link "Summarize Written Text" at bounding box center [59, 229] width 61 height 15
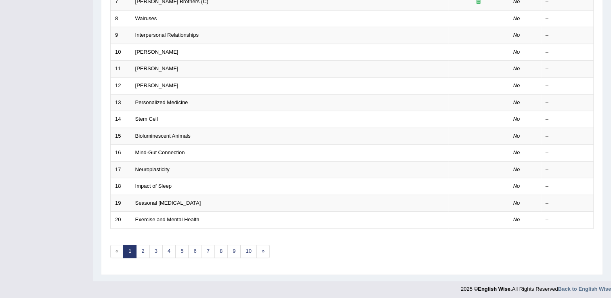
scroll to position [234, 0]
click at [188, 248] on link "6" at bounding box center [194, 250] width 13 height 13
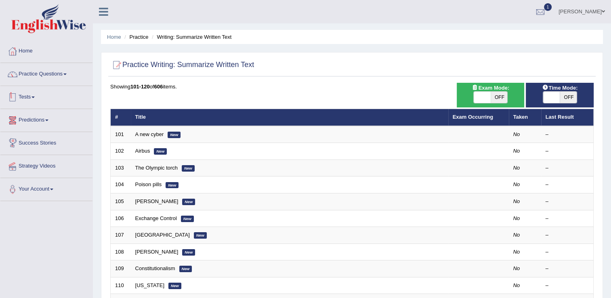
click at [36, 101] on link "Tests" at bounding box center [46, 96] width 92 height 20
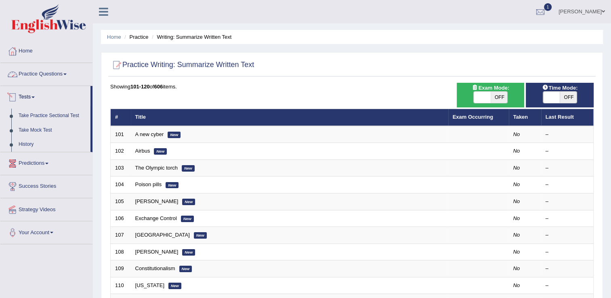
click at [68, 78] on link "Practice Questions" at bounding box center [46, 73] width 92 height 20
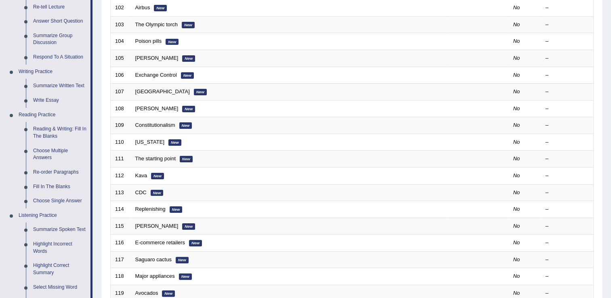
scroll to position [150, 0]
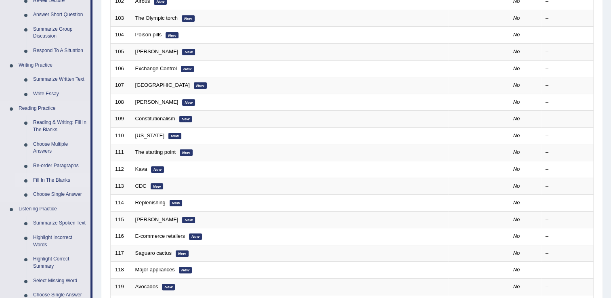
click at [55, 179] on link "Fill In The Blanks" at bounding box center [59, 180] width 61 height 15
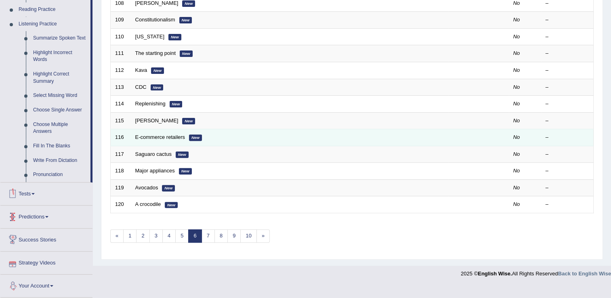
scroll to position [259, 0]
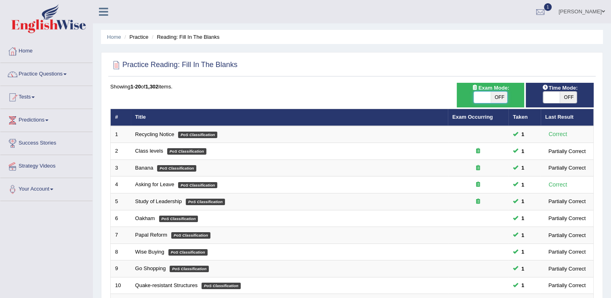
click at [482, 93] on span at bounding box center [482, 97] width 17 height 11
checkbox input "true"
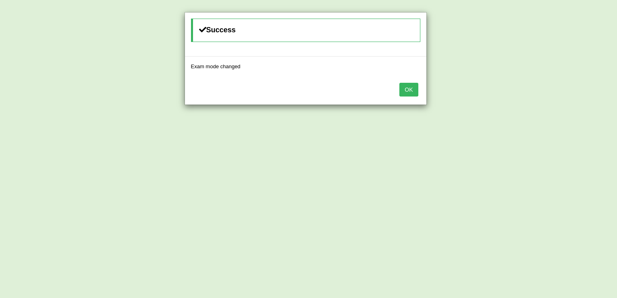
click at [407, 89] on button "OK" at bounding box center [409, 90] width 19 height 14
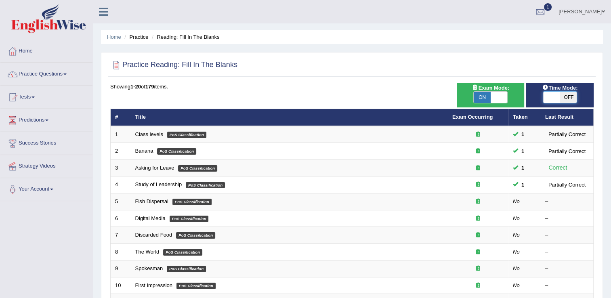
click at [555, 95] on span at bounding box center [551, 97] width 17 height 11
checkbox input "true"
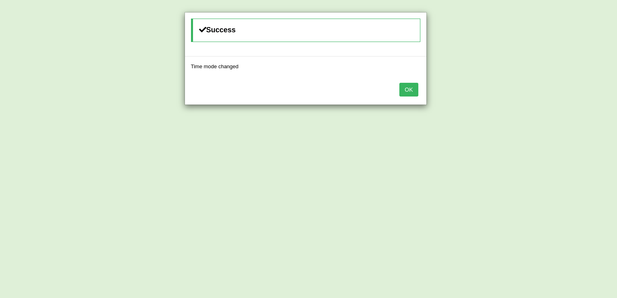
click at [410, 88] on button "OK" at bounding box center [409, 90] width 19 height 14
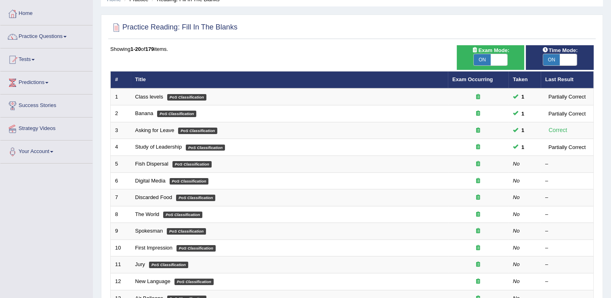
scroll to position [61, 0]
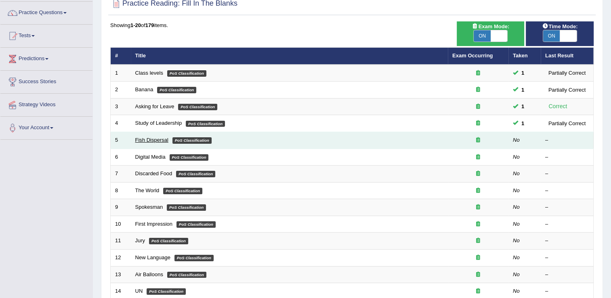
click at [158, 138] on link "Fish Dispersal" at bounding box center [151, 140] width 33 height 6
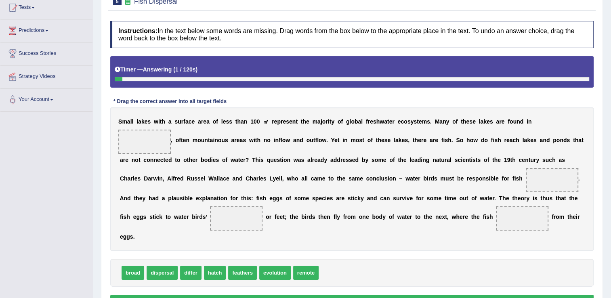
scroll to position [90, 0]
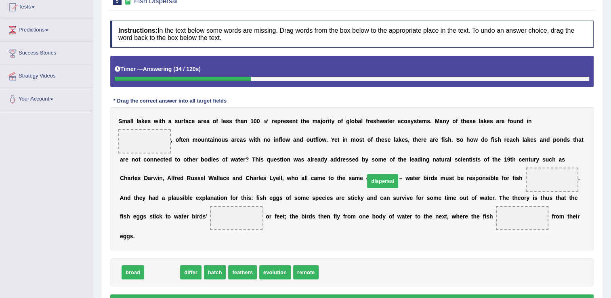
drag, startPoint x: 160, startPoint y: 277, endPoint x: 380, endPoint y: 185, distance: 238.9
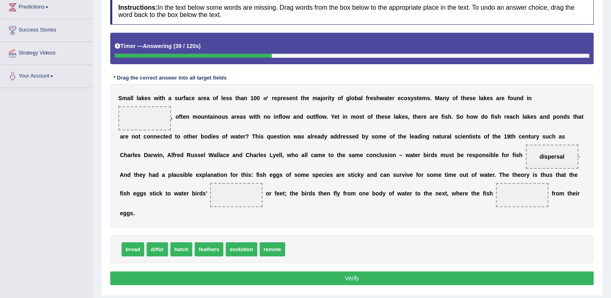
scroll to position [118, 0]
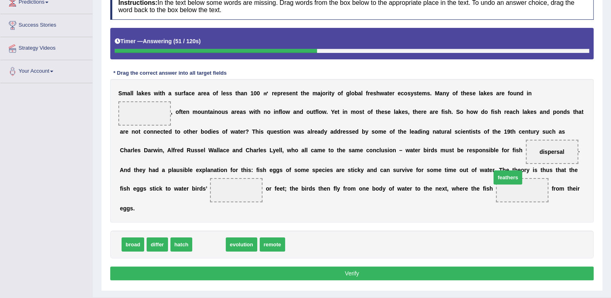
drag, startPoint x: 192, startPoint y: 249, endPoint x: 491, endPoint y: 182, distance: 306.4
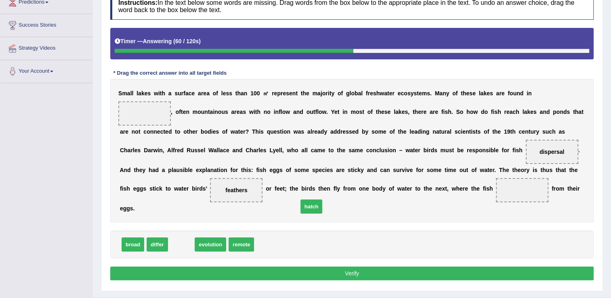
drag, startPoint x: 184, startPoint y: 247, endPoint x: 314, endPoint y: 209, distance: 135.5
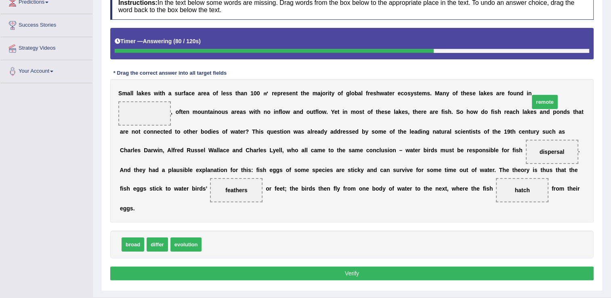
drag, startPoint x: 210, startPoint y: 246, endPoint x: 546, endPoint y: 103, distance: 365.3
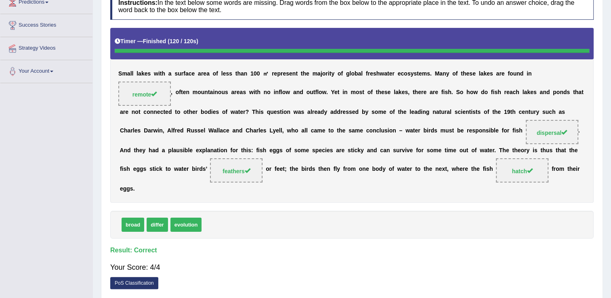
click at [611, 150] on html "Toggle navigation Home Practice Questions Speaking Practice Read Aloud Repeat S…" at bounding box center [305, 31] width 611 height 298
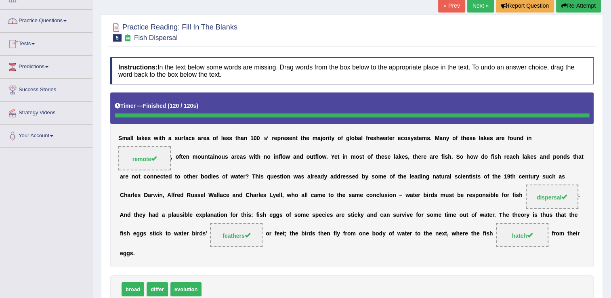
scroll to position [0, 0]
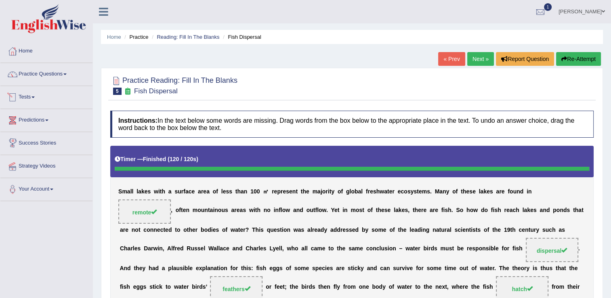
click at [65, 83] on li "Practice Questions Speaking Practice Read Aloud Repeat Sentence Describe Image …" at bounding box center [46, 74] width 92 height 23
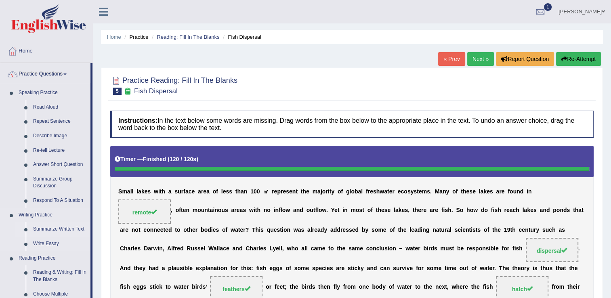
click at [50, 227] on link "Summarize Written Text" at bounding box center [59, 229] width 61 height 15
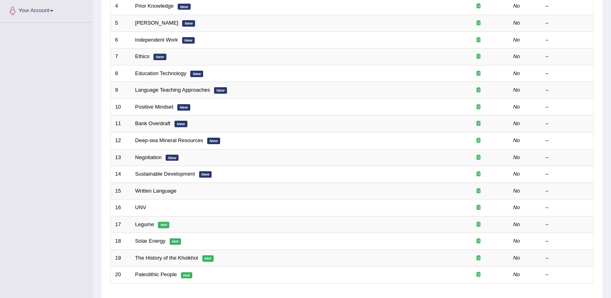
scroll to position [234, 0]
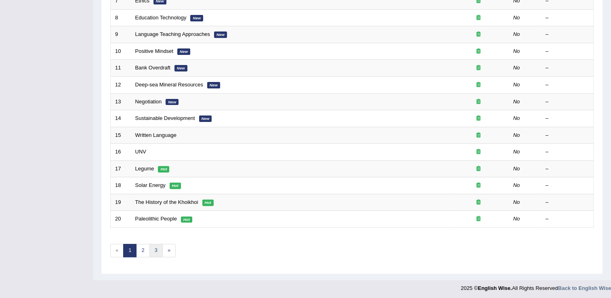
click at [154, 248] on link "3" at bounding box center [155, 250] width 13 height 13
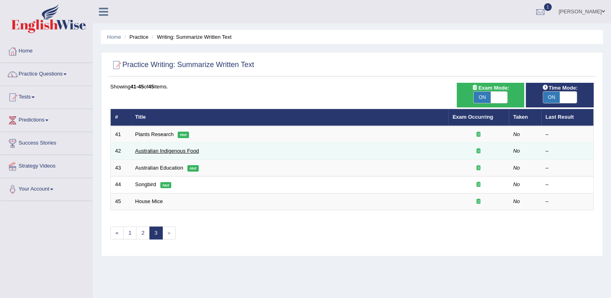
click at [160, 153] on link "Australian Indigenous Food" at bounding box center [167, 151] width 64 height 6
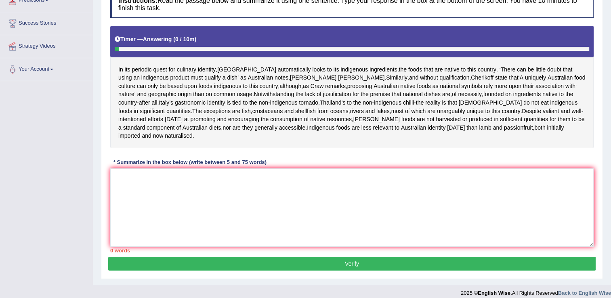
scroll to position [120, 0]
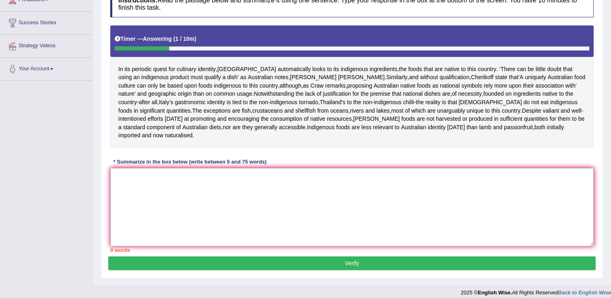
click at [219, 195] on textarea at bounding box center [352, 207] width 484 height 78
click at [356, 203] on textarea at bounding box center [352, 207] width 484 height 78
click at [307, 132] on span "Indigenous" at bounding box center [321, 127] width 28 height 8
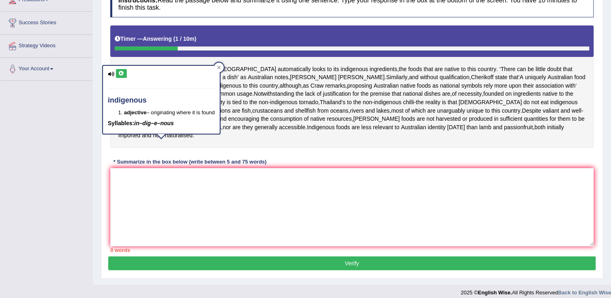
drag, startPoint x: 153, startPoint y: 143, endPoint x: 206, endPoint y: 136, distance: 53.1
click at [206, 136] on body "Toggle navigation Home Practice Questions Speaking Practice Read Aloud Repeat S…" at bounding box center [305, 29] width 611 height 298
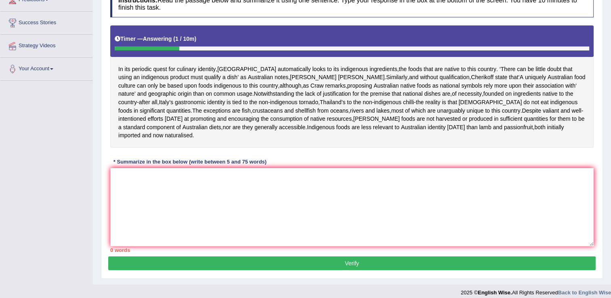
drag, startPoint x: 163, startPoint y: 145, endPoint x: 224, endPoint y: 151, distance: 61.3
click at [224, 148] on div "In its periodic quest for culinary identity , Australia automatically looks to …" at bounding box center [352, 86] width 484 height 122
click at [208, 188] on textarea at bounding box center [352, 207] width 484 height 78
type textarea "i"
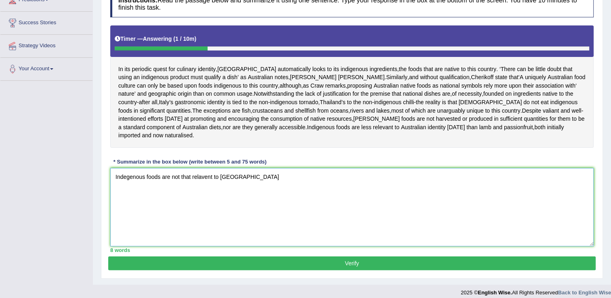
type textarea "Indegenous foods are not that relavent to Australia"
click at [252, 270] on button "Verify" at bounding box center [352, 264] width 488 height 14
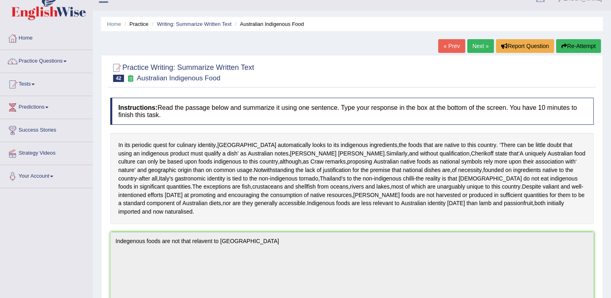
scroll to position [0, 0]
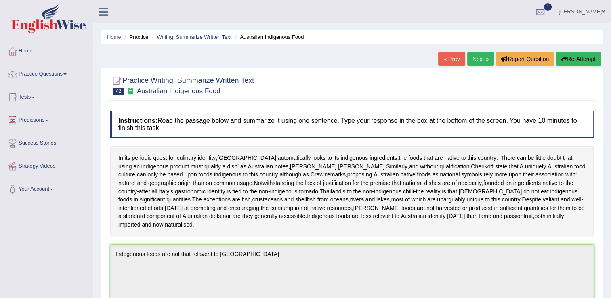
click at [578, 62] on button "Re-Attempt" at bounding box center [578, 59] width 45 height 14
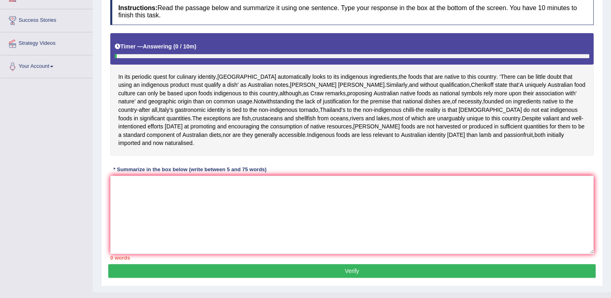
scroll to position [124, 0]
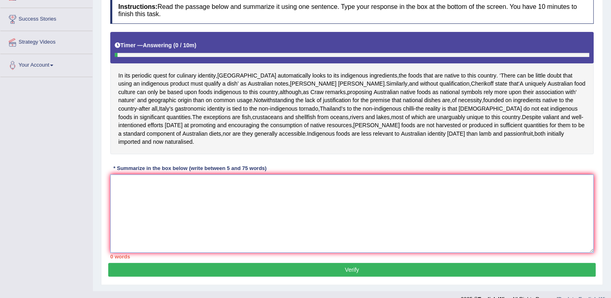
click at [337, 214] on textarea at bounding box center [352, 214] width 484 height 78
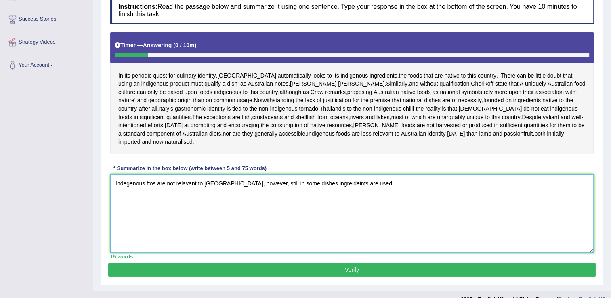
type textarea "Indegenous ffos are not relavant to Australia, however, still in some dishes in…"
click at [345, 274] on button "Verify" at bounding box center [352, 270] width 488 height 14
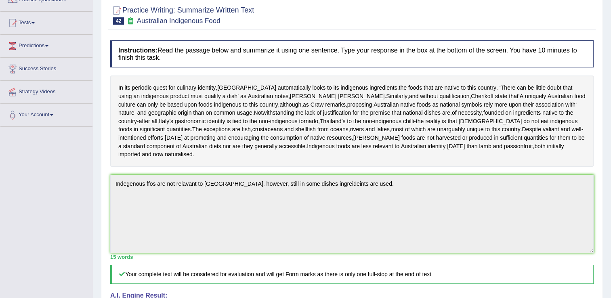
scroll to position [73, 0]
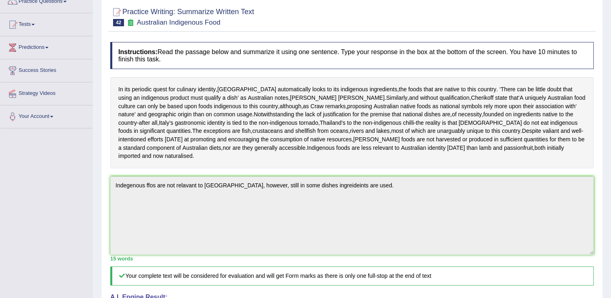
drag, startPoint x: 610, startPoint y: 106, endPoint x: 615, endPoint y: 107, distance: 5.0
click at [611, 107] on html "Toggle navigation Home Practice Questions Speaking Practice Read Aloud Repeat S…" at bounding box center [305, 76] width 611 height 298
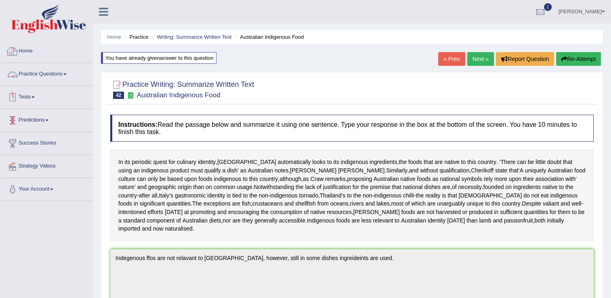
click at [29, 69] on link "Practice Questions" at bounding box center [46, 73] width 92 height 20
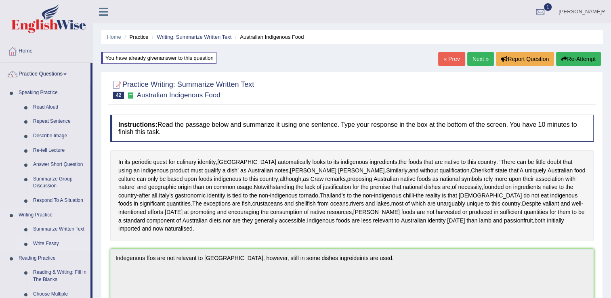
click at [53, 242] on link "Write Essay" at bounding box center [59, 244] width 61 height 15
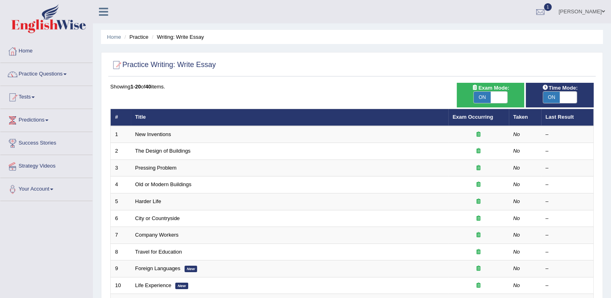
scroll to position [234, 0]
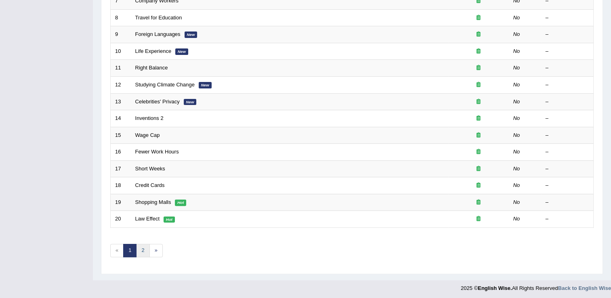
click at [143, 253] on link "2" at bounding box center [142, 250] width 13 height 13
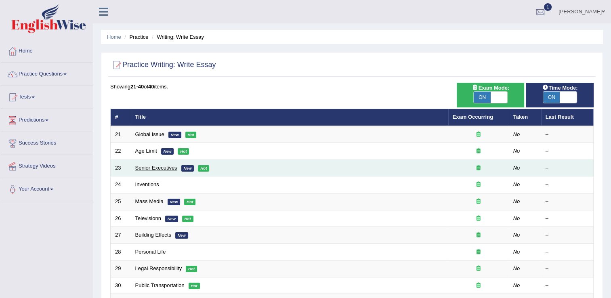
click at [155, 168] on link "Senior Executives" at bounding box center [156, 168] width 42 height 6
